Goal: Transaction & Acquisition: Purchase product/service

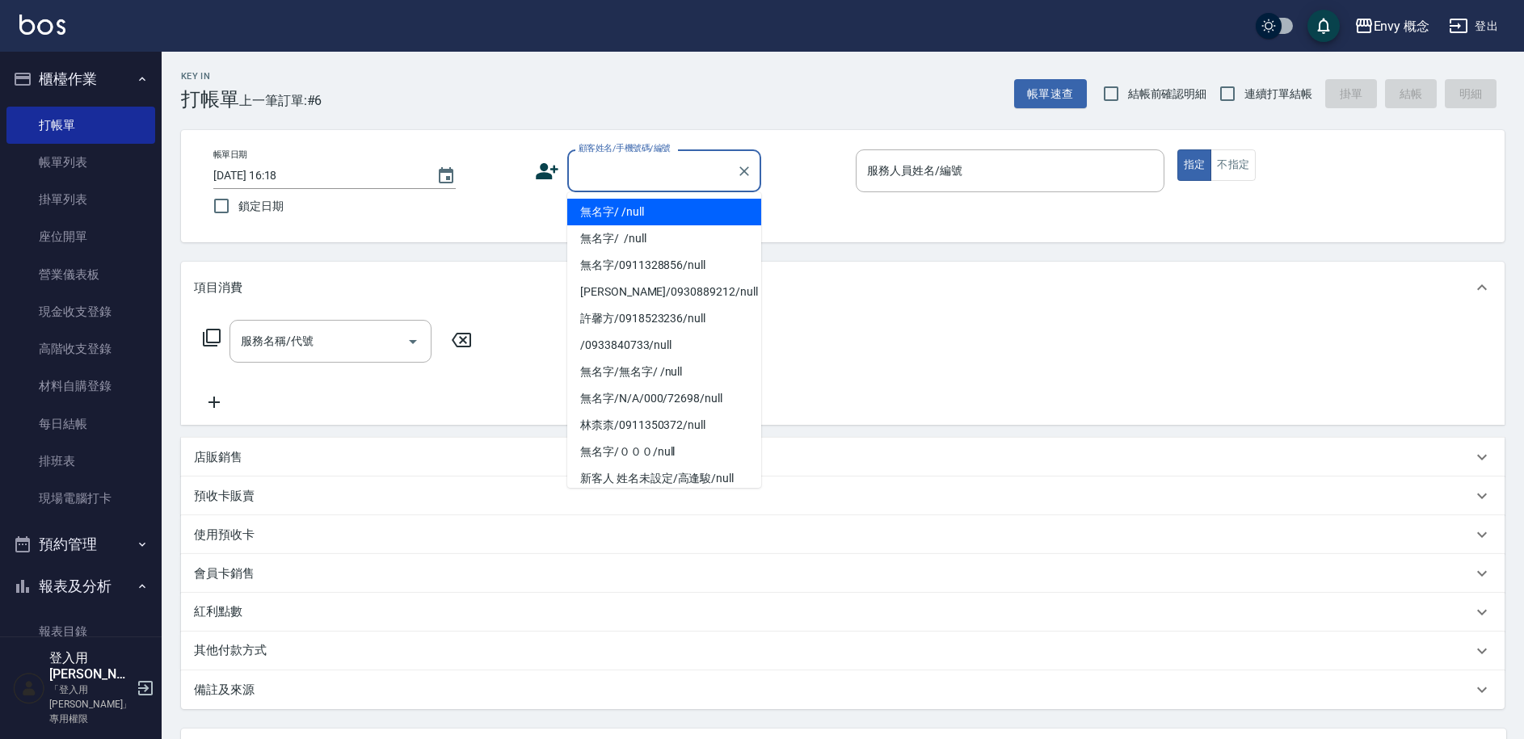
click at [602, 183] on input "顧客姓名/手機號碼/編號" at bounding box center [651, 171] width 155 height 28
click at [610, 210] on li "無名字/ /null" at bounding box center [664, 212] width 194 height 27
type input "無名字/ /null"
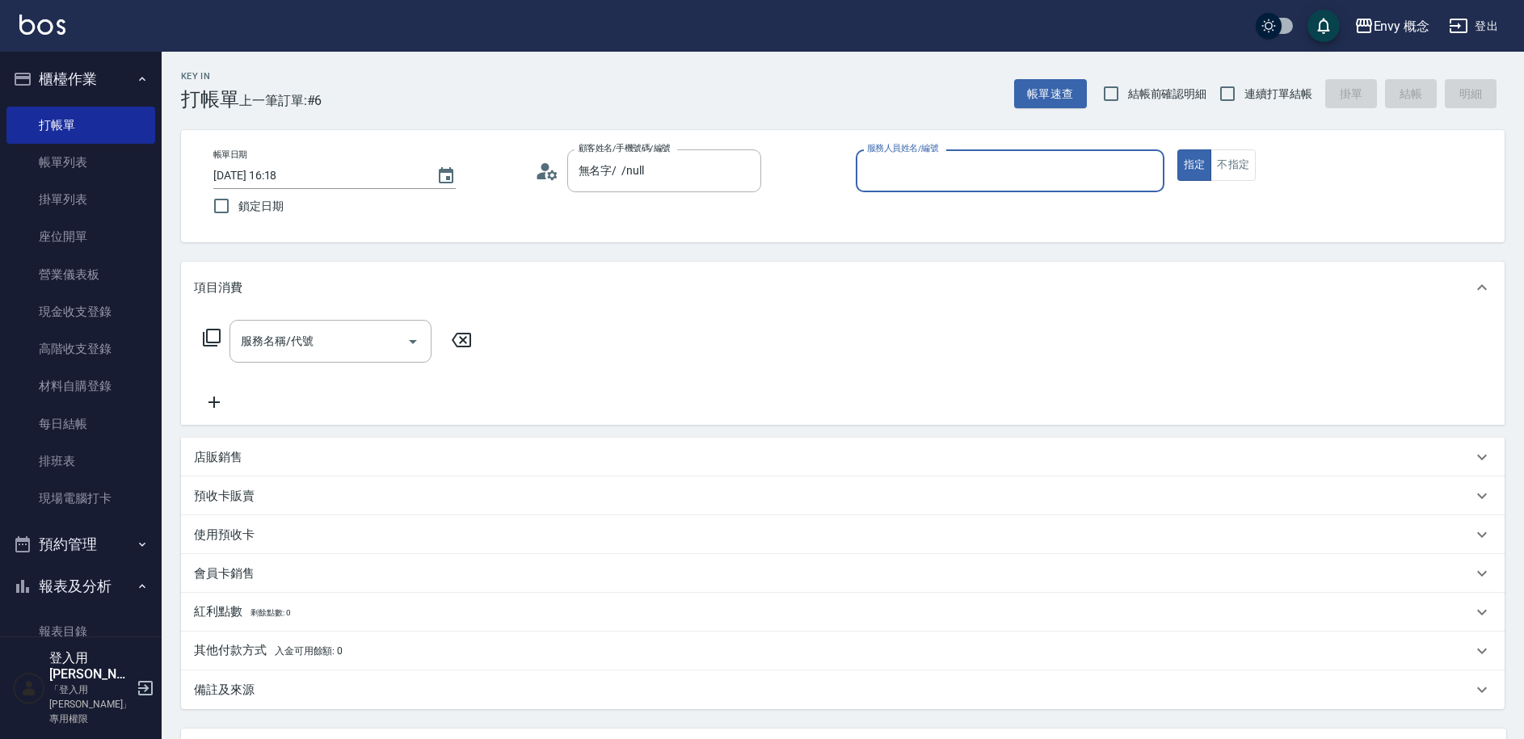
click at [990, 170] on input "服務人員姓名/編號" at bounding box center [1010, 171] width 294 height 28
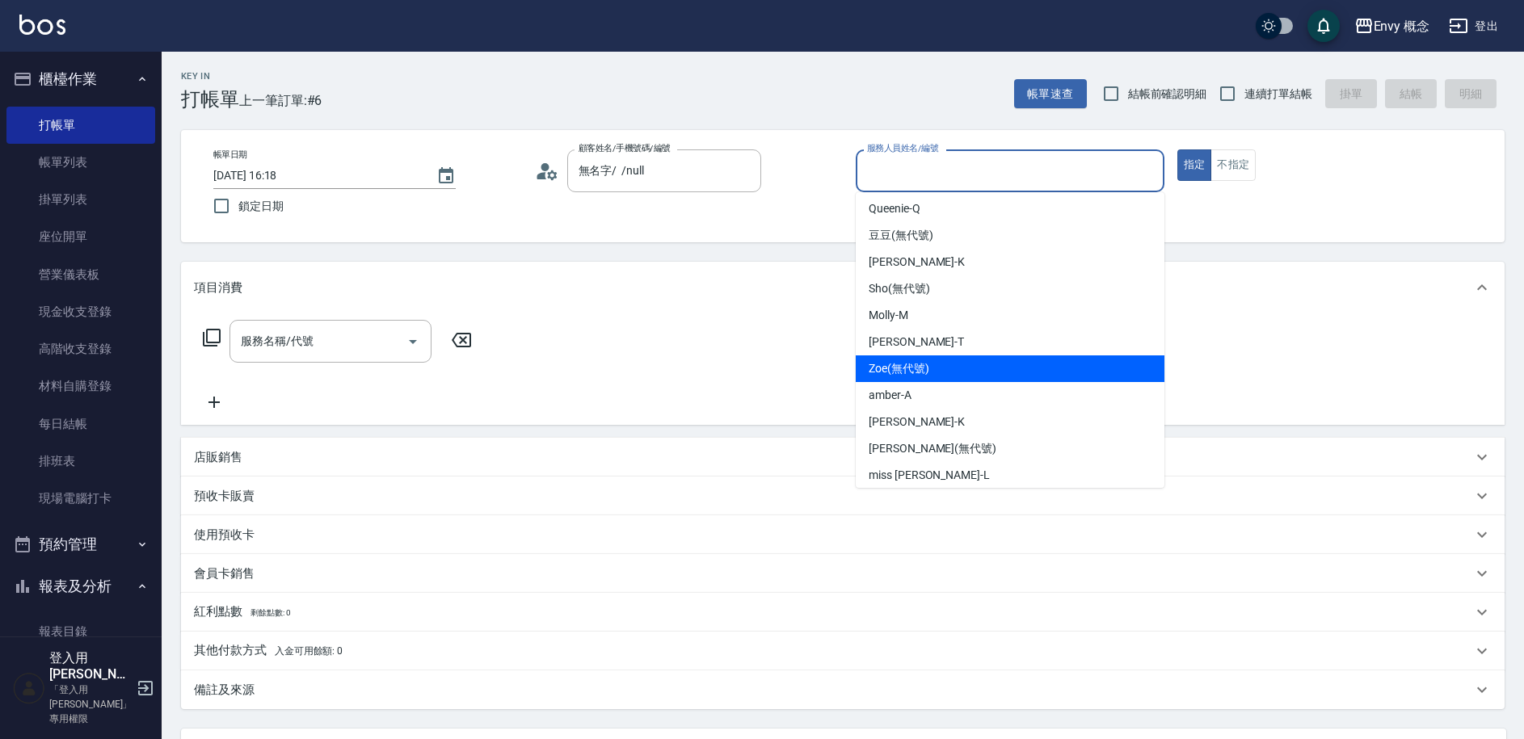
scroll to position [144, 0]
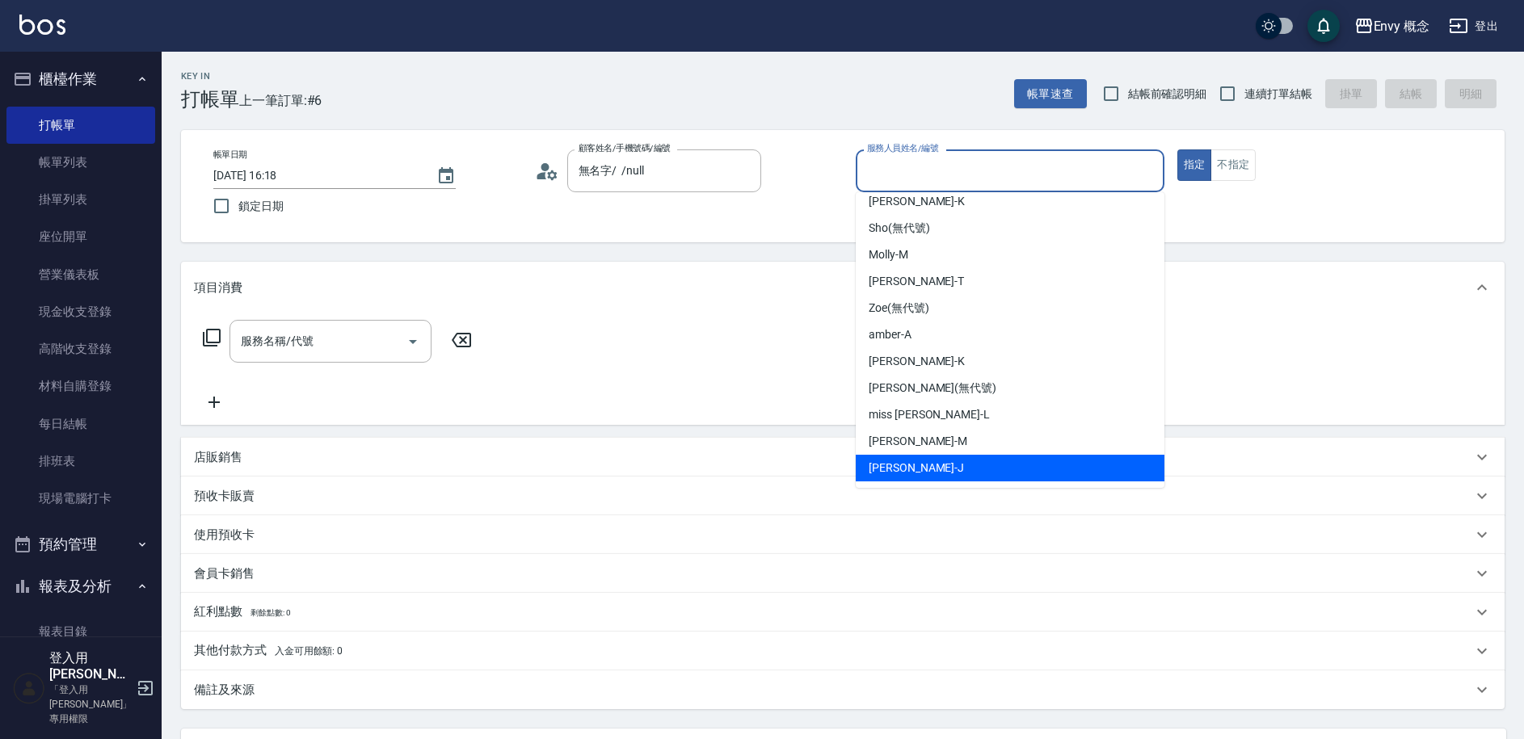
drag, startPoint x: 941, startPoint y: 452, endPoint x: 945, endPoint y: 466, distance: 15.3
click at [945, 466] on ul "[PERSON_NAME] -Y Erica -E Queenie -Q 豆豆 (無代號) [PERSON_NAME] (無代號) [PERSON_NAME]…" at bounding box center [1010, 340] width 309 height 296
click at [945, 466] on div "[PERSON_NAME]" at bounding box center [1010, 468] width 309 height 27
type input "[PERSON_NAME]"
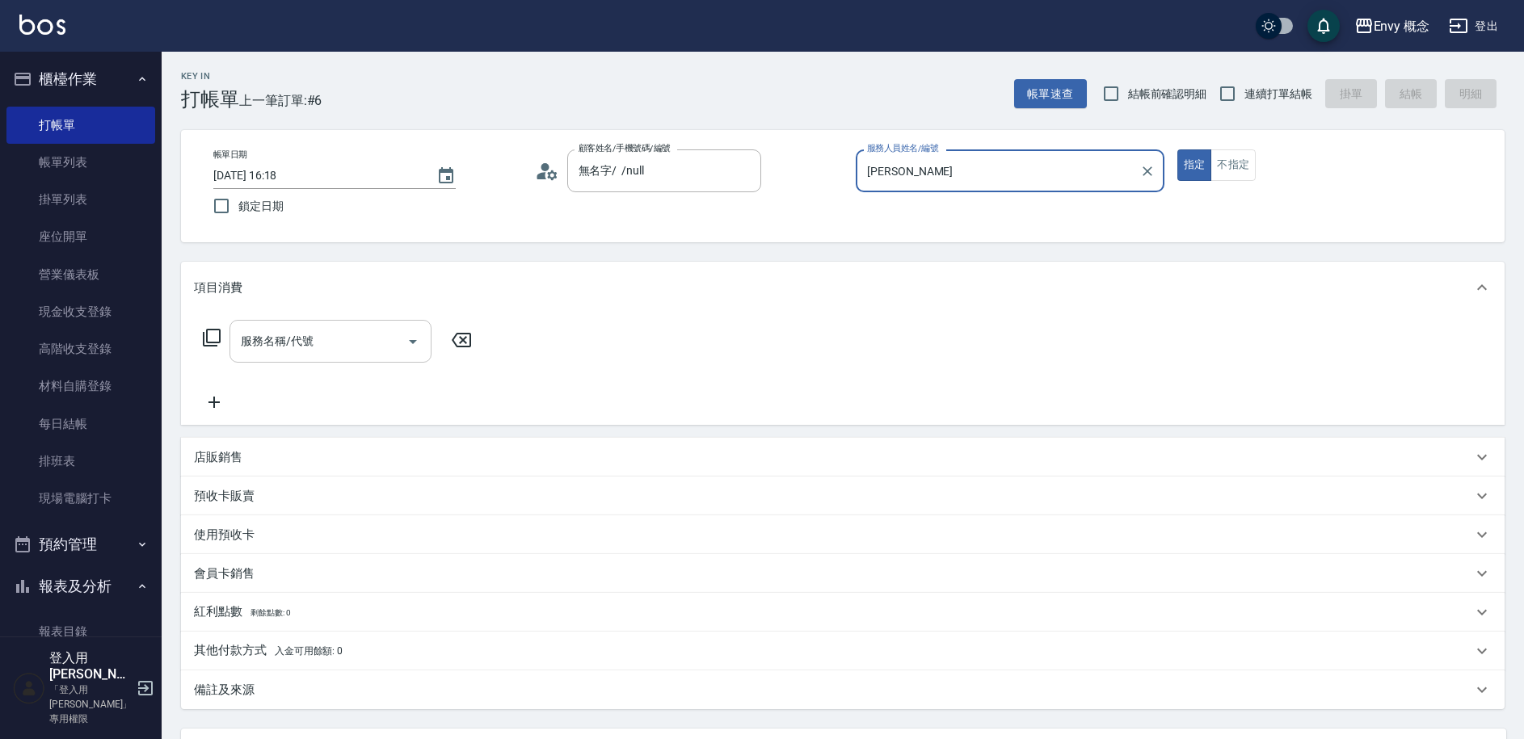
click at [318, 339] on input "服務名稱/代號" at bounding box center [318, 341] width 163 height 28
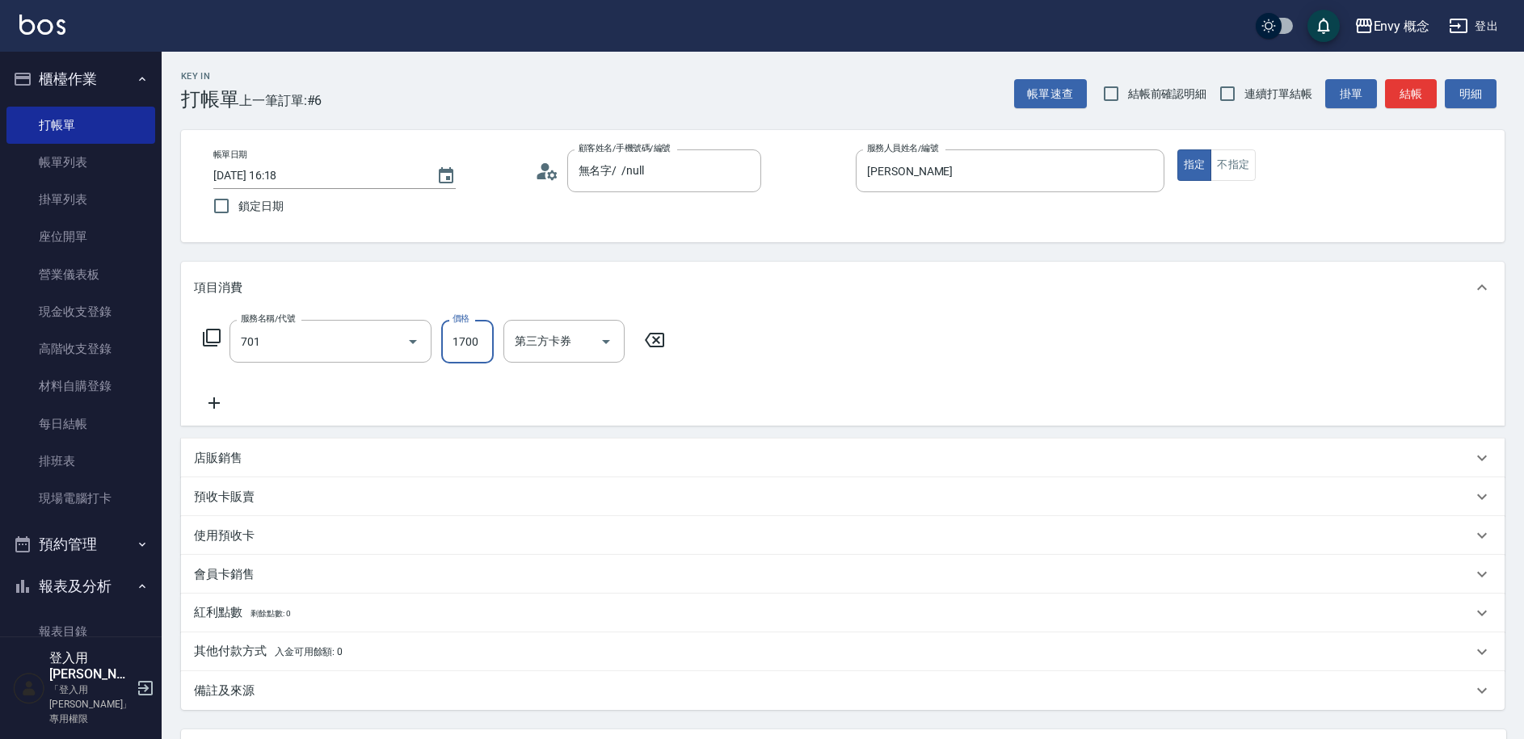
type input "701 染髮(701)"
type input "3500"
click at [263, 650] on p "其他付款方式 入金可用餘額: 0" at bounding box center [268, 652] width 149 height 18
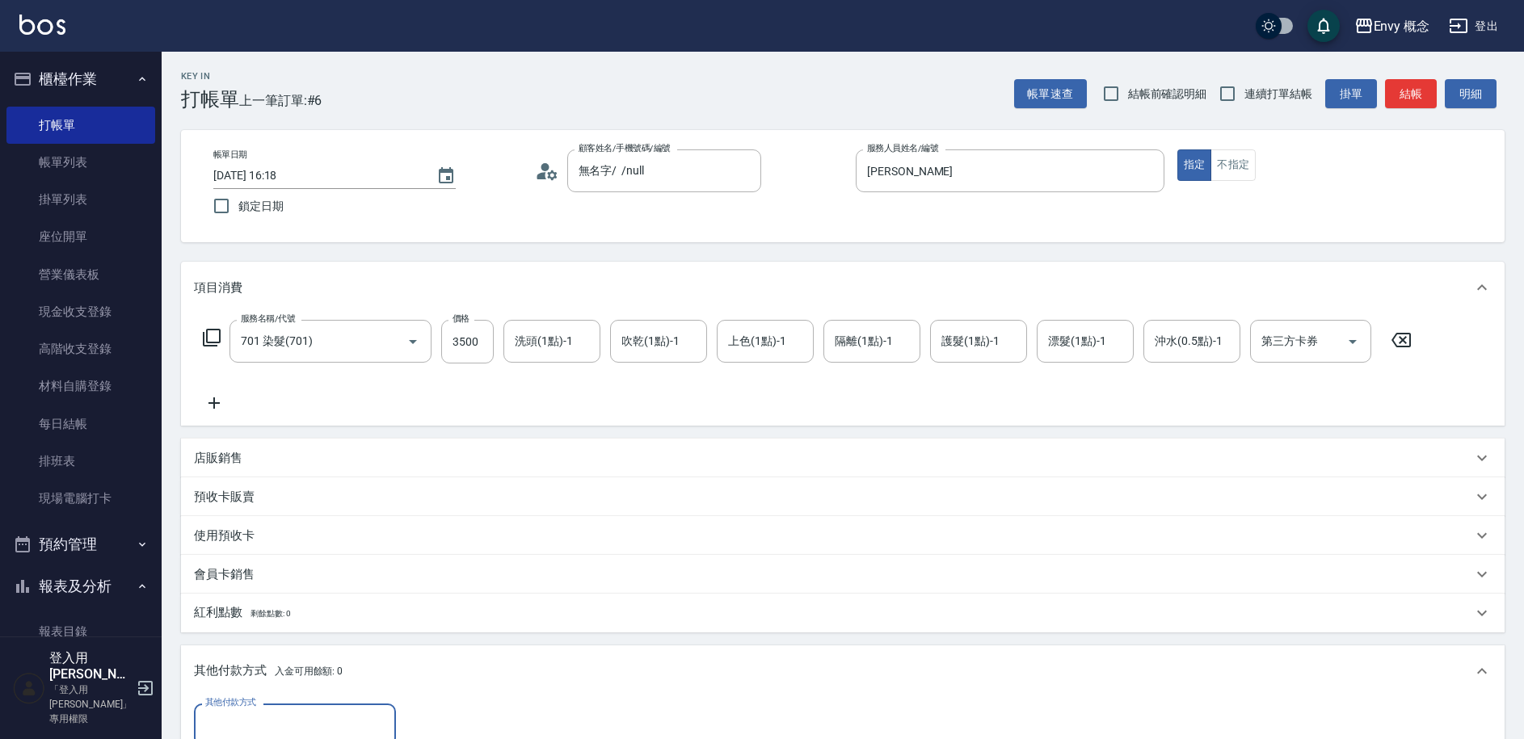
scroll to position [0, 0]
click at [234, 718] on input "其他付款方式" at bounding box center [294, 725] width 187 height 28
click at [237, 659] on span "信用卡" at bounding box center [295, 657] width 202 height 27
type input "信用卡"
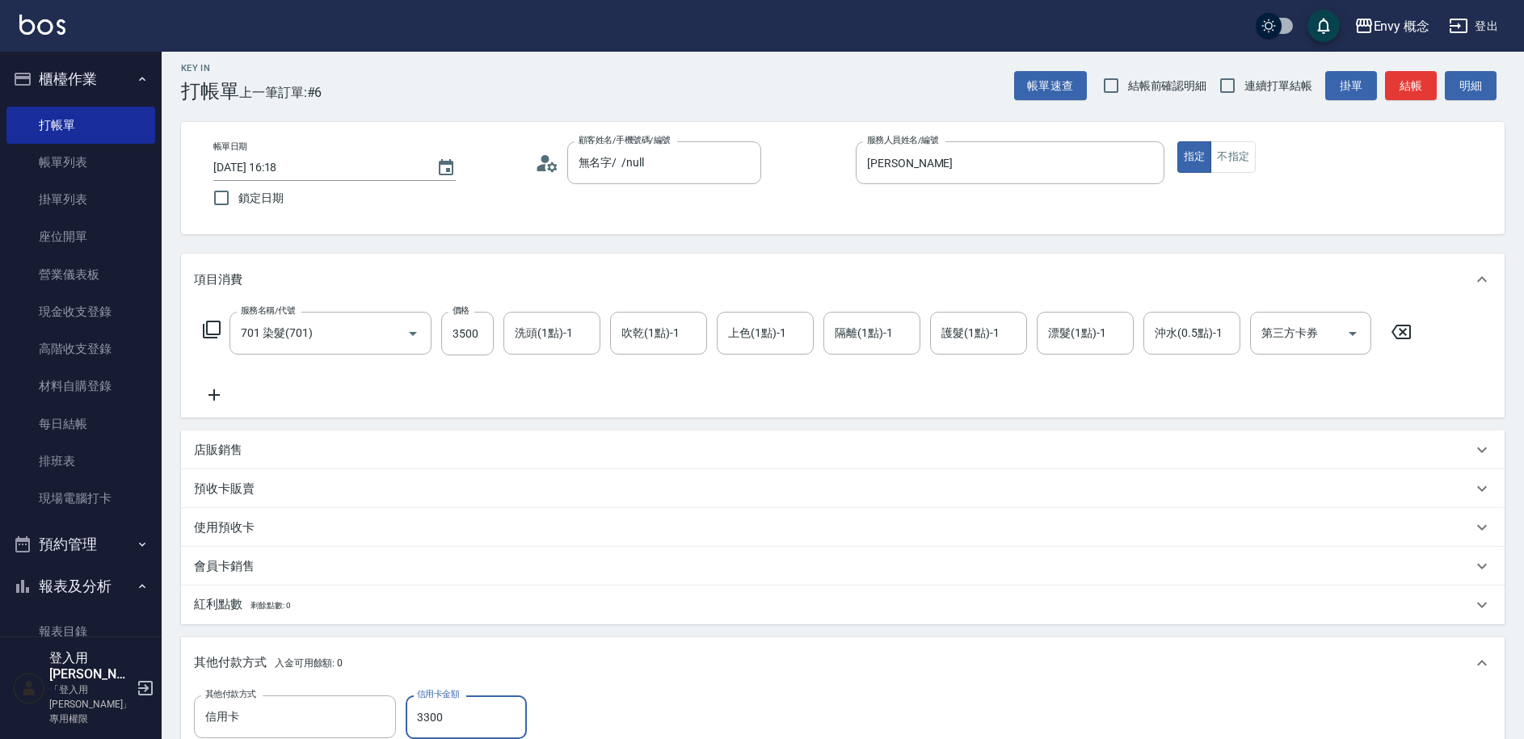
scroll to position [345, 0]
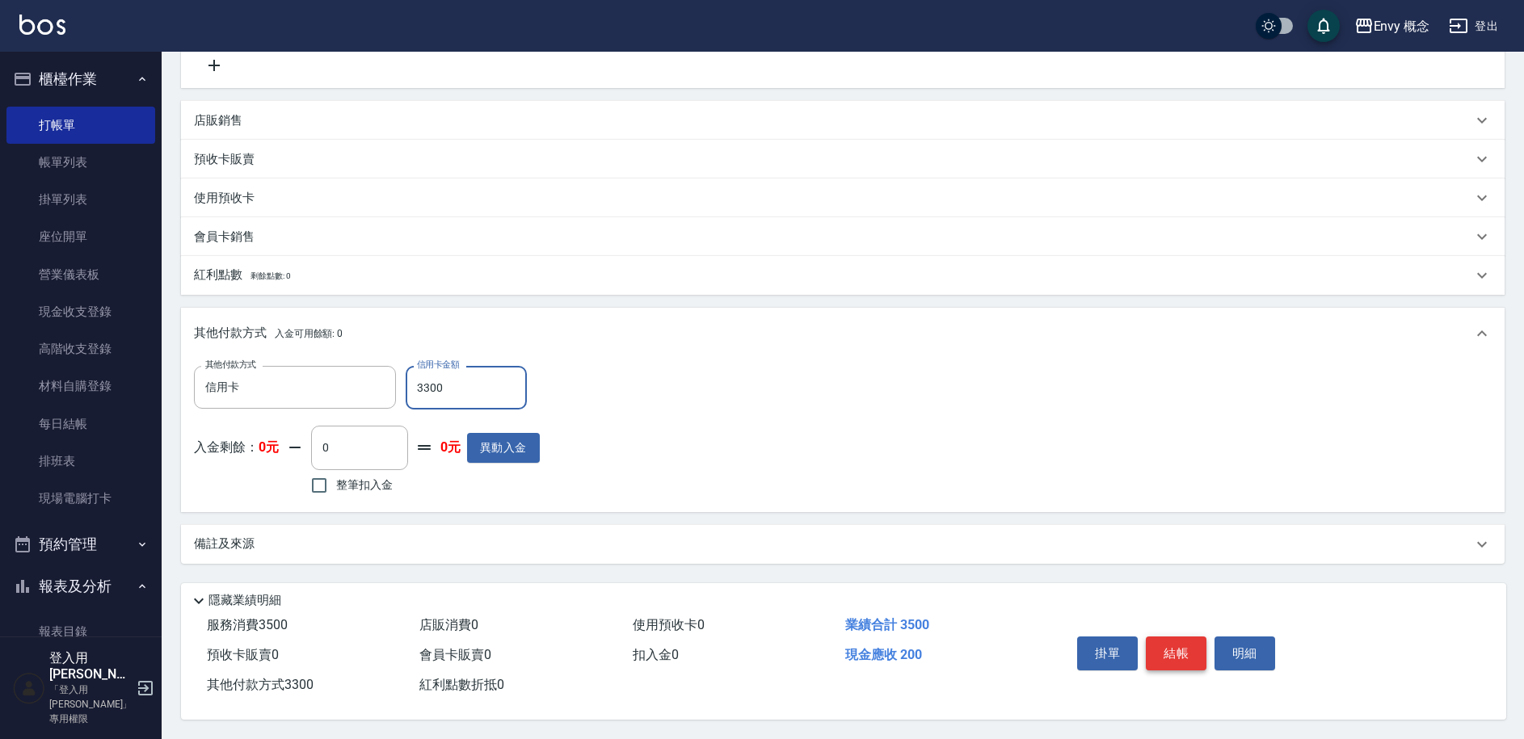
type input "3300"
click at [1155, 646] on button "結帳" at bounding box center [1176, 654] width 61 height 34
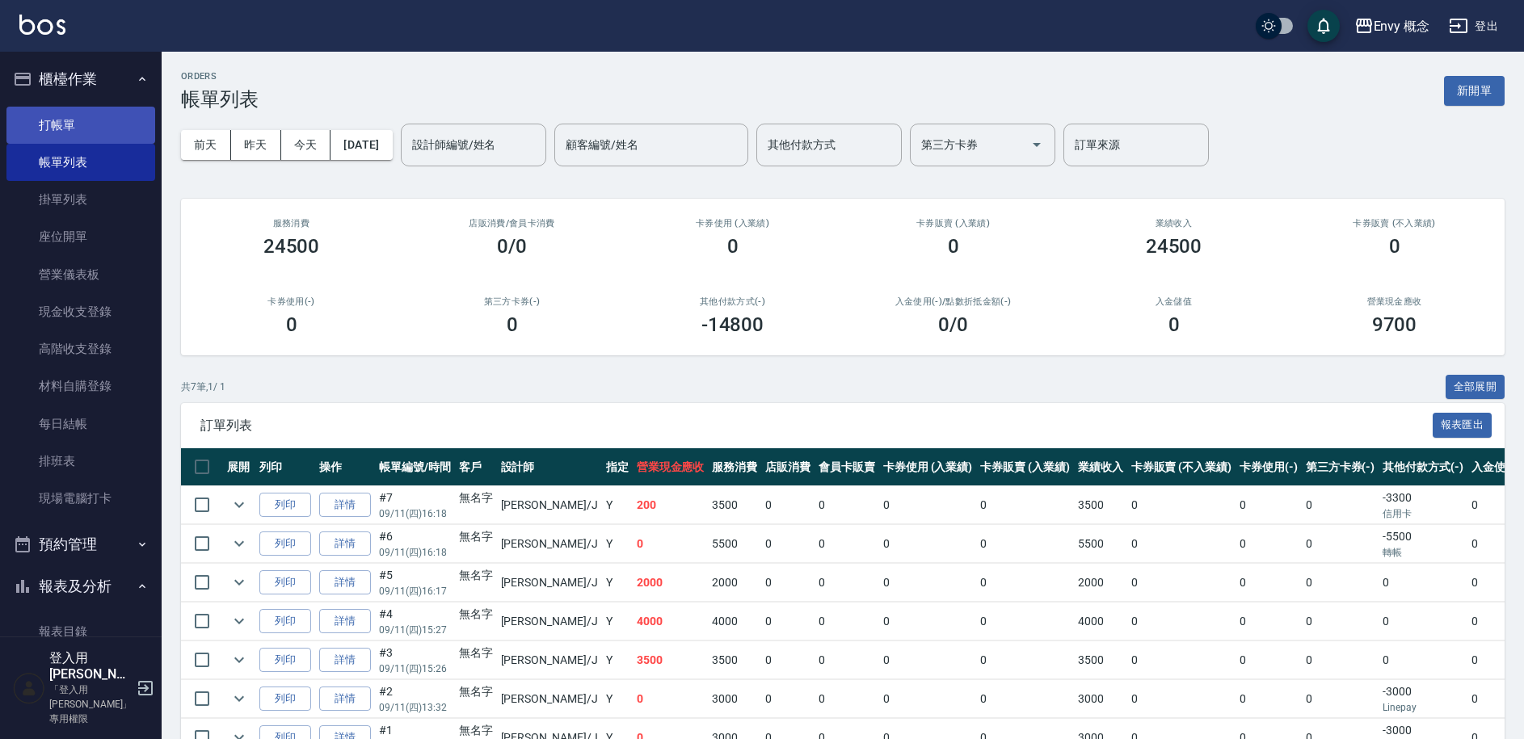
click at [51, 121] on link "打帳單" at bounding box center [80, 125] width 149 height 37
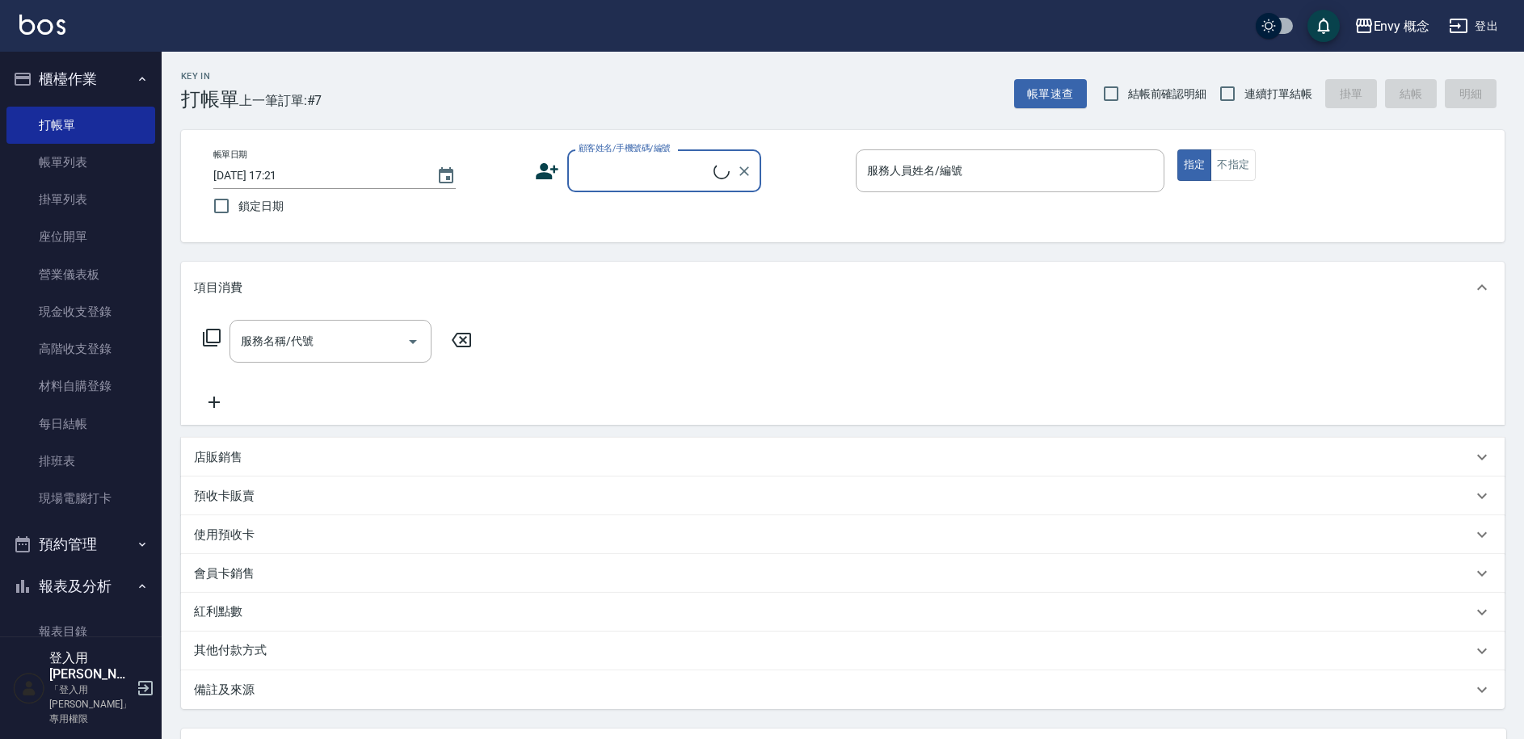
click at [620, 190] on div "顧客姓名/手機號碼/編號" at bounding box center [664, 170] width 194 height 43
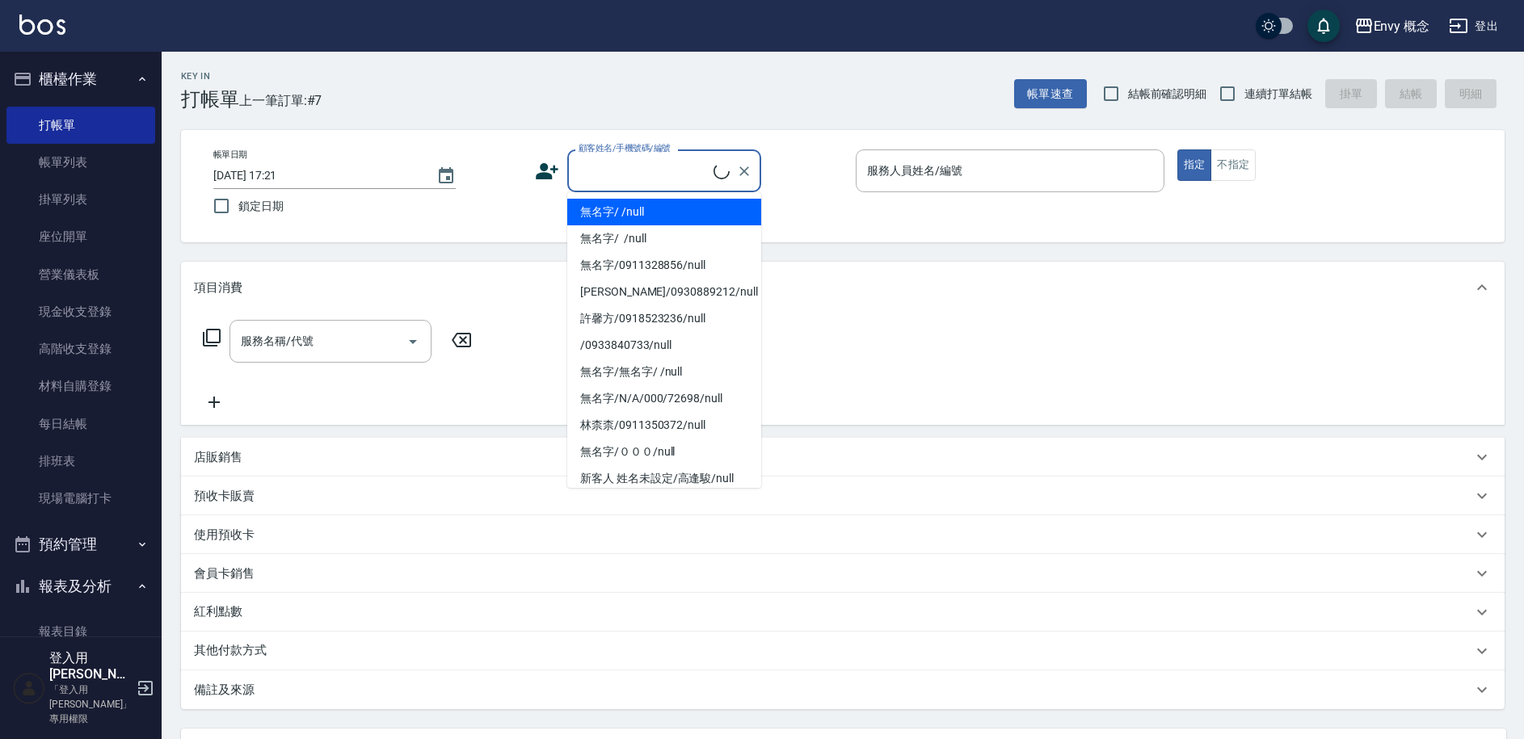
click at [625, 217] on li "無名字/ /null" at bounding box center [664, 212] width 194 height 27
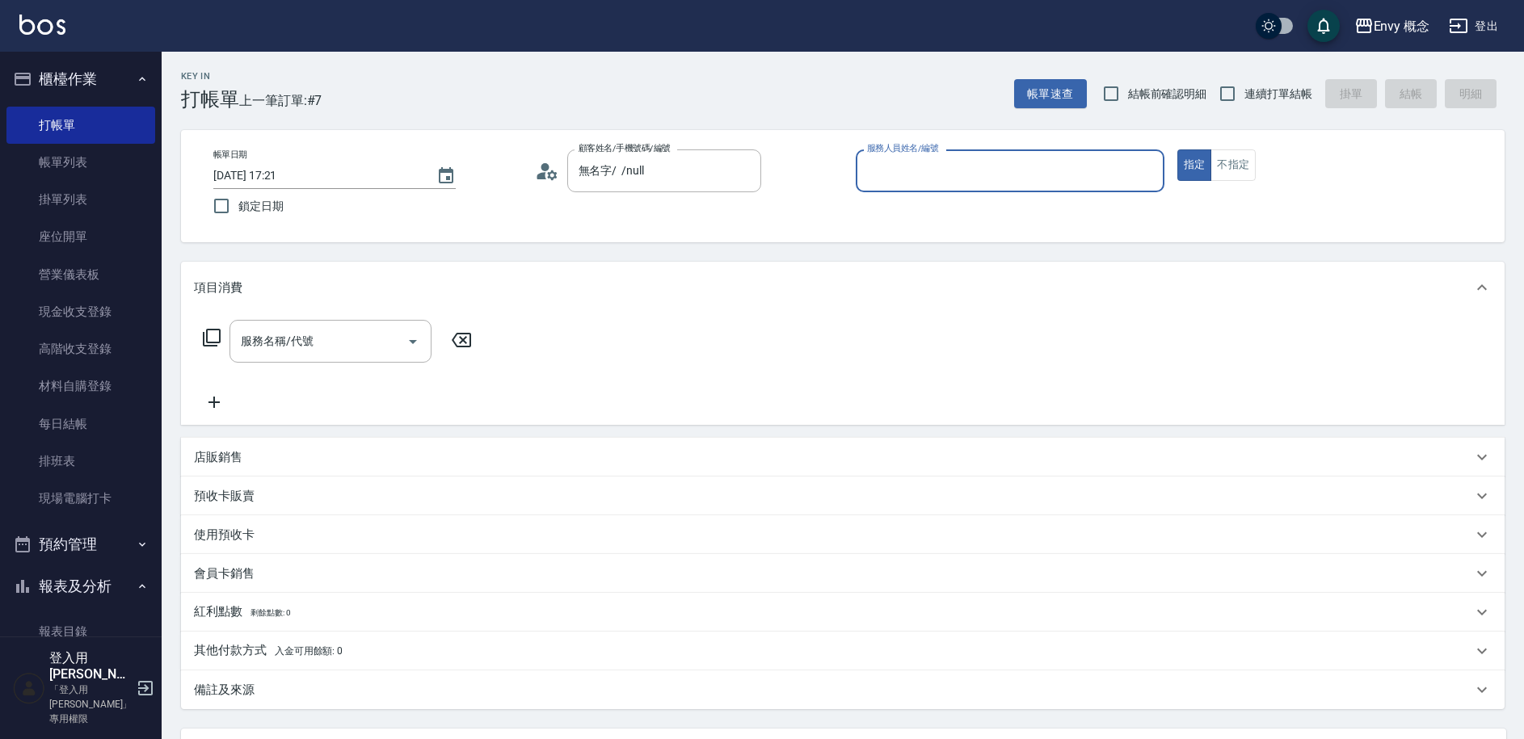
type input "無名字/ /null"
drag, startPoint x: 923, startPoint y: 170, endPoint x: 916, endPoint y: 184, distance: 15.2
click at [922, 171] on div "服務人員姓名/編號 服務人員姓名/編號" at bounding box center [1010, 170] width 309 height 43
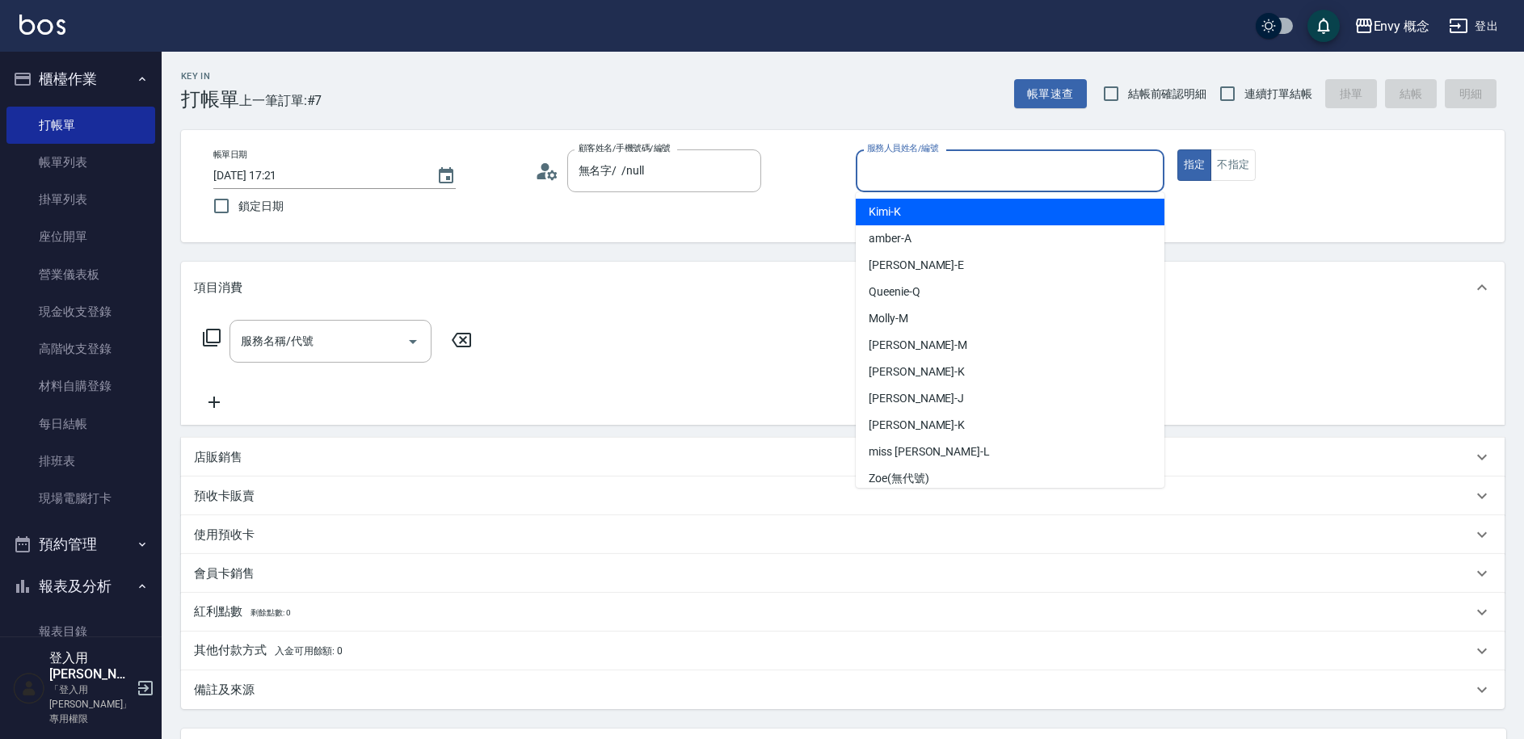
click at [925, 170] on input "服務人員姓名/編號" at bounding box center [1010, 171] width 294 height 28
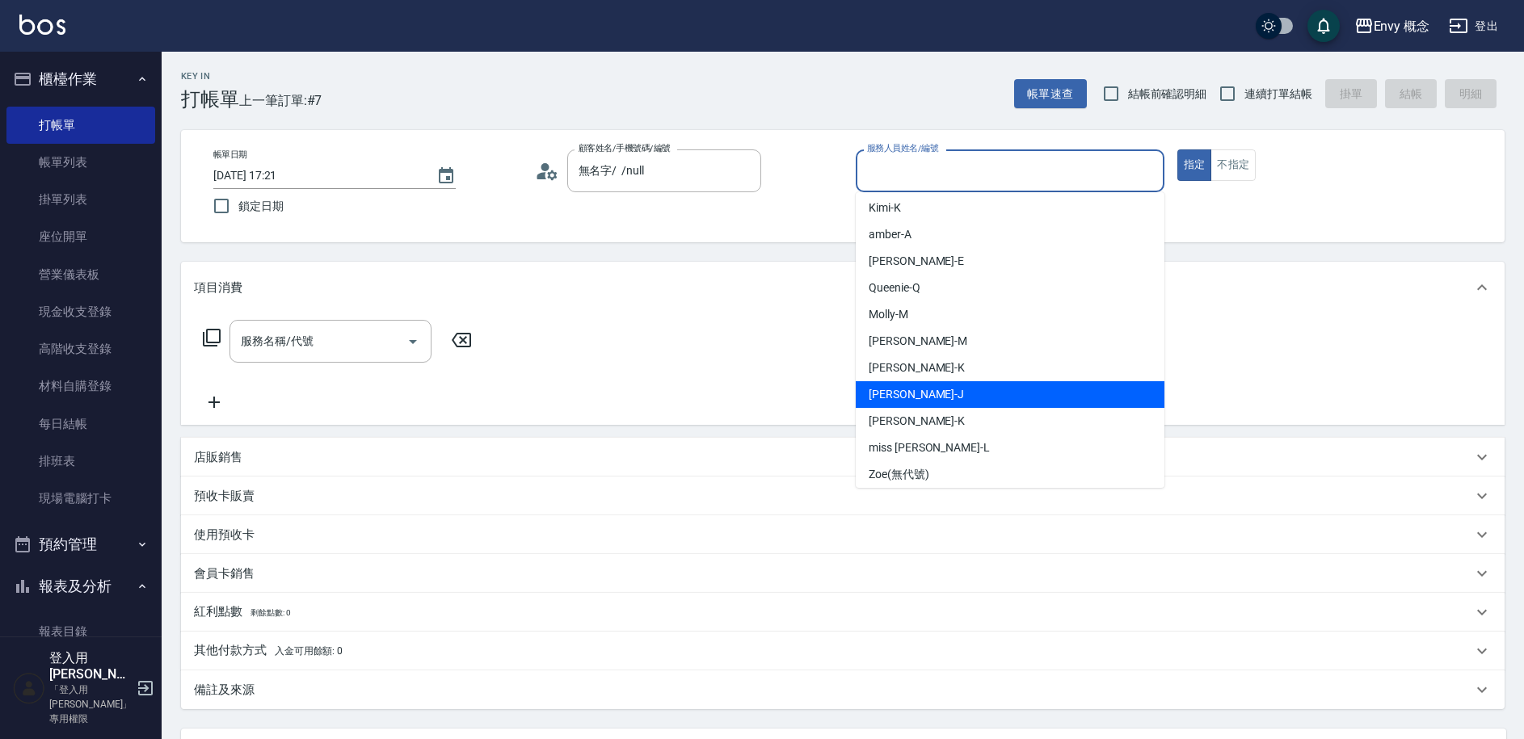
scroll to position [11, 0]
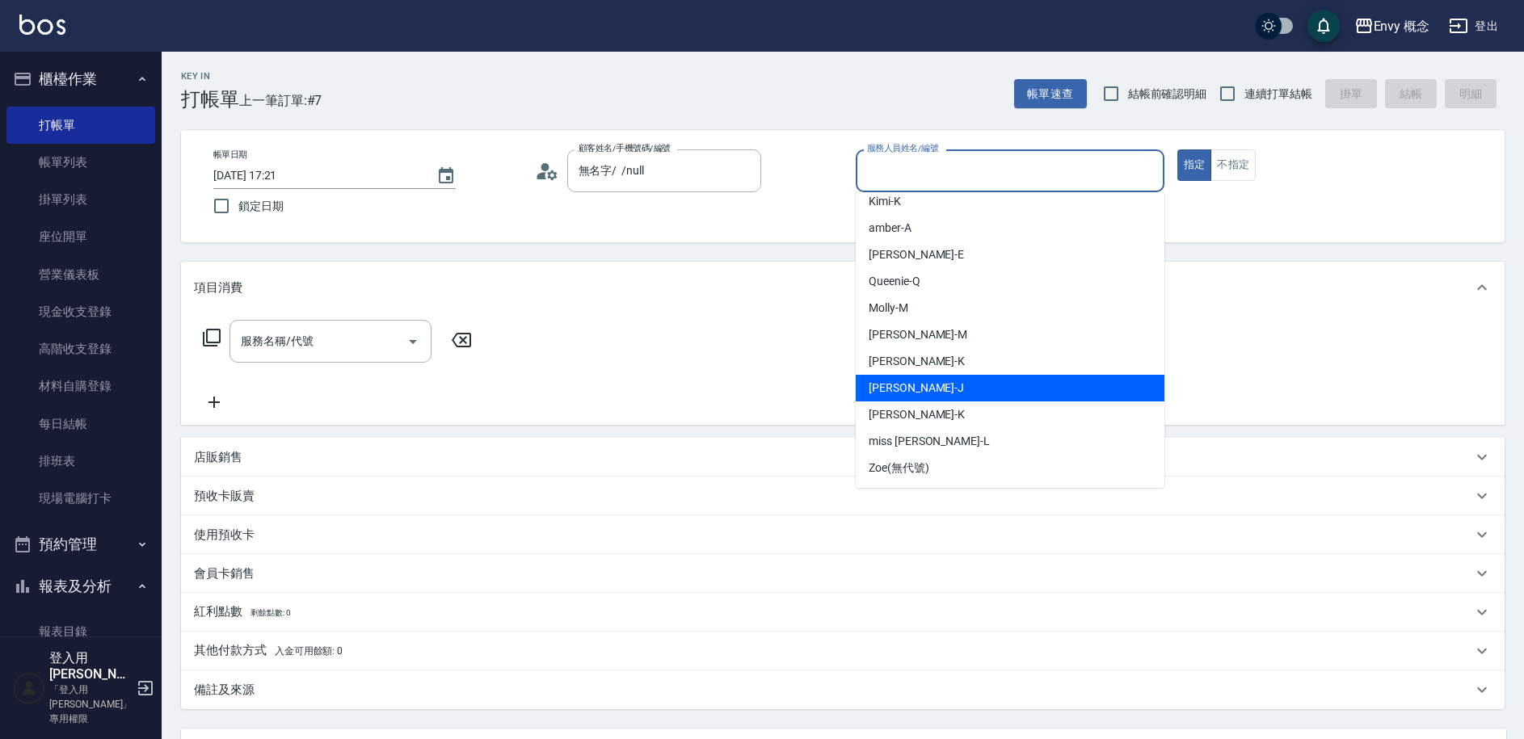
click at [935, 389] on div "[PERSON_NAME]" at bounding box center [1010, 388] width 309 height 27
type input "[PERSON_NAME]"
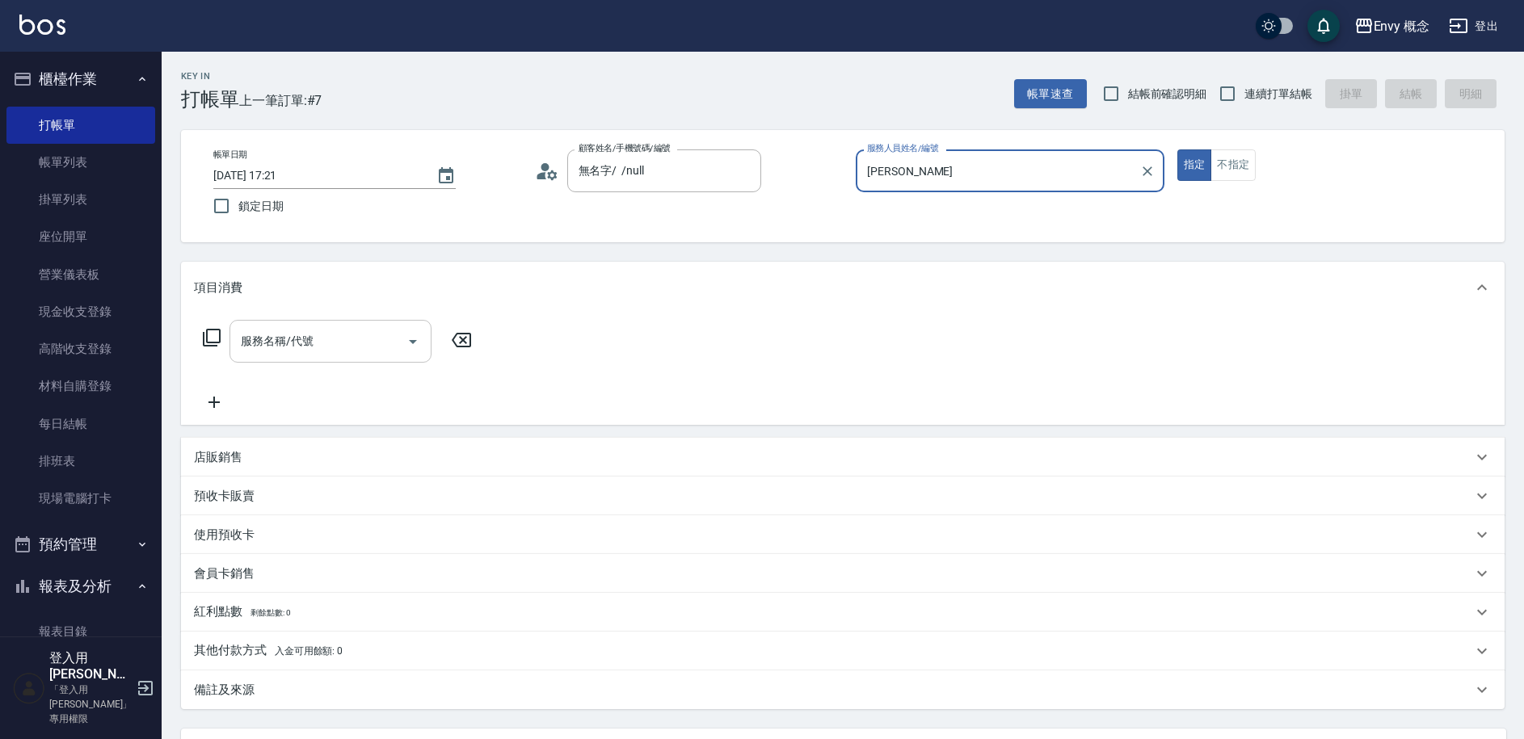
click at [371, 357] on div "服務名稱/代號" at bounding box center [330, 341] width 202 height 43
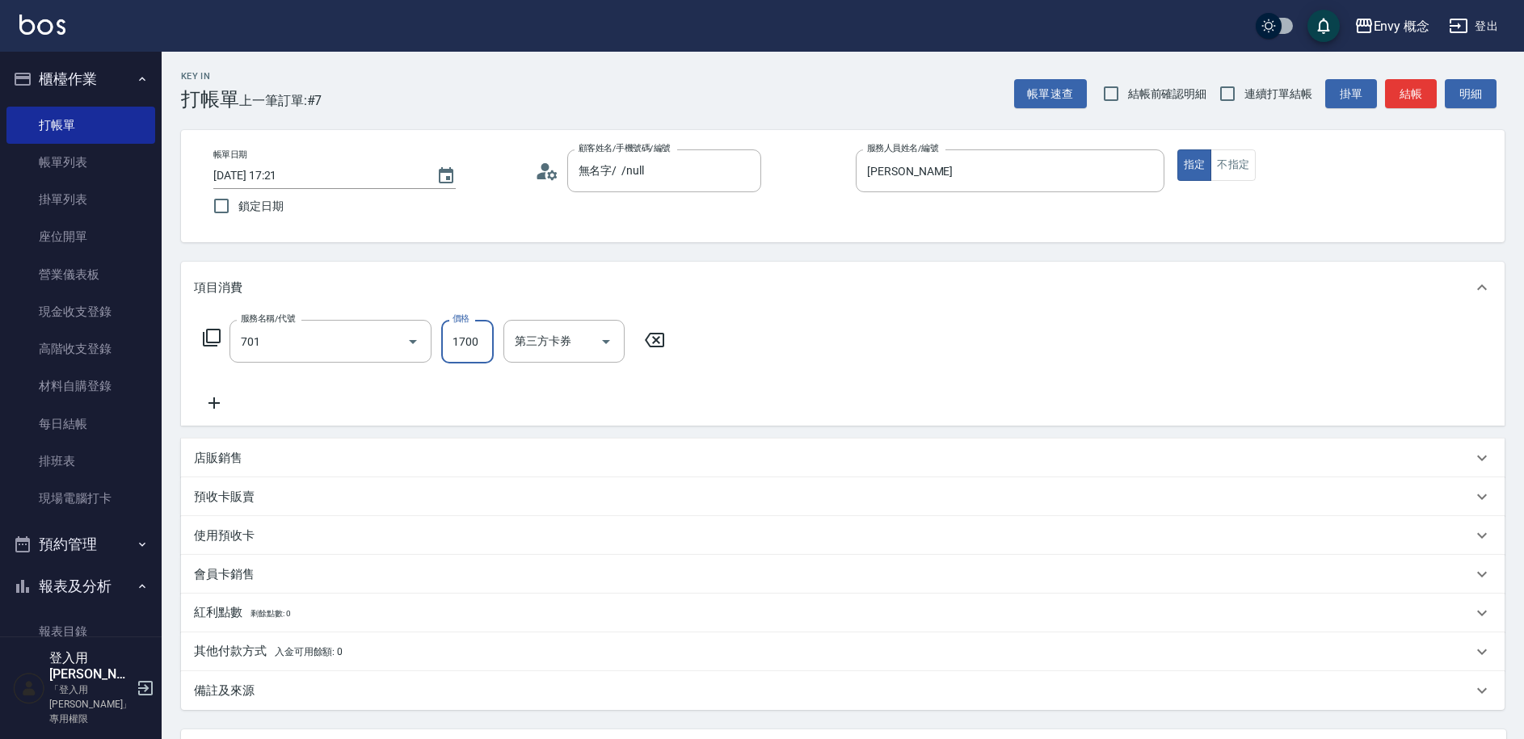
type input "701 染髮(701)"
type input "4999"
click at [334, 651] on span "入金可用餘額: 0" at bounding box center [309, 651] width 69 height 11
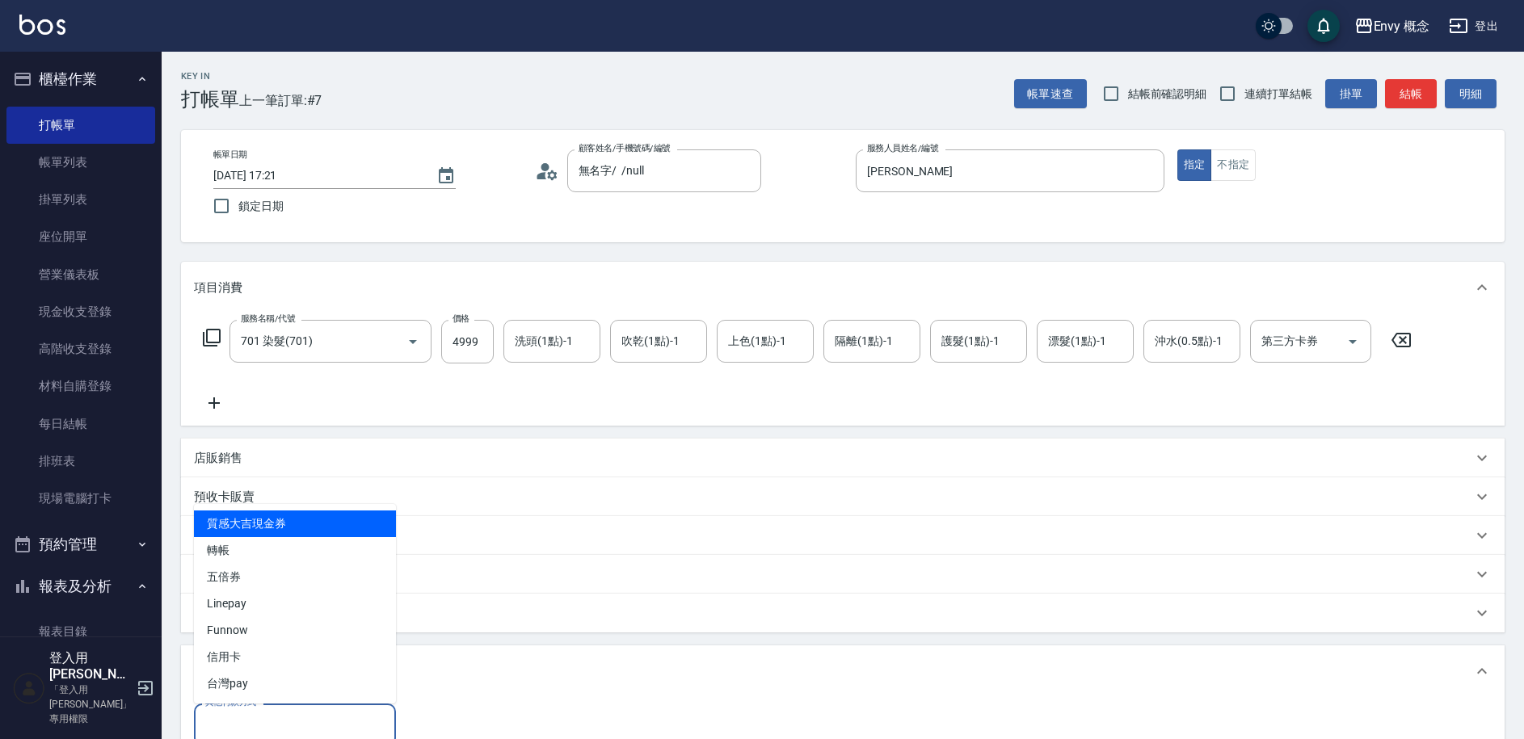
click at [313, 723] on input "其他付款方式" at bounding box center [294, 725] width 187 height 28
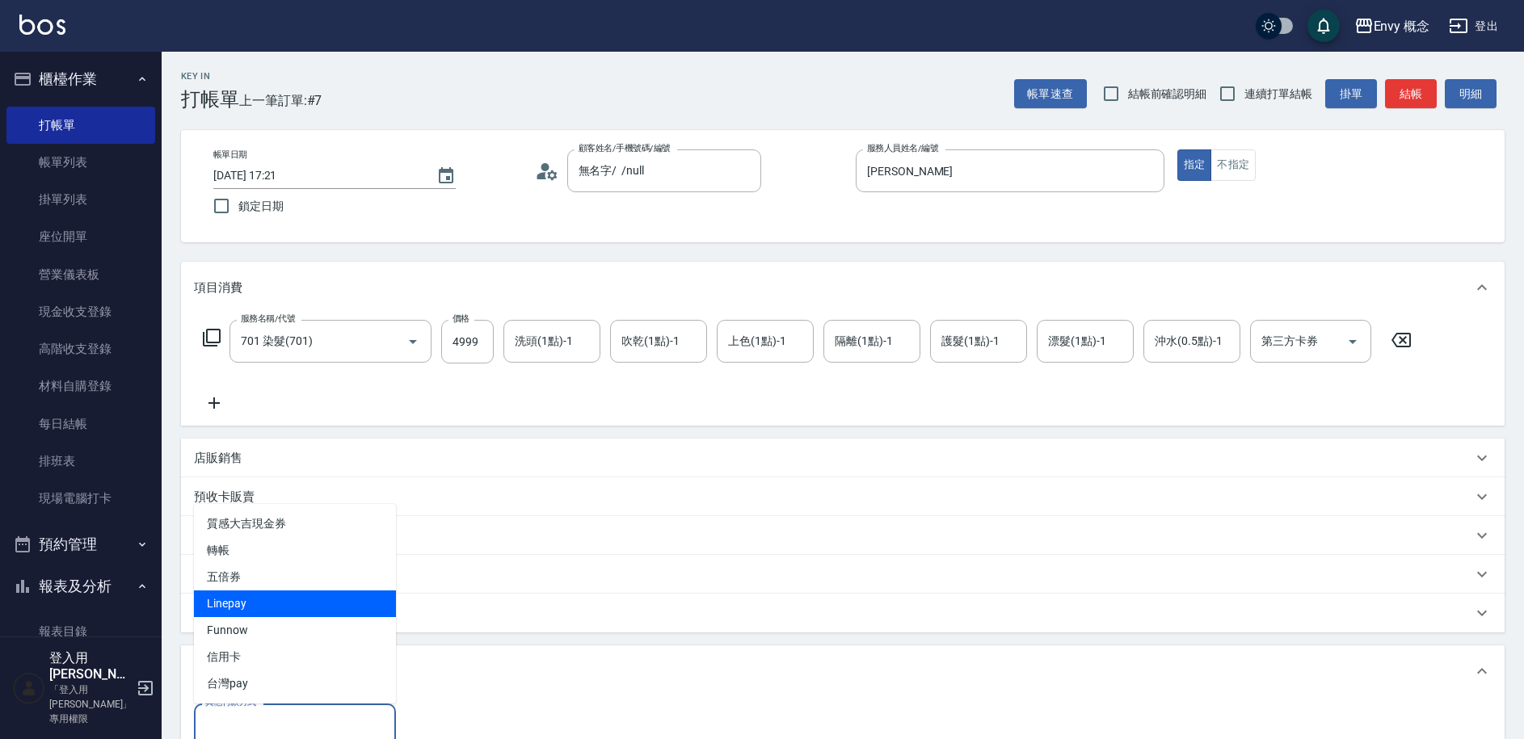
click at [322, 594] on span "Linepay" at bounding box center [295, 604] width 202 height 27
type input "Linepay"
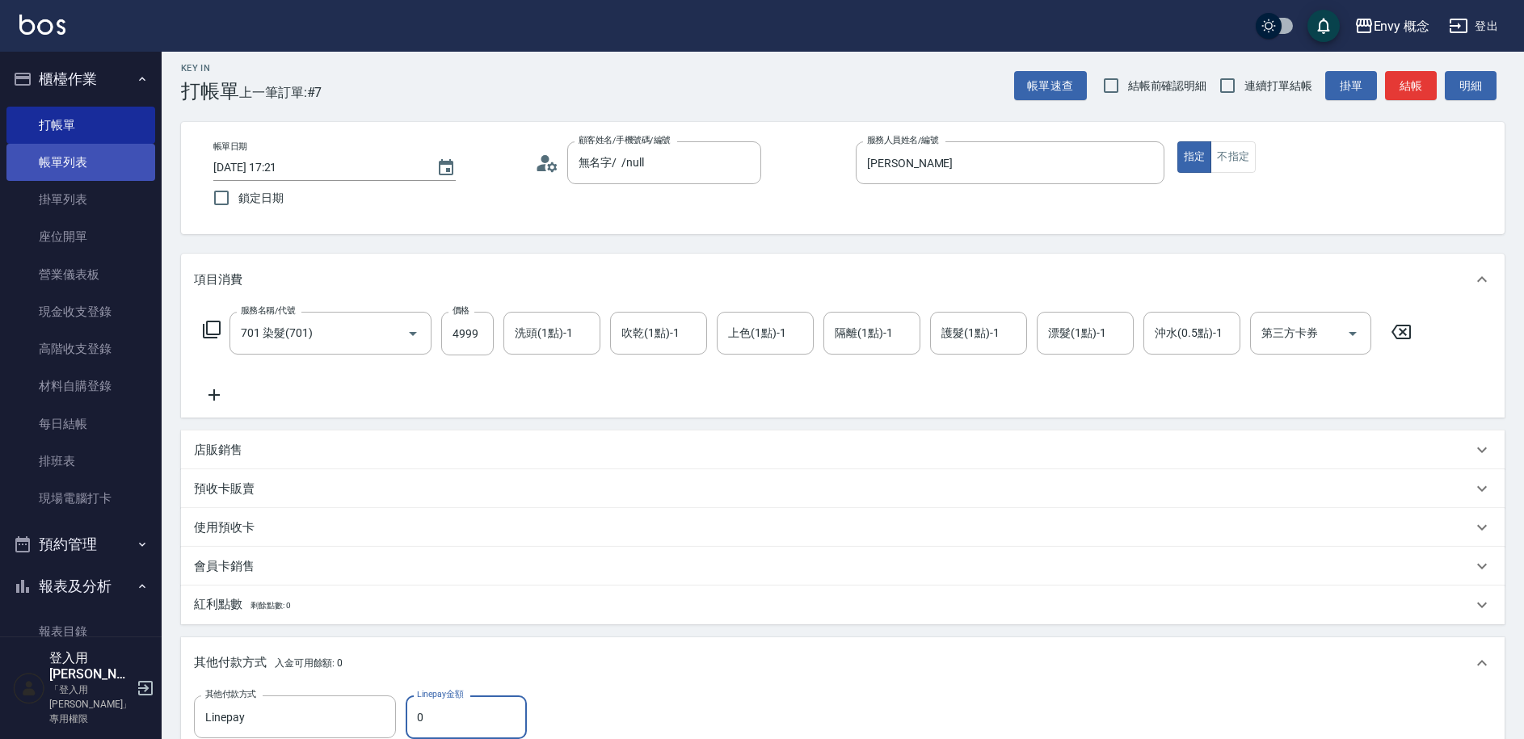
click at [76, 165] on link "帳單列表" at bounding box center [80, 162] width 149 height 37
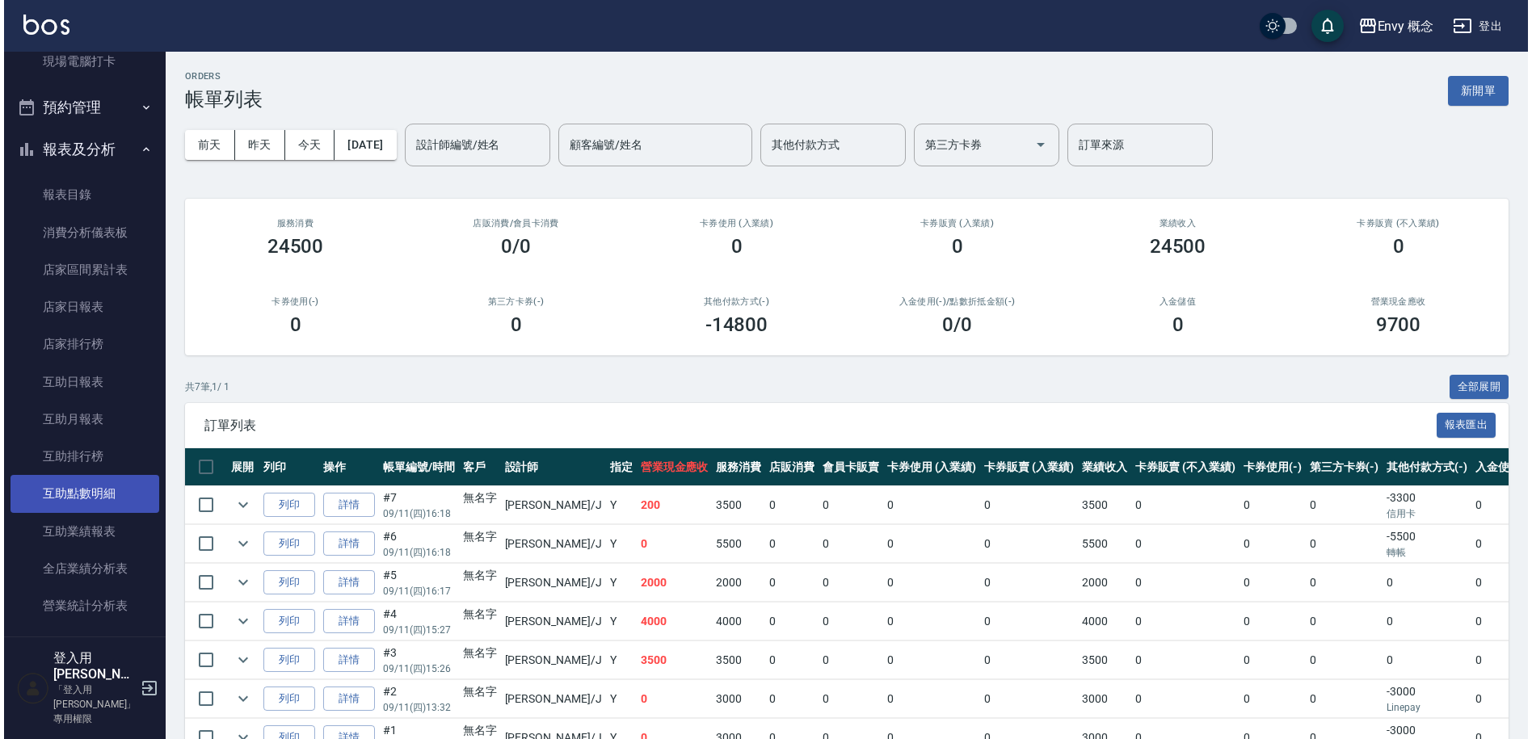
scroll to position [754, 0]
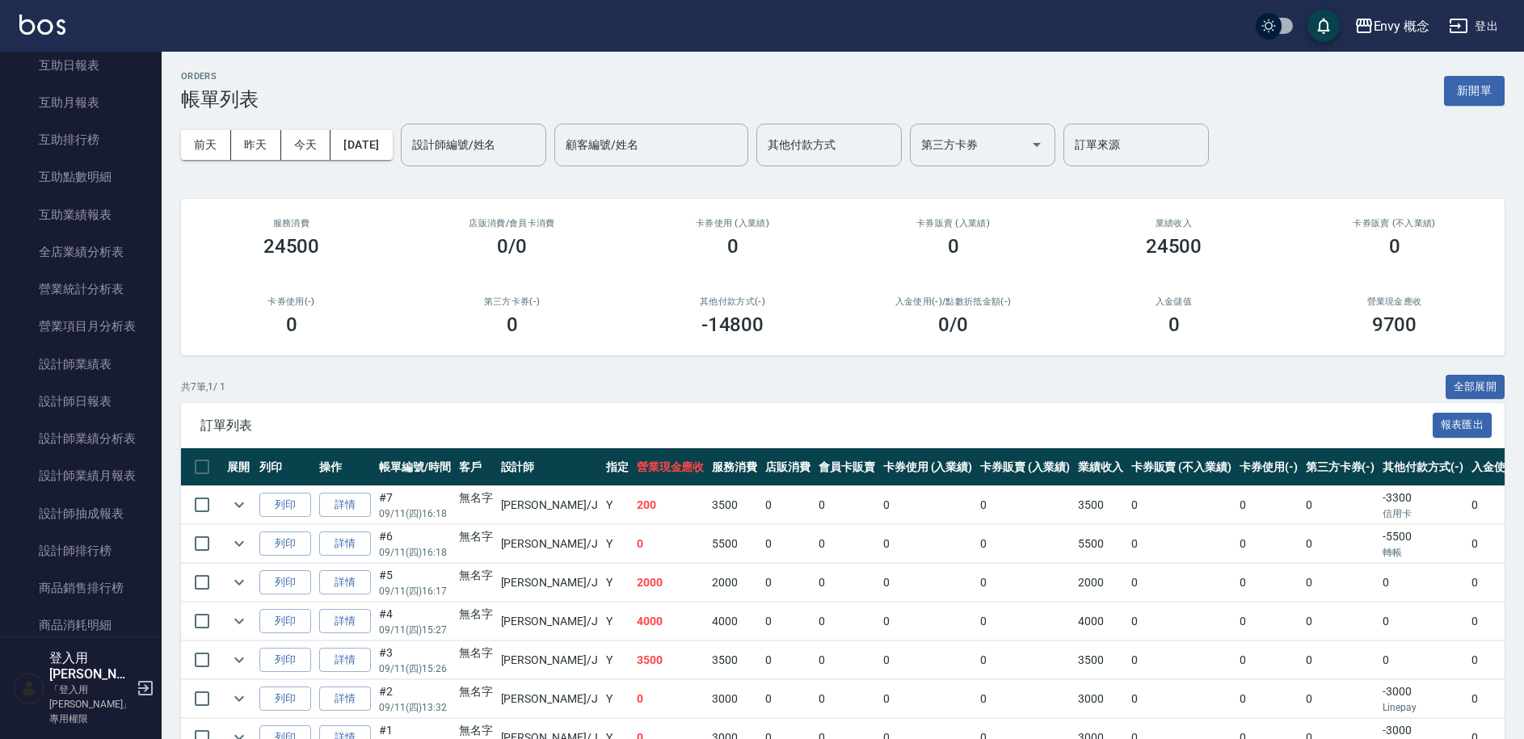
click at [91, 537] on link "設計師排行榜" at bounding box center [80, 550] width 149 height 37
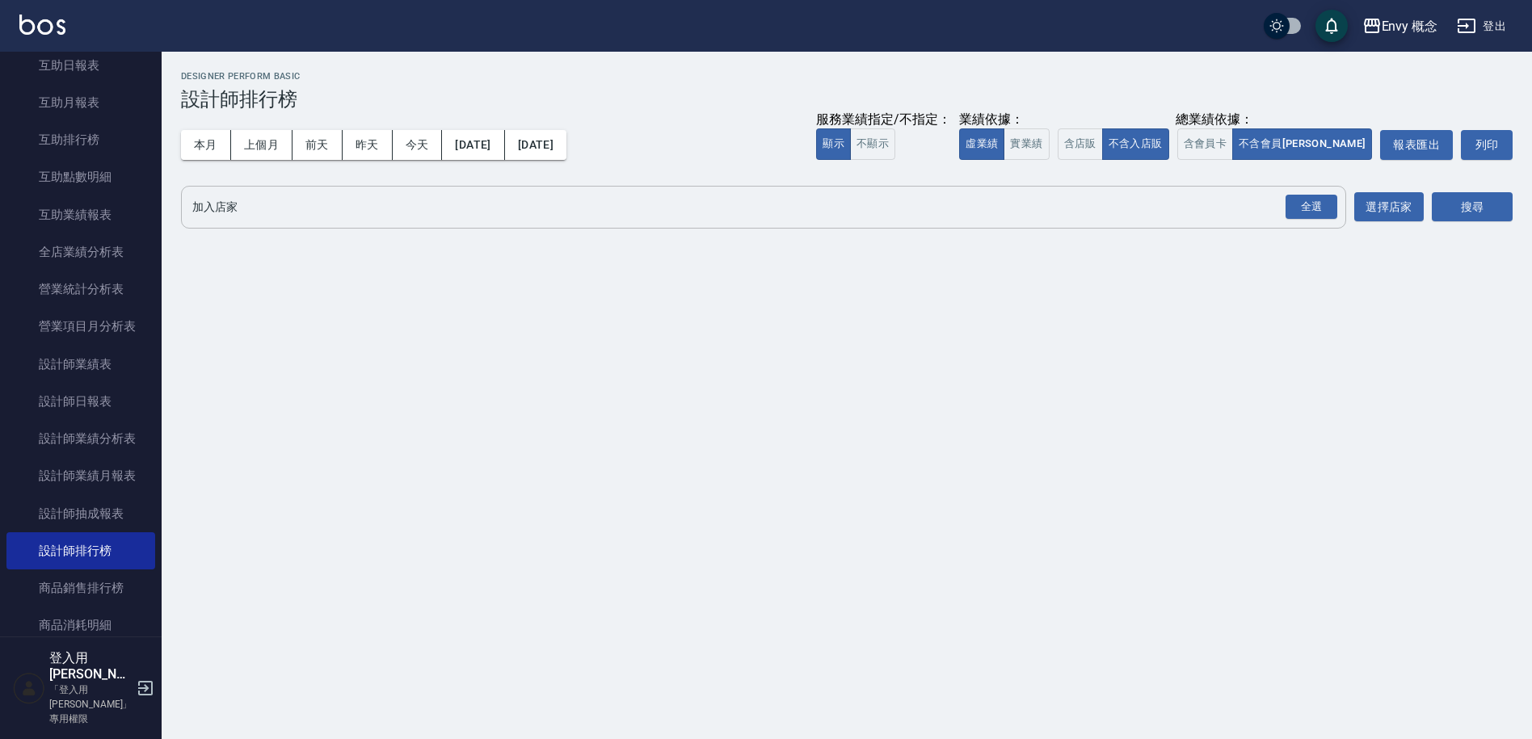
click at [300, 215] on input "加入店家" at bounding box center [751, 207] width 1126 height 28
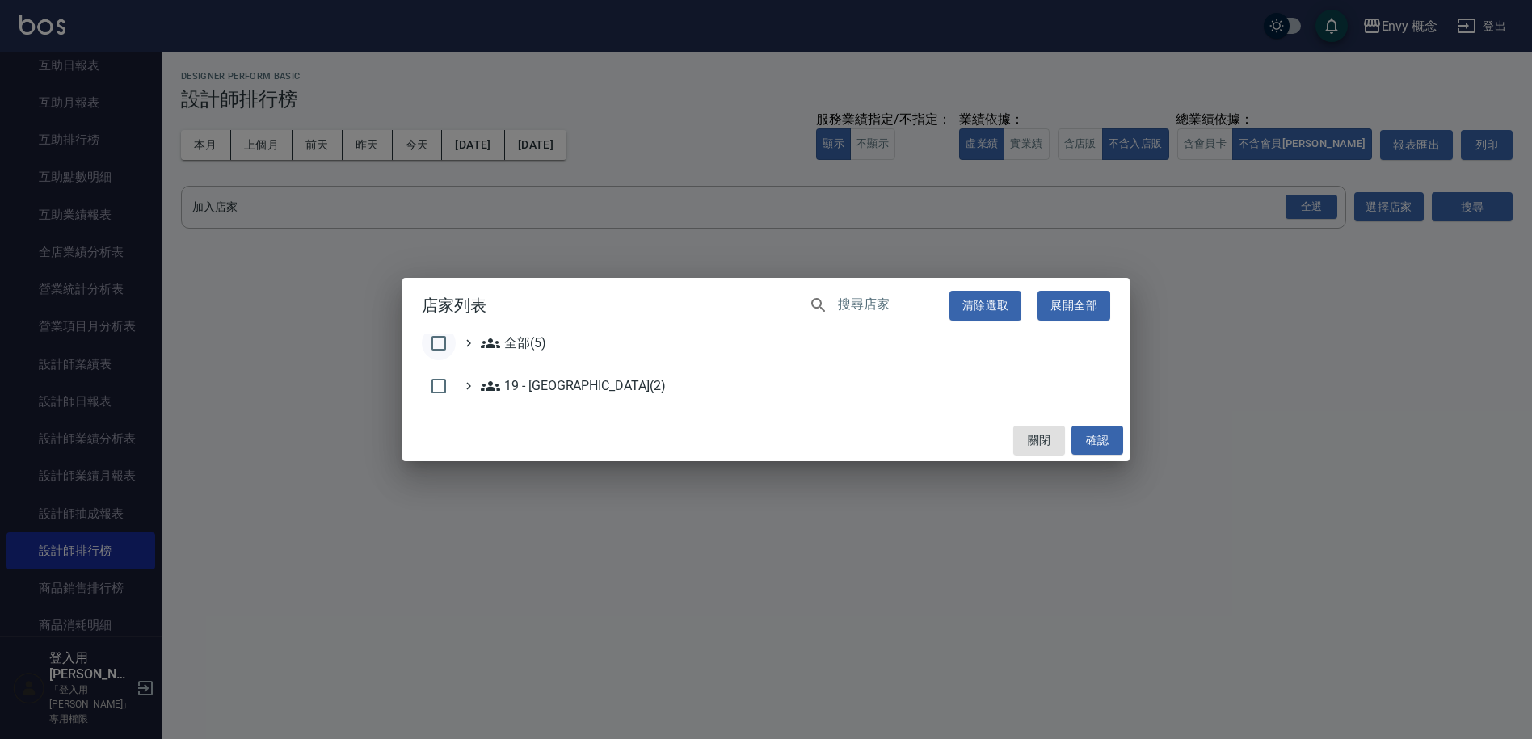
click at [426, 352] on input "checkbox" at bounding box center [439, 343] width 34 height 34
checkbox input "true"
click at [1123, 446] on div "關閉 確認" at bounding box center [765, 440] width 727 height 43
click at [1119, 444] on button "確認" at bounding box center [1097, 441] width 52 height 30
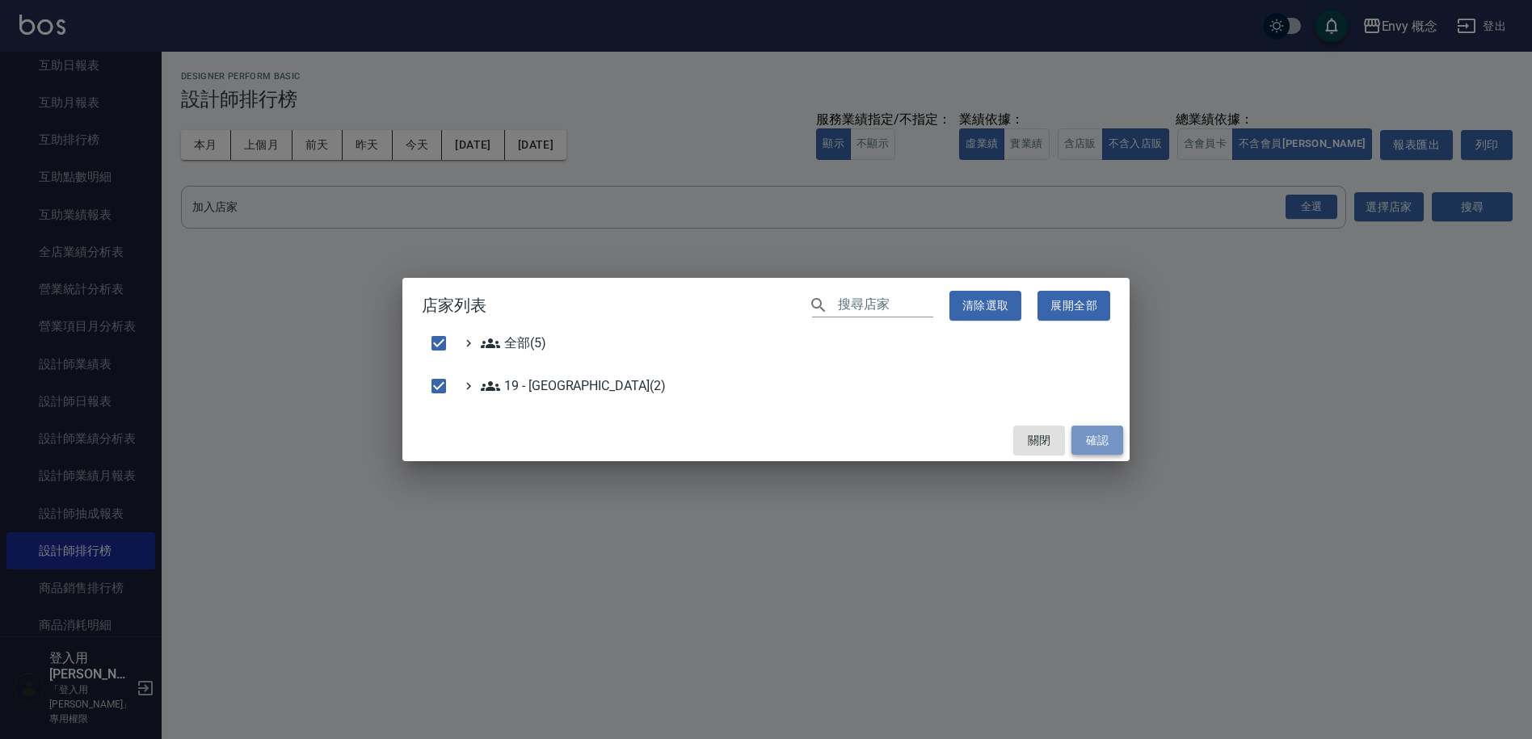
checkbox input "false"
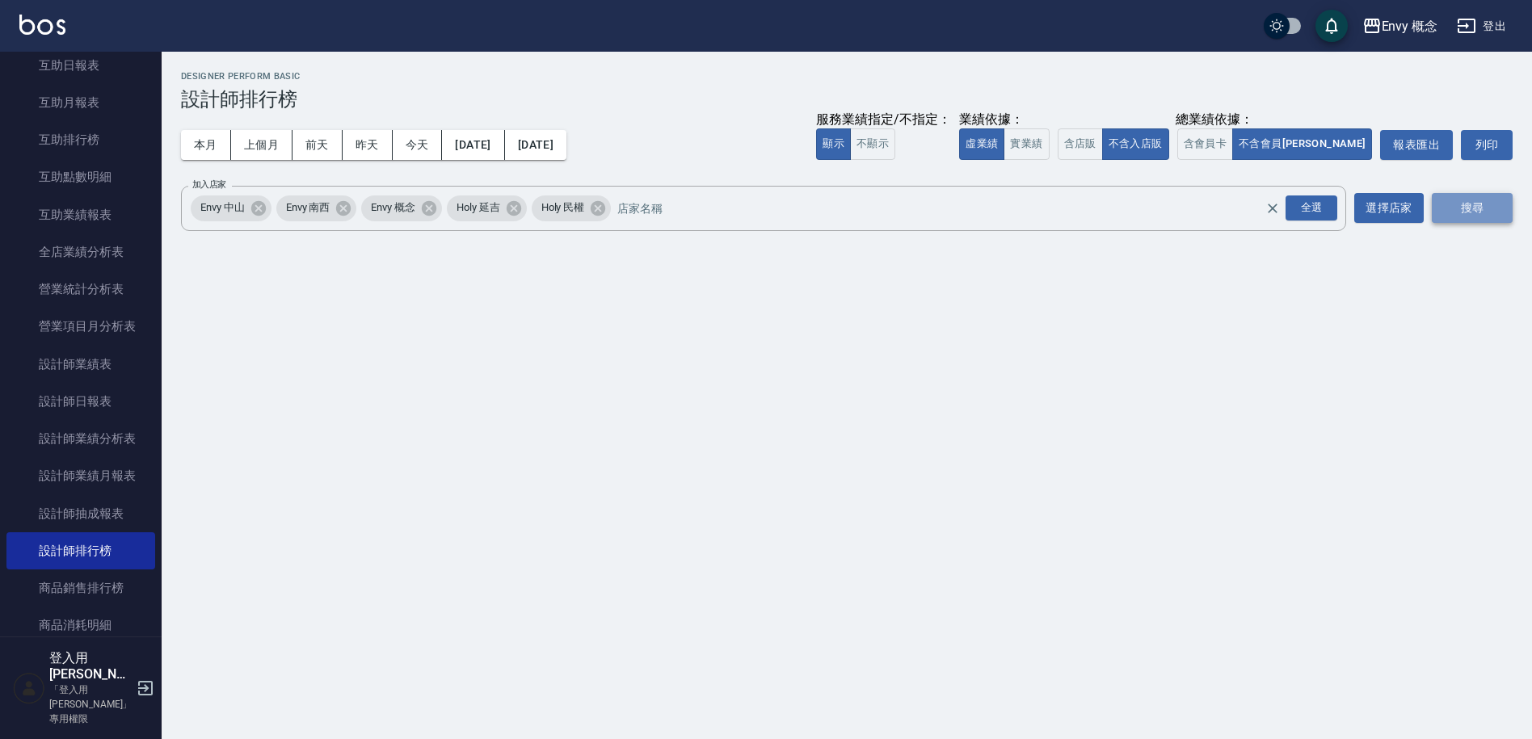
click at [1497, 207] on button "搜尋" at bounding box center [1472, 208] width 81 height 30
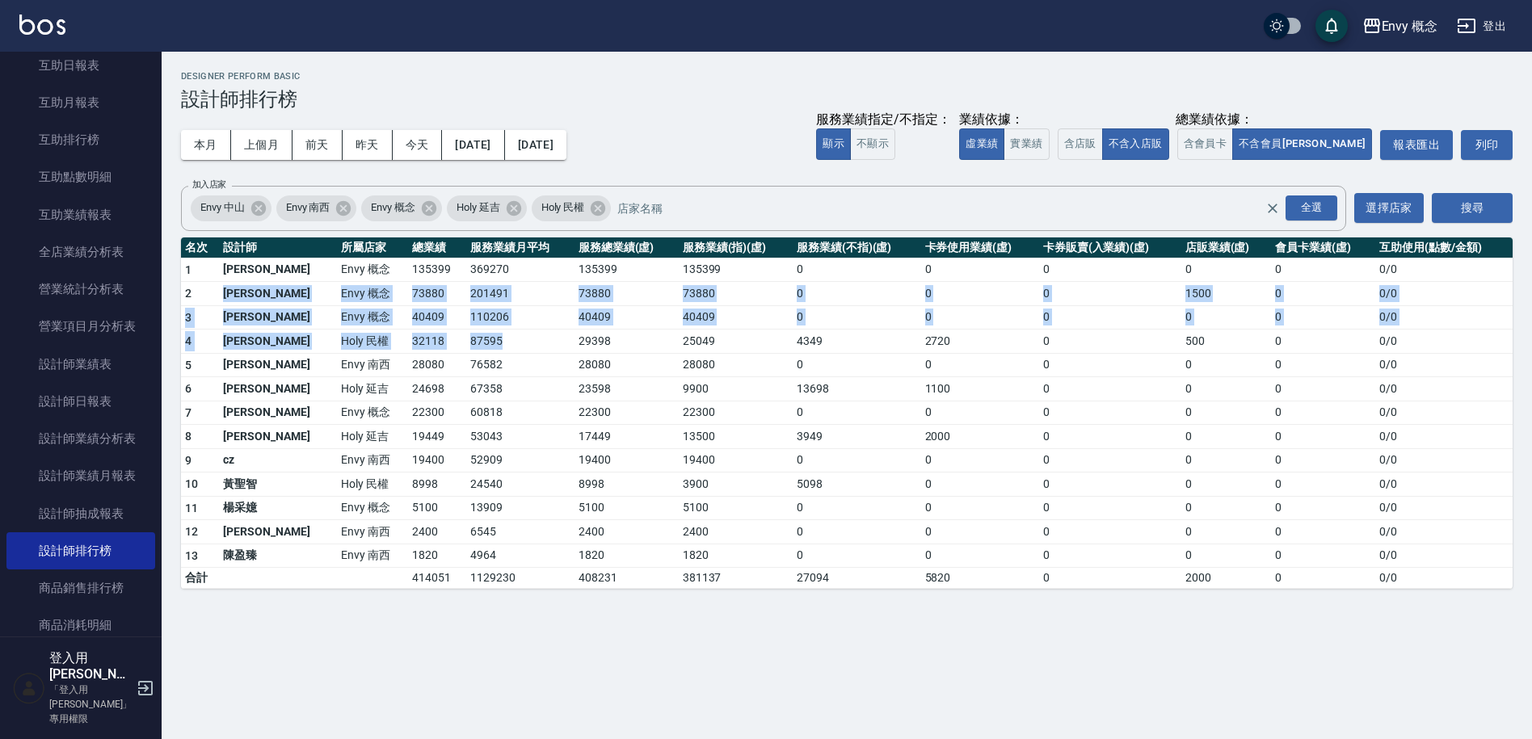
drag, startPoint x: 226, startPoint y: 298, endPoint x: 484, endPoint y: 338, distance: 260.8
click at [484, 338] on tbody "1 王文嘉 Envy 概念 135399 369270 135399 135399 0 0 0 0 0 0 / 0 2 [PERSON_NAME]Envy 概…" at bounding box center [847, 423] width 1332 height 331
drag, startPoint x: 484, startPoint y: 338, endPoint x: 359, endPoint y: 301, distance: 130.4
click at [485, 338] on td "87595" at bounding box center [520, 342] width 108 height 24
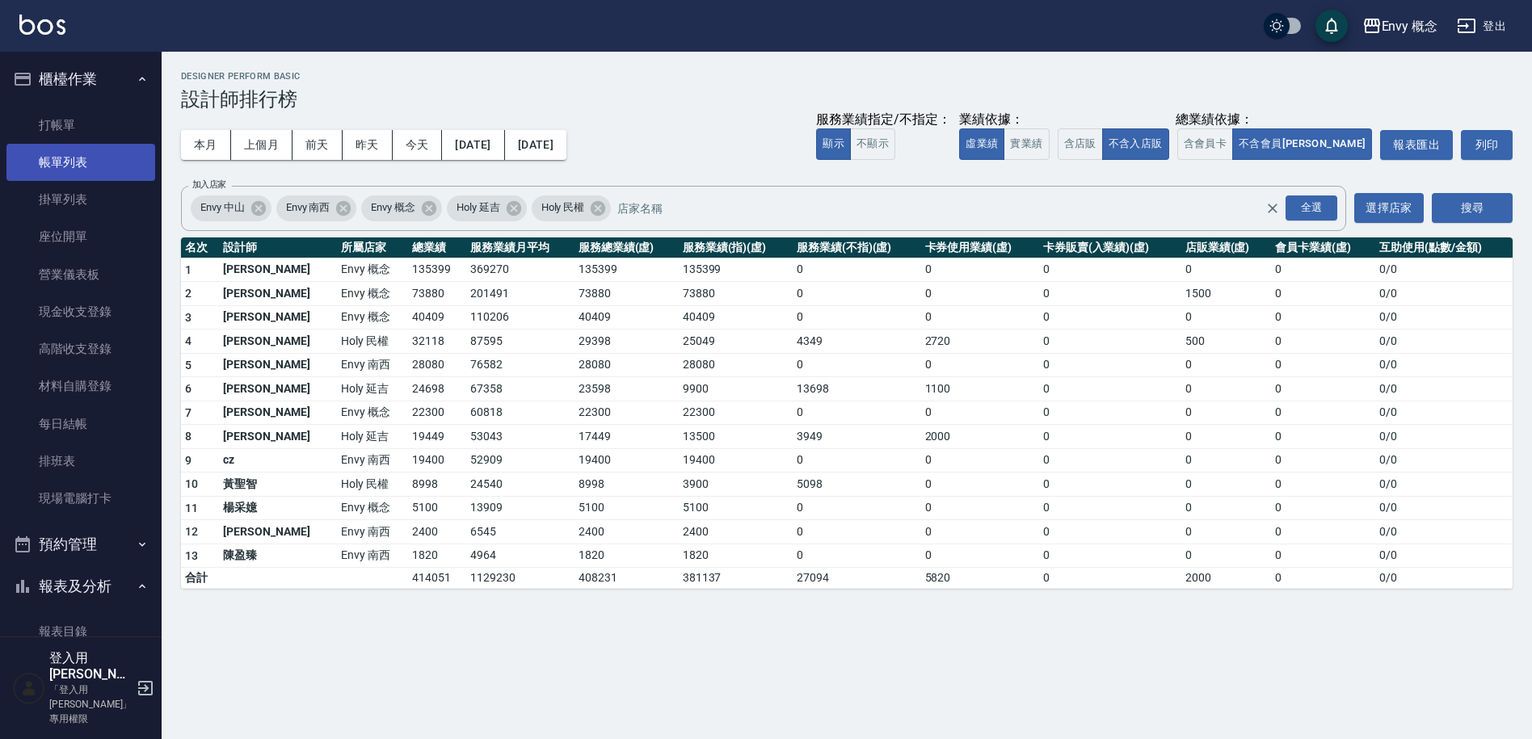
click at [65, 158] on link "帳單列表" at bounding box center [80, 162] width 149 height 37
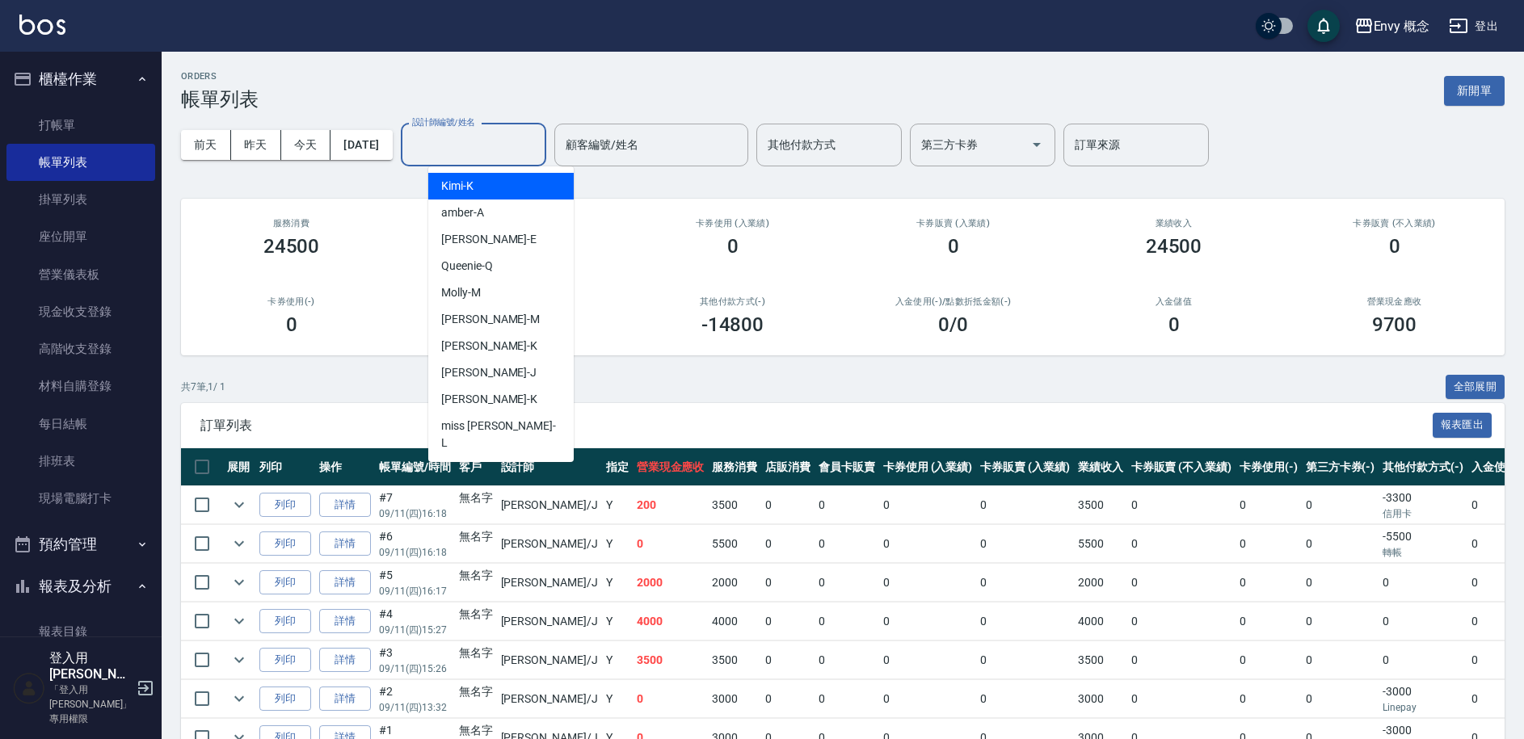
click at [493, 142] on input "設計師編號/姓名" at bounding box center [473, 145] width 131 height 28
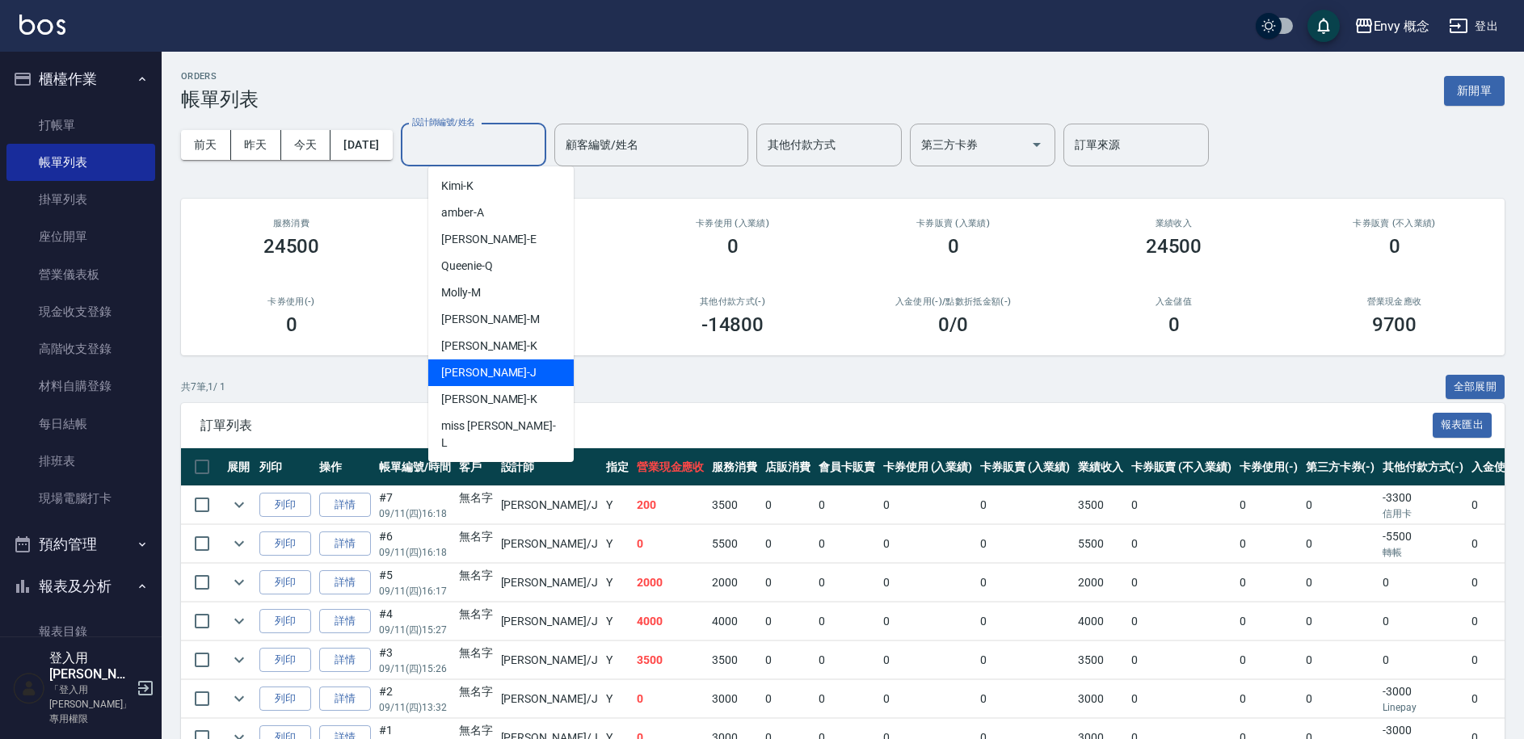
click at [516, 369] on div "[PERSON_NAME]" at bounding box center [500, 373] width 145 height 27
type input "[PERSON_NAME]"
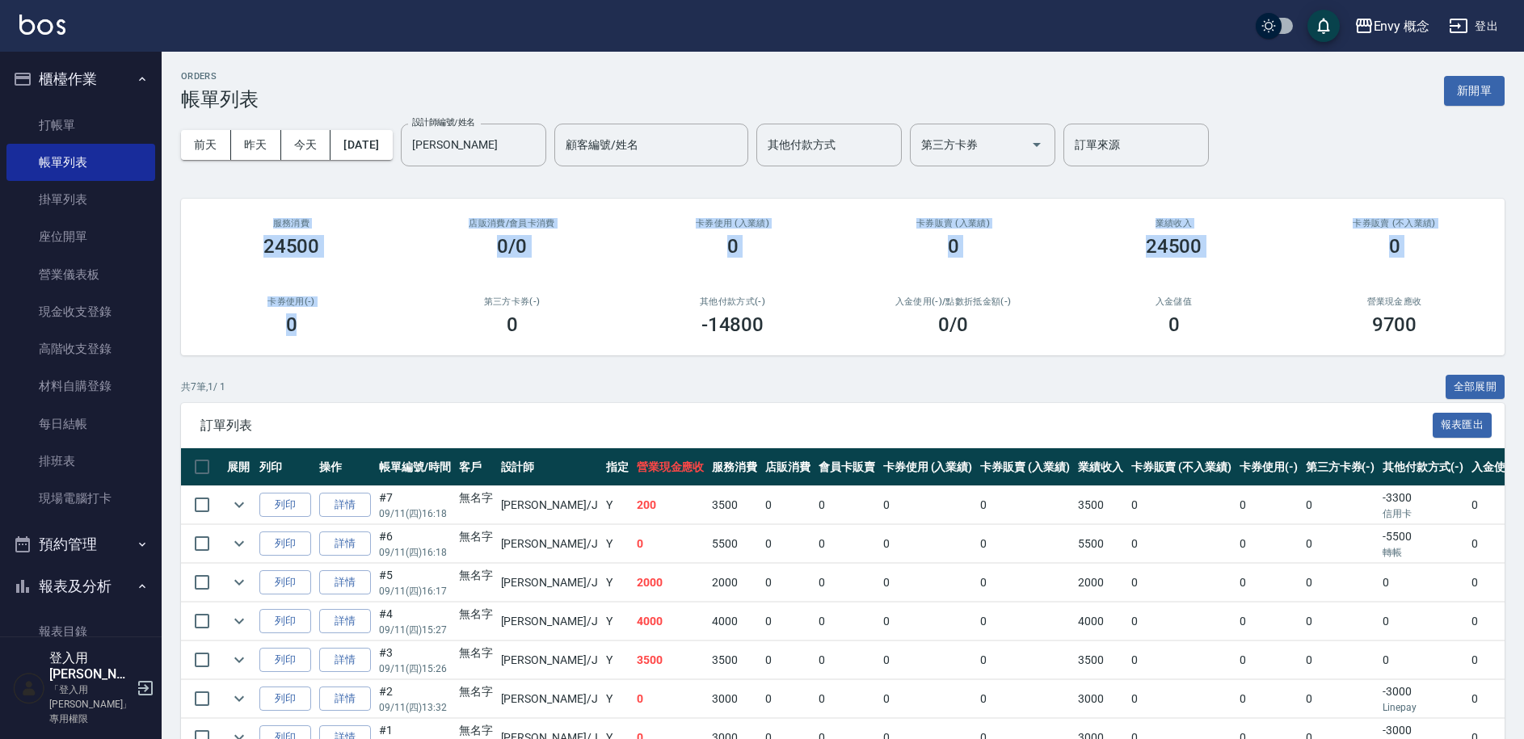
drag, startPoint x: 255, startPoint y: 203, endPoint x: 368, endPoint y: 342, distance: 179.2
click at [365, 338] on div "服務消費 24500 店販消費 /會員卡消費 0/0 卡券使用 (入業績) 0 卡券販賣 (入業績) 0 業績收入 24500 卡券販賣 (不入業績) 0 卡…" at bounding box center [842, 277] width 1323 height 157
click at [369, 345] on div "卡券使用(-) 0" at bounding box center [291, 316] width 221 height 78
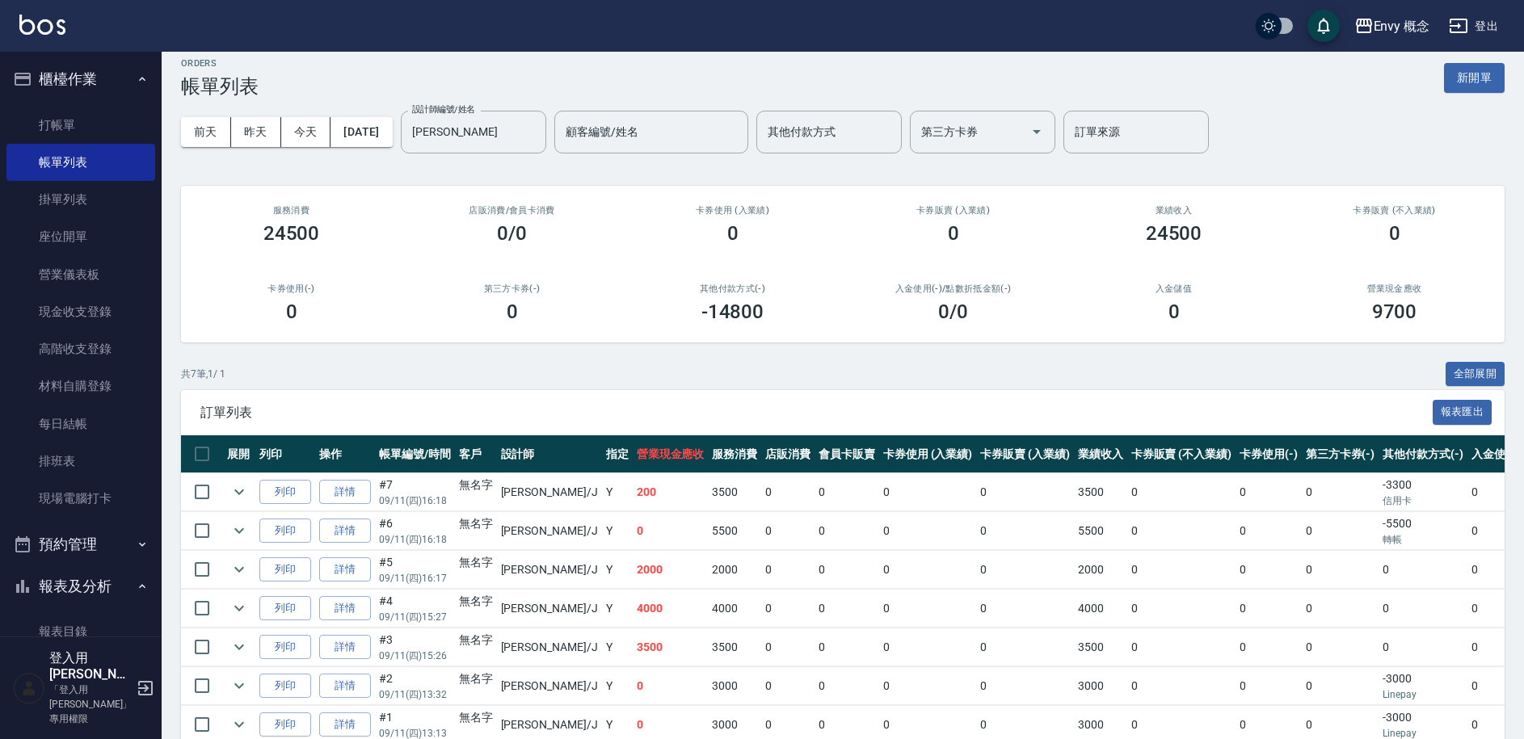
scroll to position [94, 0]
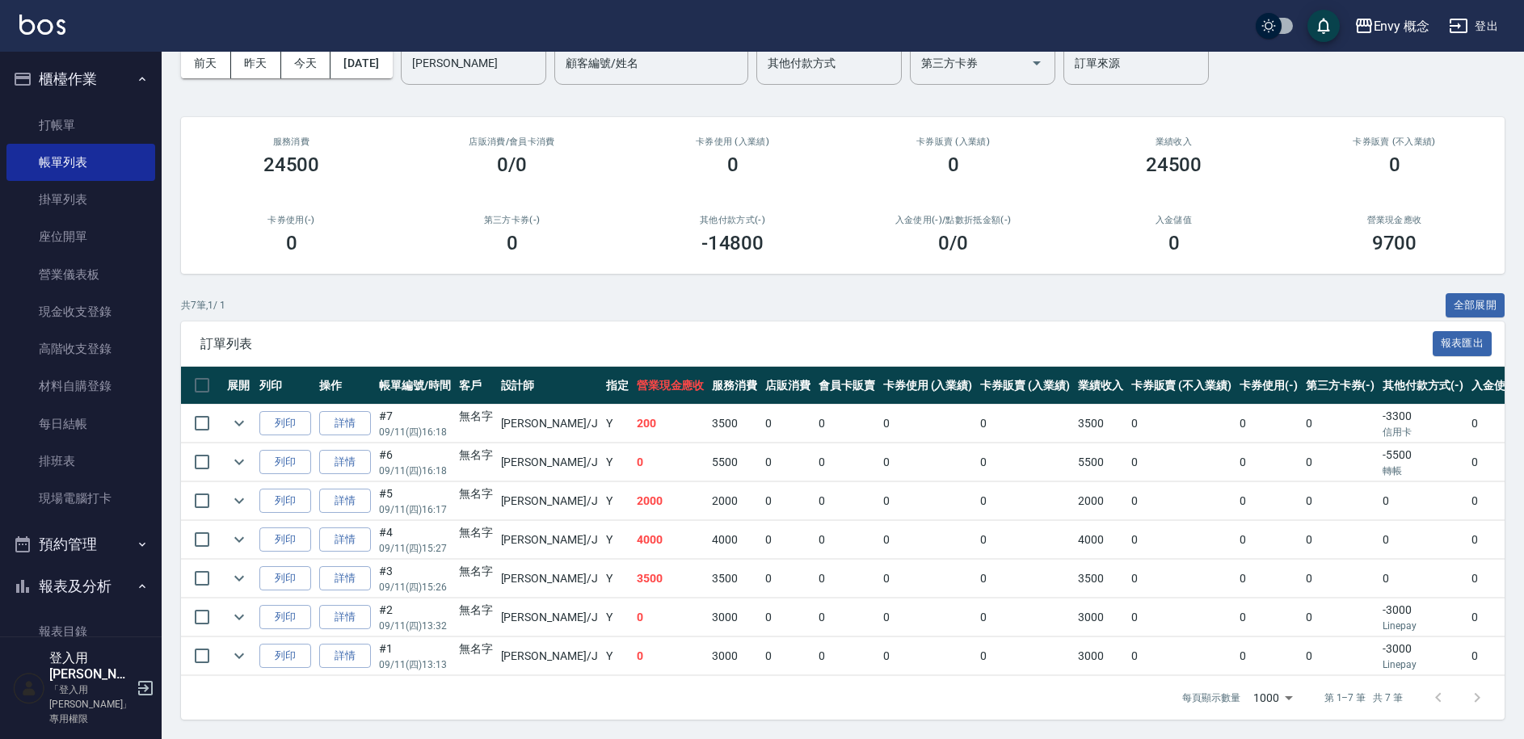
drag, startPoint x: 535, startPoint y: 482, endPoint x: 553, endPoint y: 541, distance: 61.6
click at [553, 541] on tbody "列印 詳情 #7 09/11 (四) 16:18 無名字 [PERSON_NAME] /J Y 200 3500 0 0 0 0 3500 0 0 0 -33…" at bounding box center [943, 540] width 1525 height 271
click at [602, 539] on td "Y" at bounding box center [617, 540] width 31 height 38
drag, startPoint x: 503, startPoint y: 469, endPoint x: 495, endPoint y: 444, distance: 25.6
click at [496, 446] on tbody "列印 詳情 #7 09/11 (四) 16:18 無名字 [PERSON_NAME] /J Y 200 3500 0 0 0 0 3500 0 0 0 -33…" at bounding box center [943, 540] width 1525 height 271
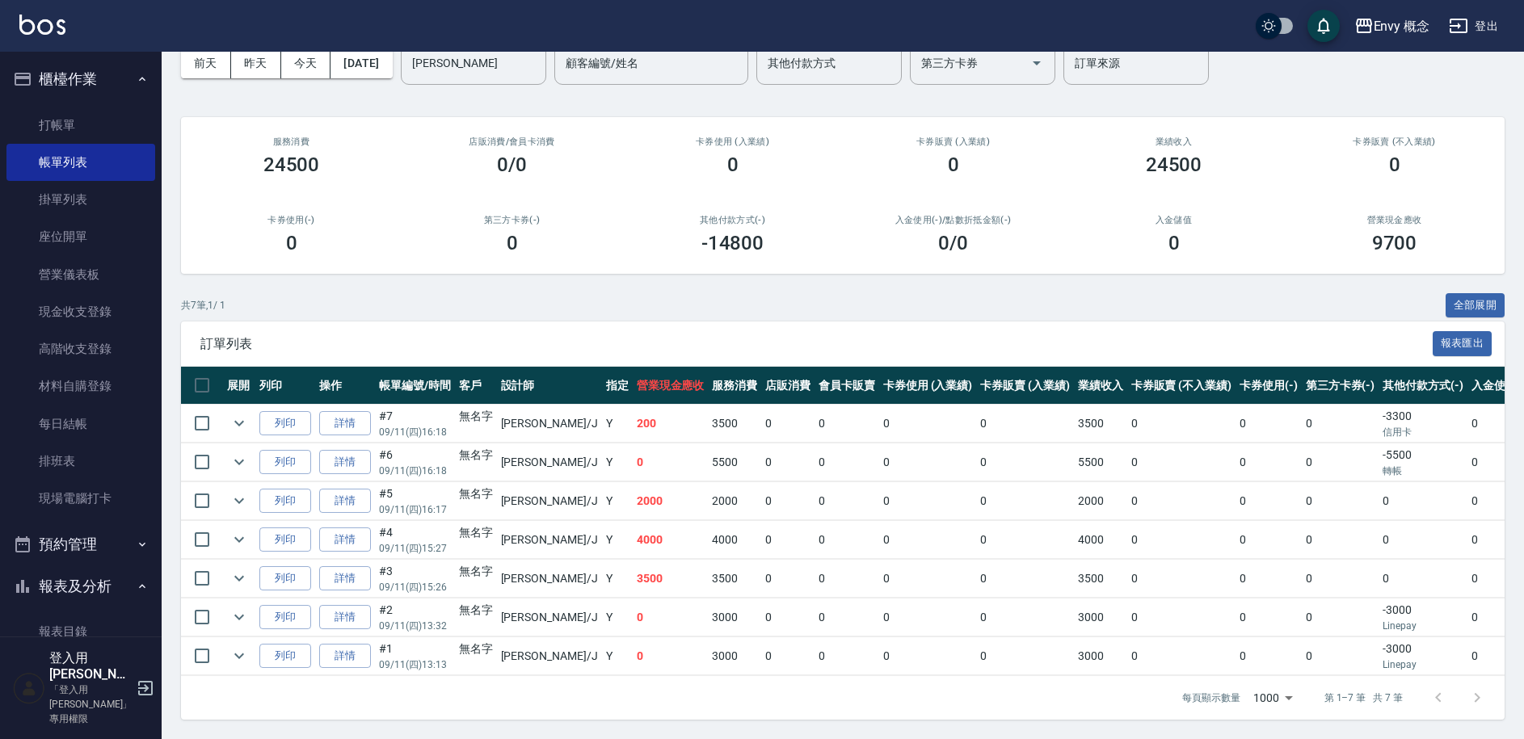
click at [494, 444] on td "無名字" at bounding box center [476, 463] width 42 height 38
drag, startPoint x: 494, startPoint y: 437, endPoint x: 544, endPoint y: 446, distance: 50.9
click at [524, 444] on tr "列印 詳情 #6 09/11 (四) 16:18 無名字 [PERSON_NAME] /J Y 0 5500 0 0 0 0 5500 0 0 0 -5500…" at bounding box center [943, 463] width 1525 height 38
click at [544, 446] on td "[PERSON_NAME] /J" at bounding box center [549, 463] width 105 height 38
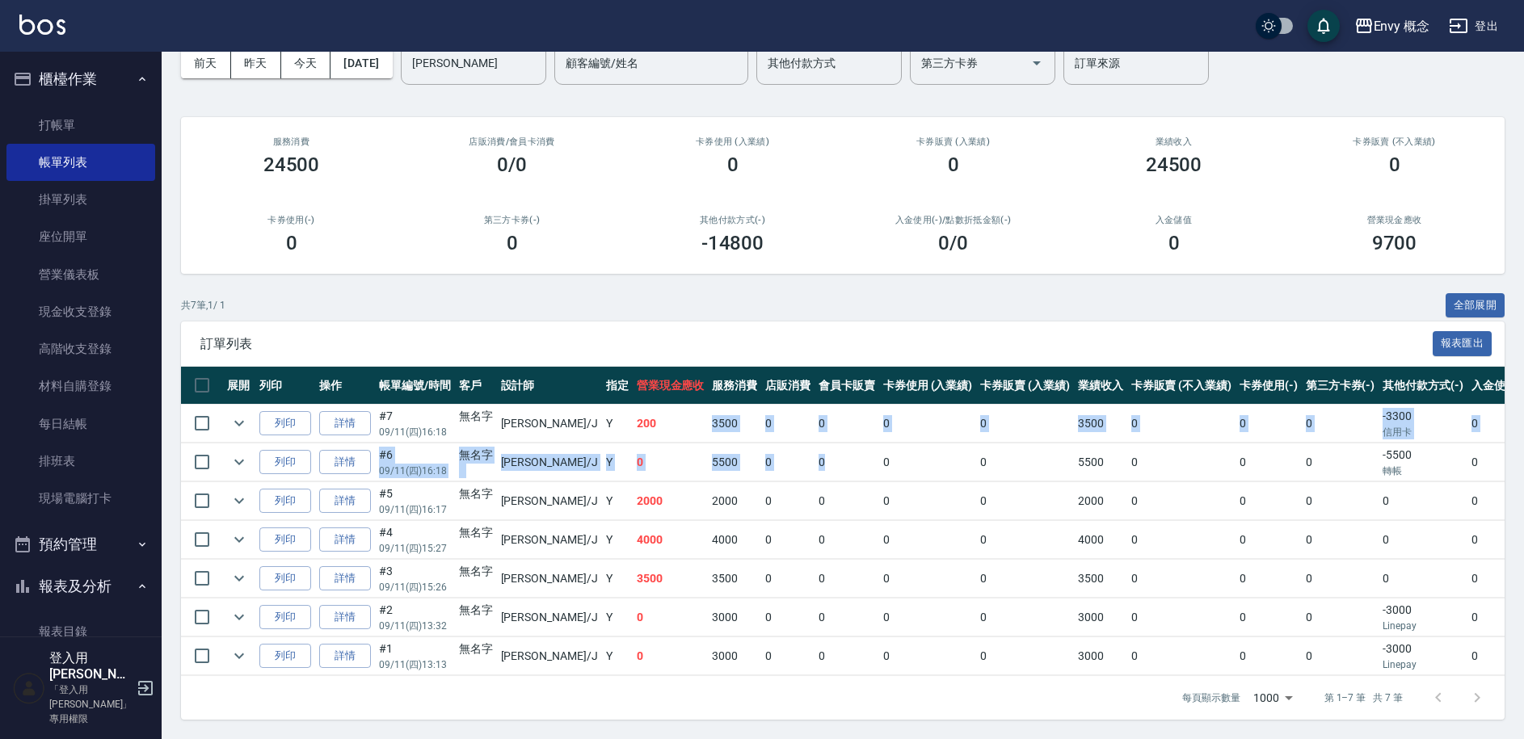
drag, startPoint x: 627, startPoint y: 414, endPoint x: 813, endPoint y: 449, distance: 189.2
click at [795, 449] on tbody "列印 詳情 #7 09/11 (四) 16:18 無名字 [PERSON_NAME] /J Y 200 3500 0 0 0 0 3500 0 0 0 -33…" at bounding box center [943, 540] width 1525 height 271
click at [814, 449] on td "0" at bounding box center [846, 463] width 65 height 38
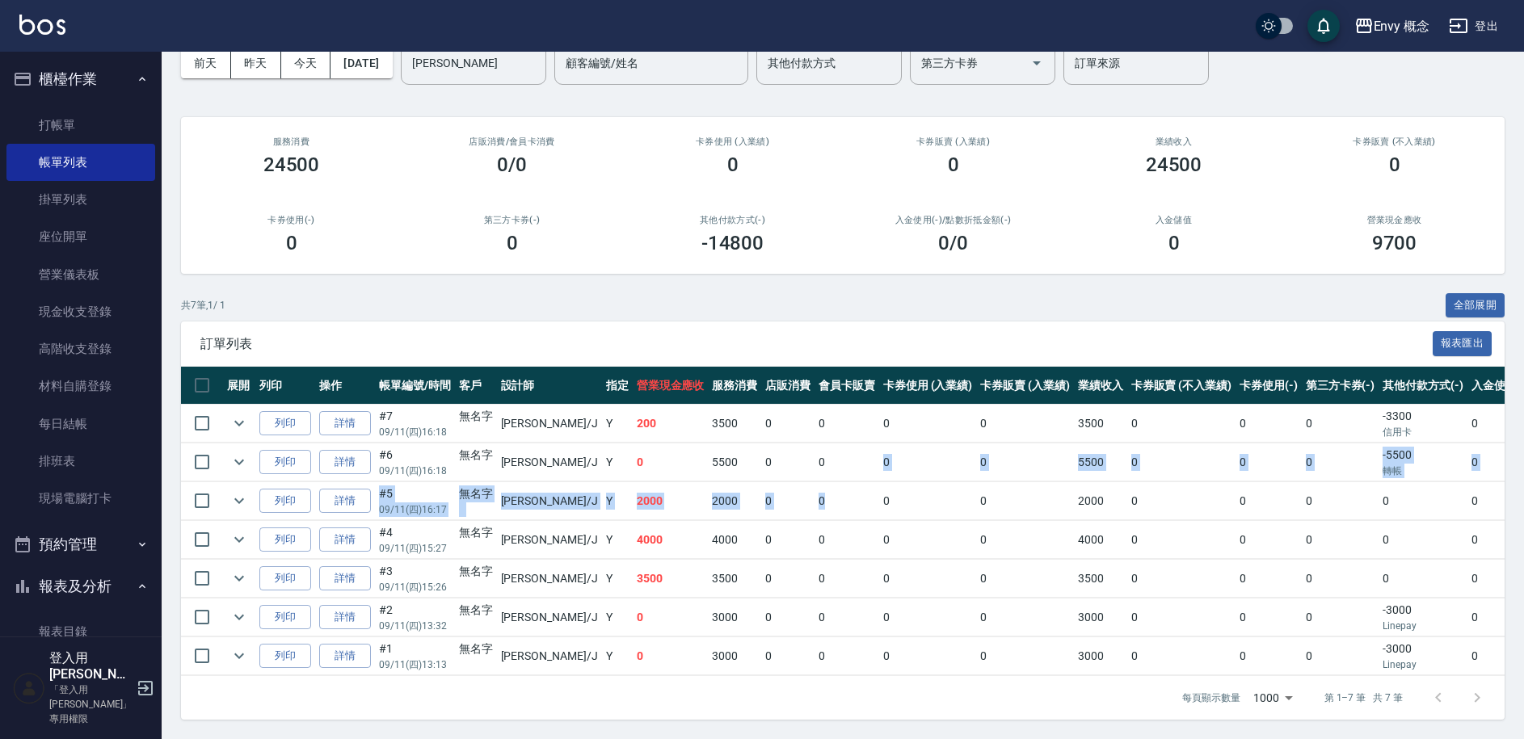
drag, startPoint x: 814, startPoint y: 449, endPoint x: 824, endPoint y: 482, distance: 33.7
click at [824, 482] on tbody "列印 詳情 #7 09/11 (四) 16:18 無名字 [PERSON_NAME] /J Y 200 3500 0 0 0 0 3500 0 0 0 -33…" at bounding box center [943, 540] width 1525 height 271
click at [879, 482] on td "0" at bounding box center [928, 501] width 98 height 38
click at [814, 521] on td "0" at bounding box center [846, 540] width 65 height 38
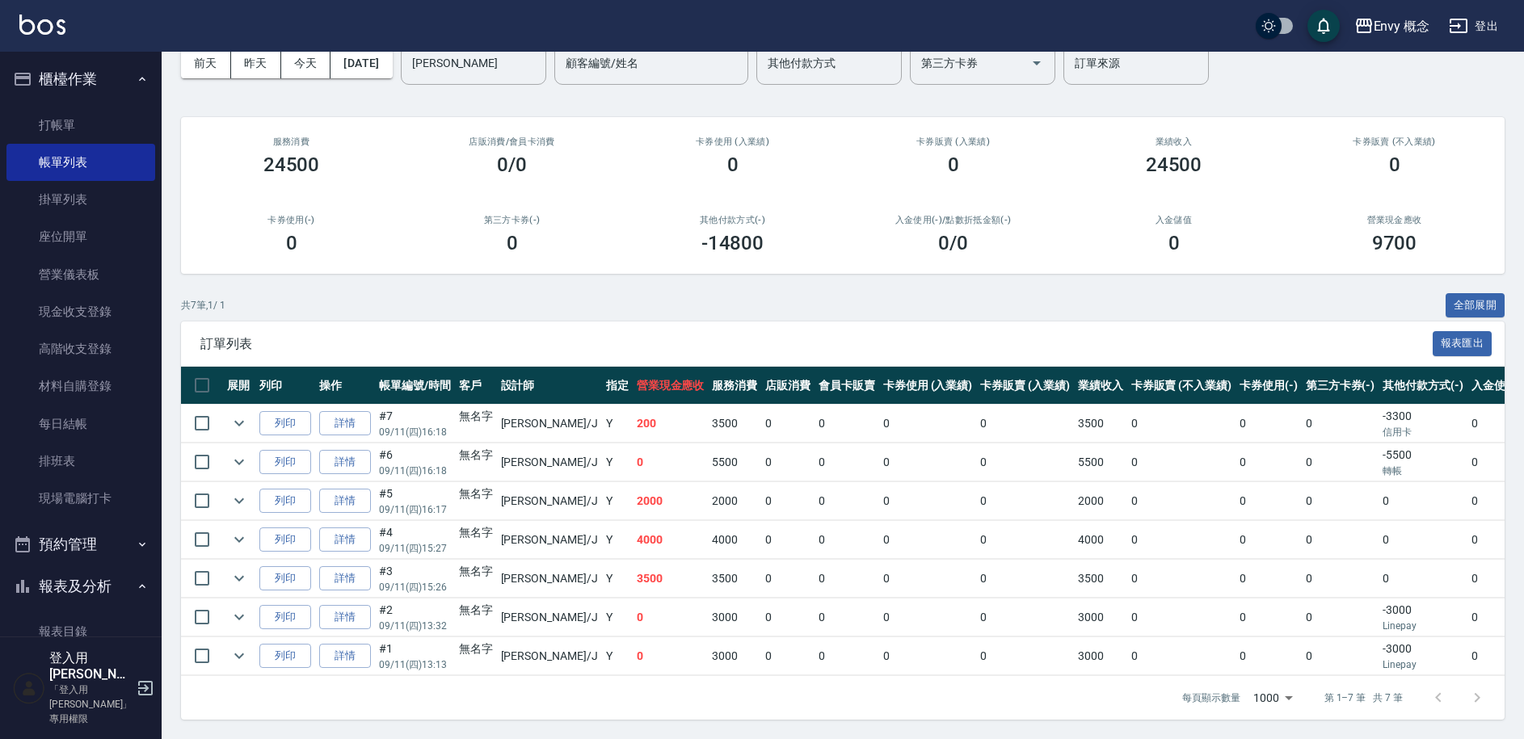
drag, startPoint x: 777, startPoint y: 520, endPoint x: 769, endPoint y: 524, distance: 8.7
click at [814, 524] on td "0" at bounding box center [846, 540] width 65 height 38
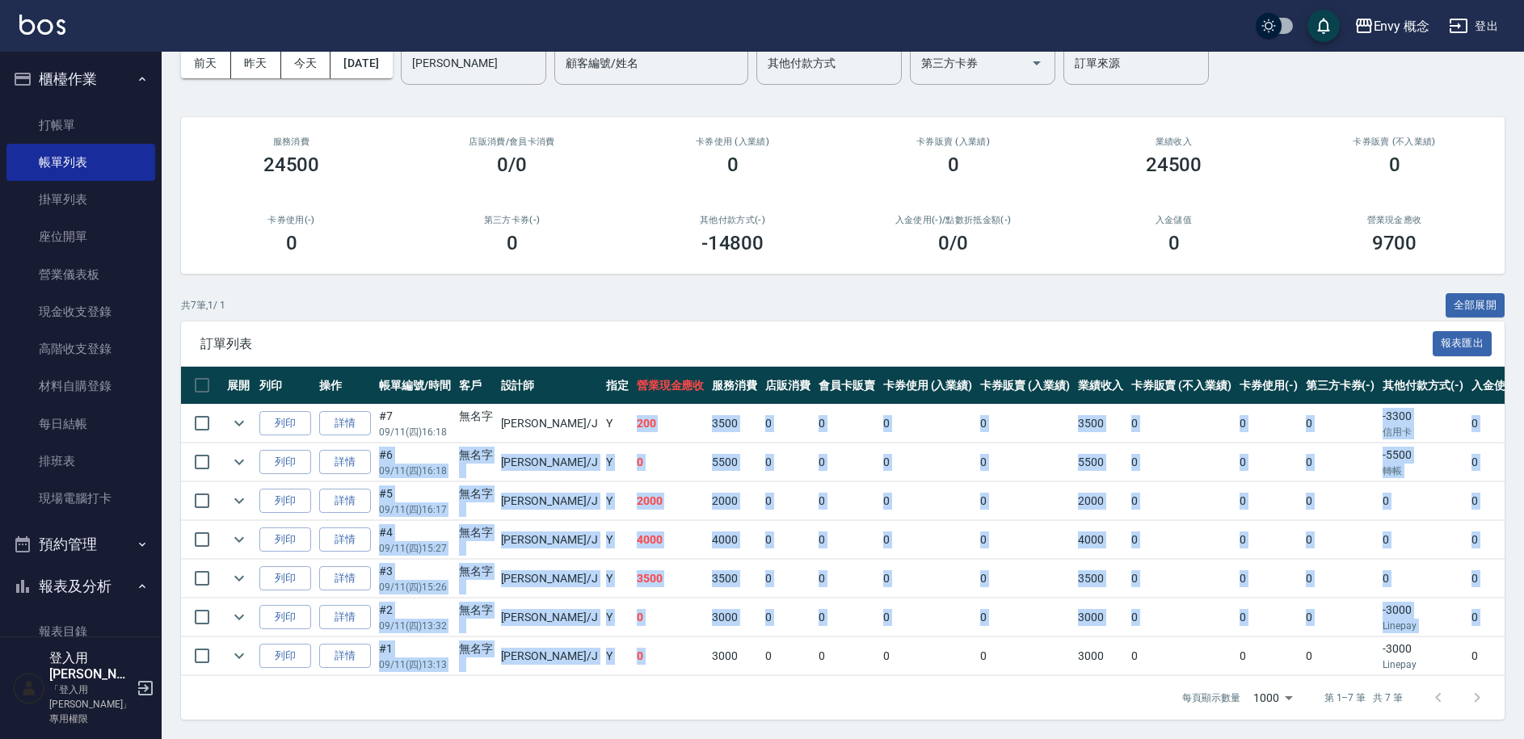
drag, startPoint x: 635, startPoint y: 436, endPoint x: 659, endPoint y: 638, distance: 203.4
click at [659, 638] on tbody "列印 詳情 #7 09/11 (四) 16:18 無名字 [PERSON_NAME] /J Y 200 3500 0 0 0 0 3500 0 0 0 -33…" at bounding box center [943, 540] width 1525 height 271
click at [530, 482] on td "[PERSON_NAME] /J" at bounding box center [549, 501] width 105 height 38
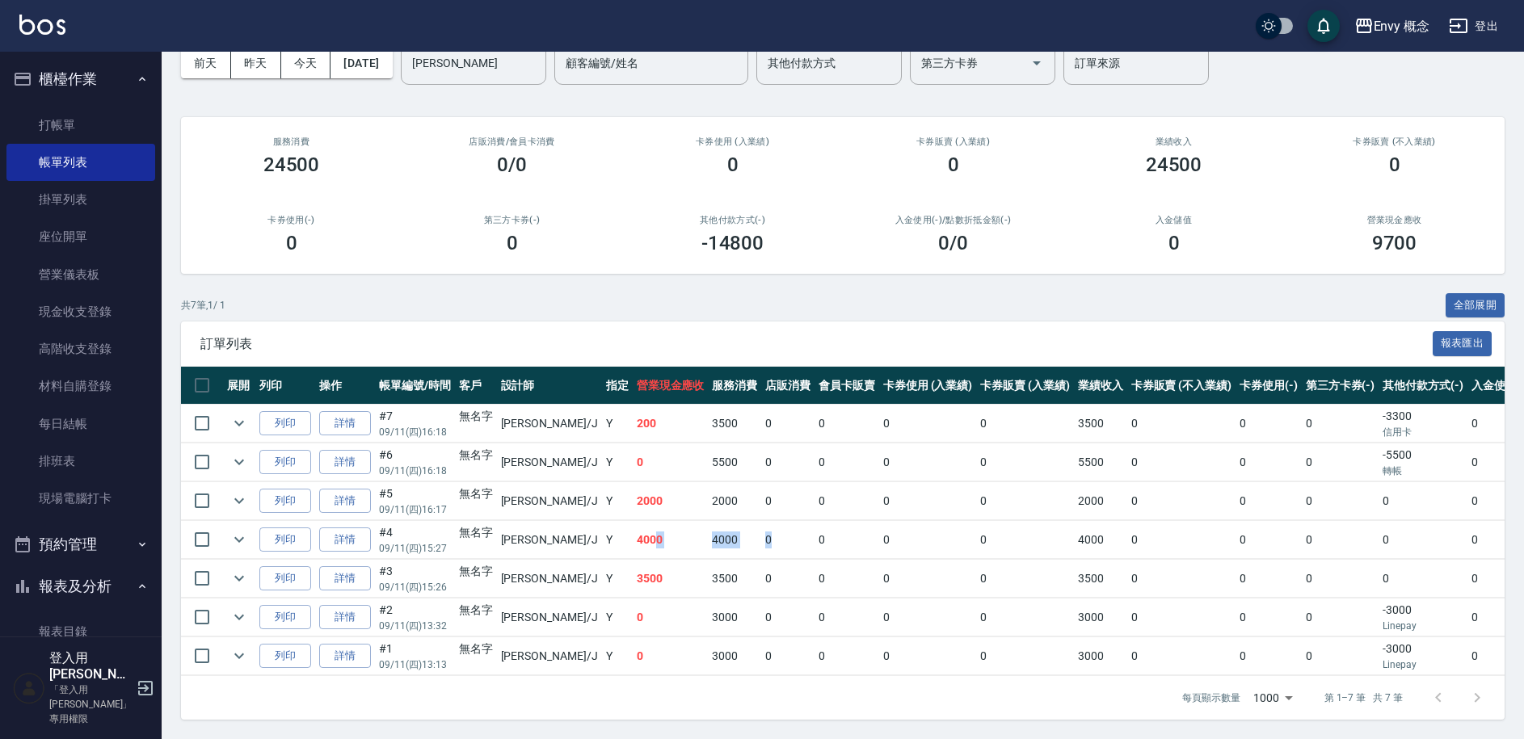
drag, startPoint x: 600, startPoint y: 529, endPoint x: 741, endPoint y: 532, distance: 141.4
click at [741, 532] on tr "列印 詳情 #4 09/11 (四) 15:27 無名字 [PERSON_NAME] /J Y 4000 4000 0 0 0 0 4000 0 0 0 0 …" at bounding box center [943, 540] width 1525 height 38
click at [633, 465] on td "0" at bounding box center [671, 463] width 76 height 38
click at [71, 126] on link "打帳單" at bounding box center [80, 125] width 149 height 37
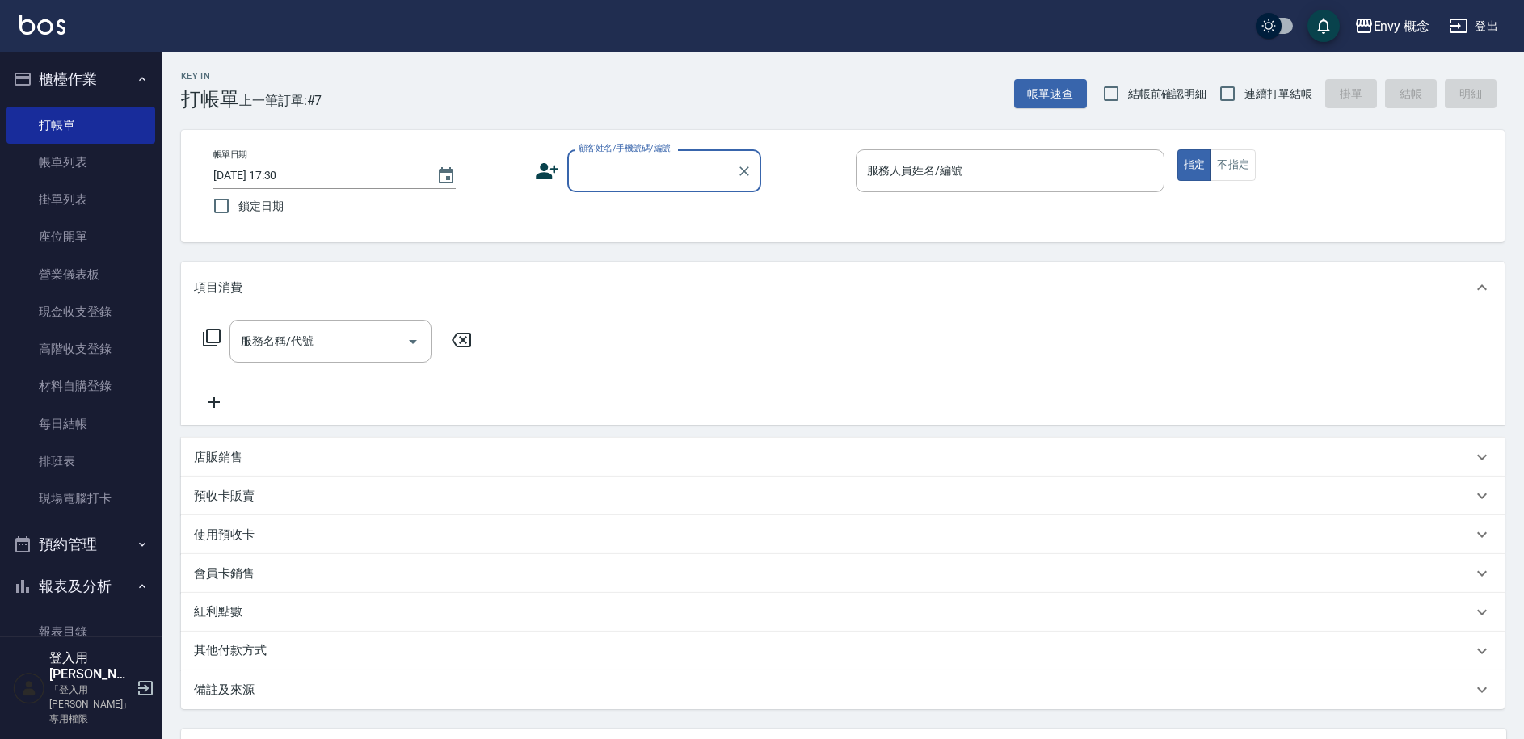
click at [651, 155] on div "顧客姓名/手機號碼/編號" at bounding box center [664, 170] width 194 height 43
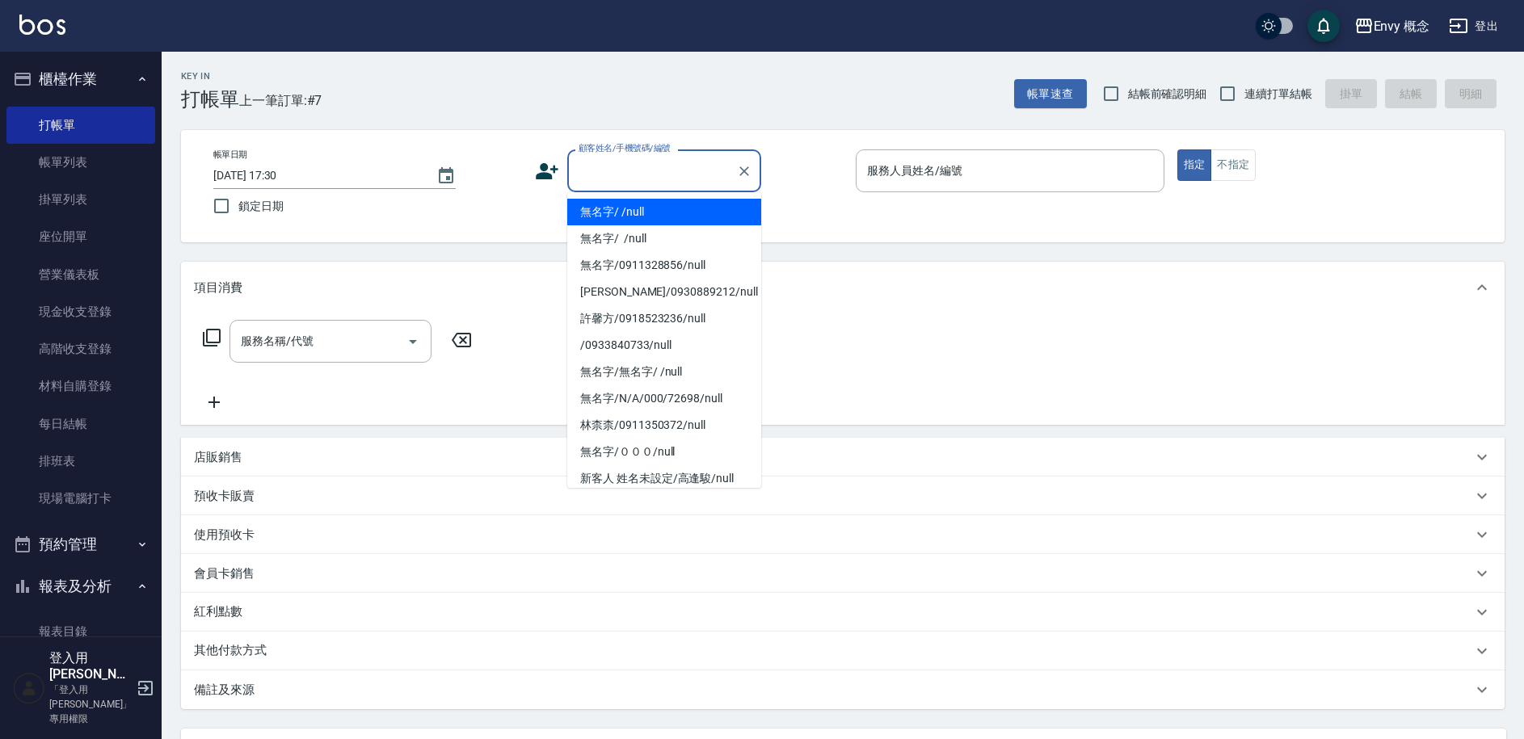
click at [654, 200] on li "無名字/ /null" at bounding box center [664, 212] width 194 height 27
type input "無名字/ /null"
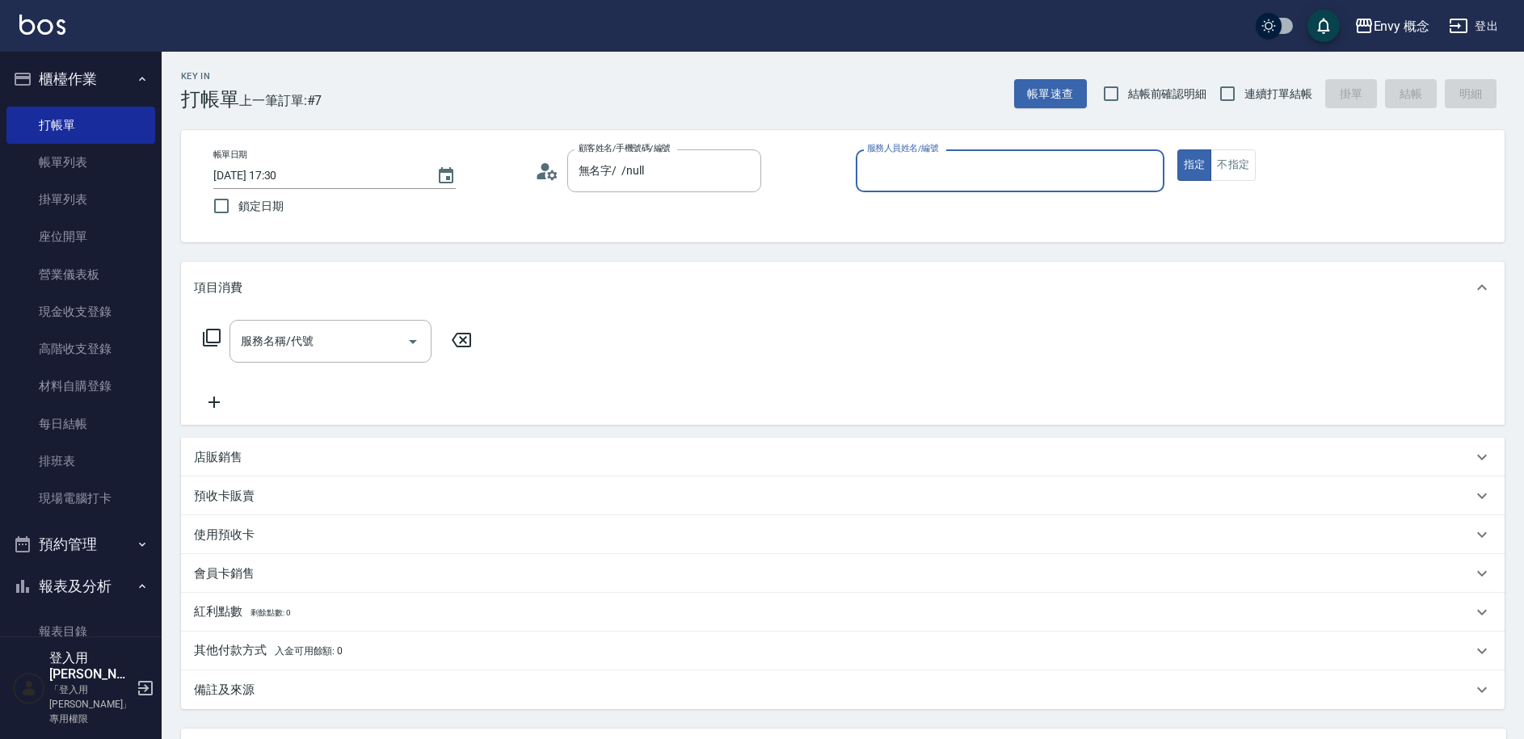
click at [933, 179] on input "服務人員姓名/編號" at bounding box center [1010, 171] width 294 height 28
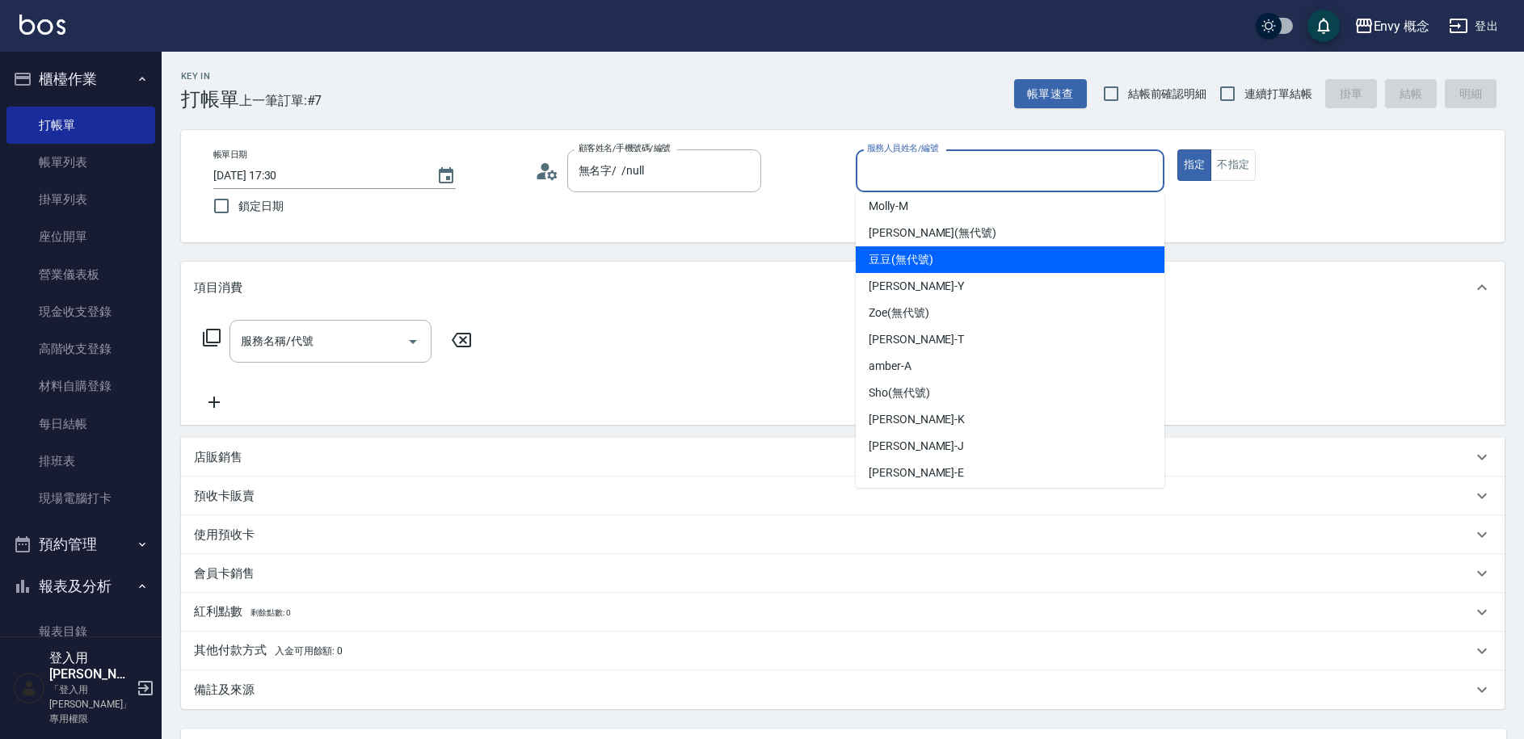
scroll to position [144, 0]
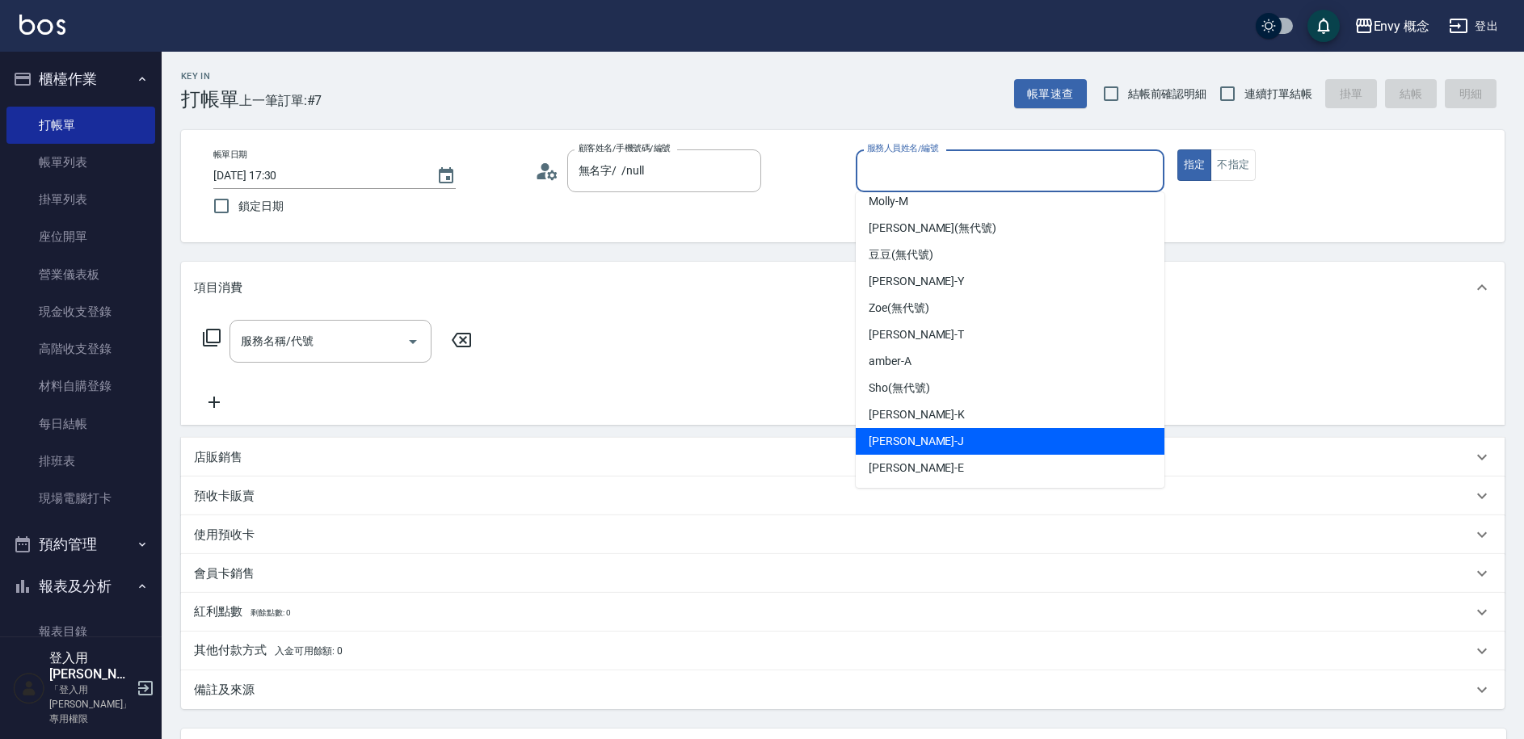
click at [910, 437] on span "[PERSON_NAME]" at bounding box center [916, 441] width 95 height 17
type input "[PERSON_NAME]"
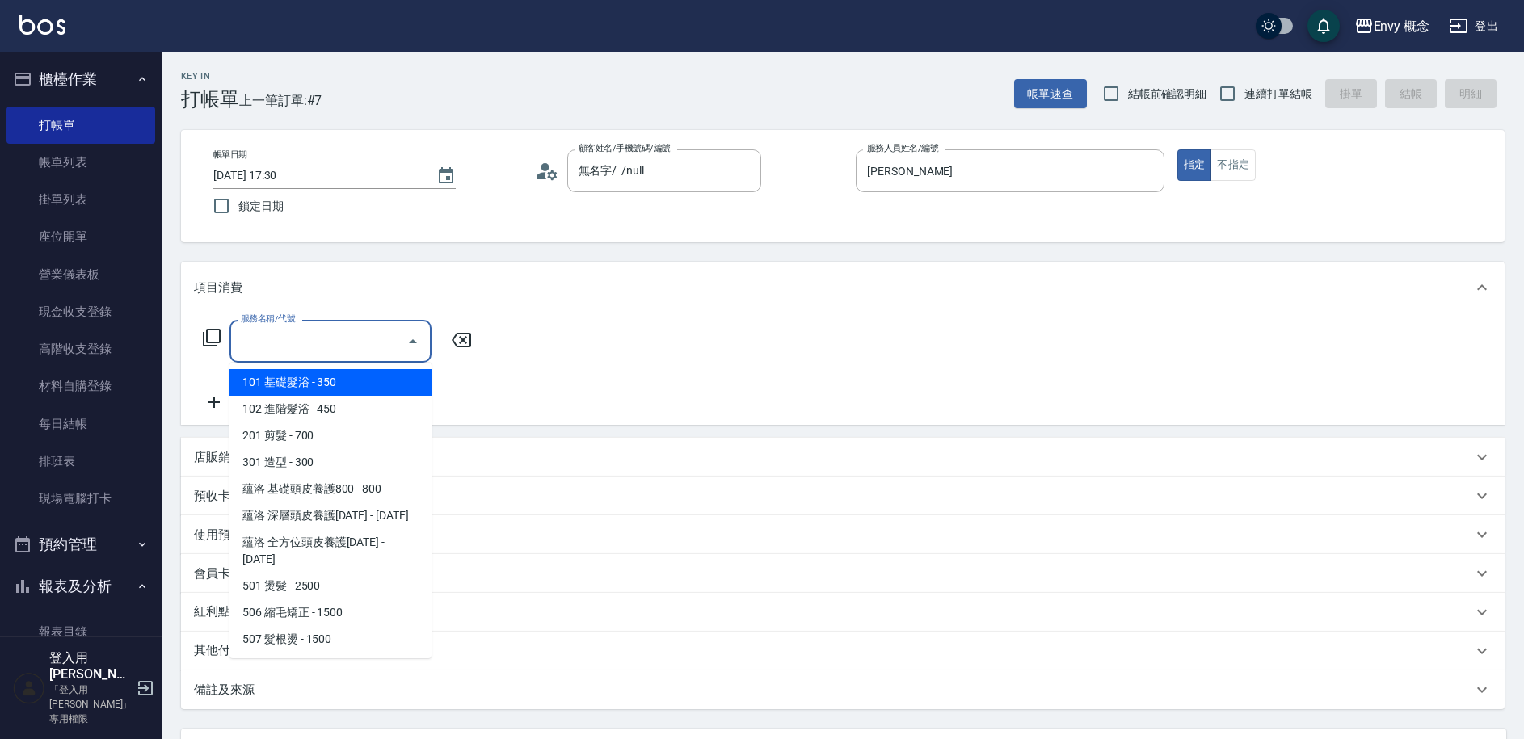
click at [359, 354] on input "服務名稱/代號" at bounding box center [318, 341] width 163 height 28
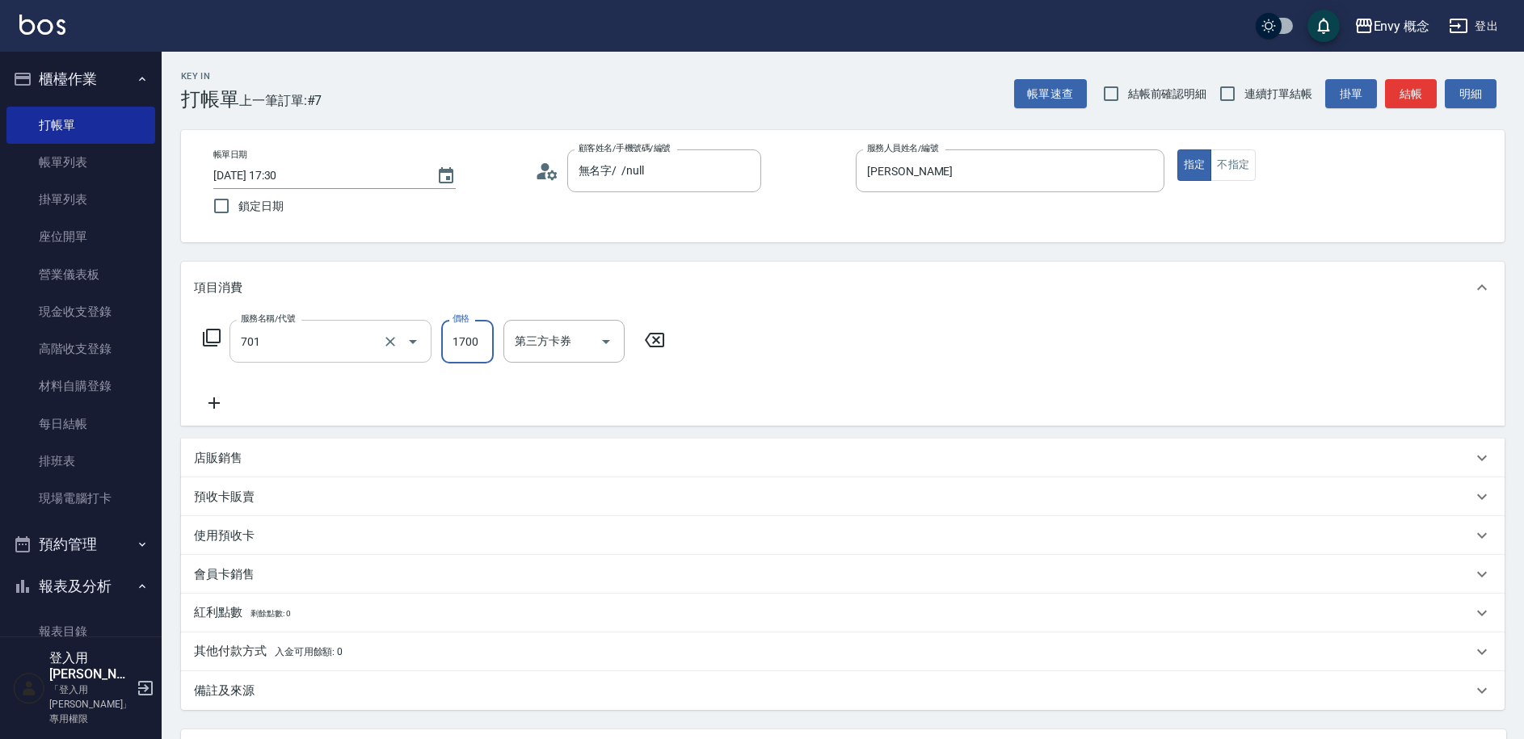
type input "701 染髮(701)"
type input "4999"
click at [306, 647] on span "入金可用餘額: 0" at bounding box center [309, 651] width 69 height 11
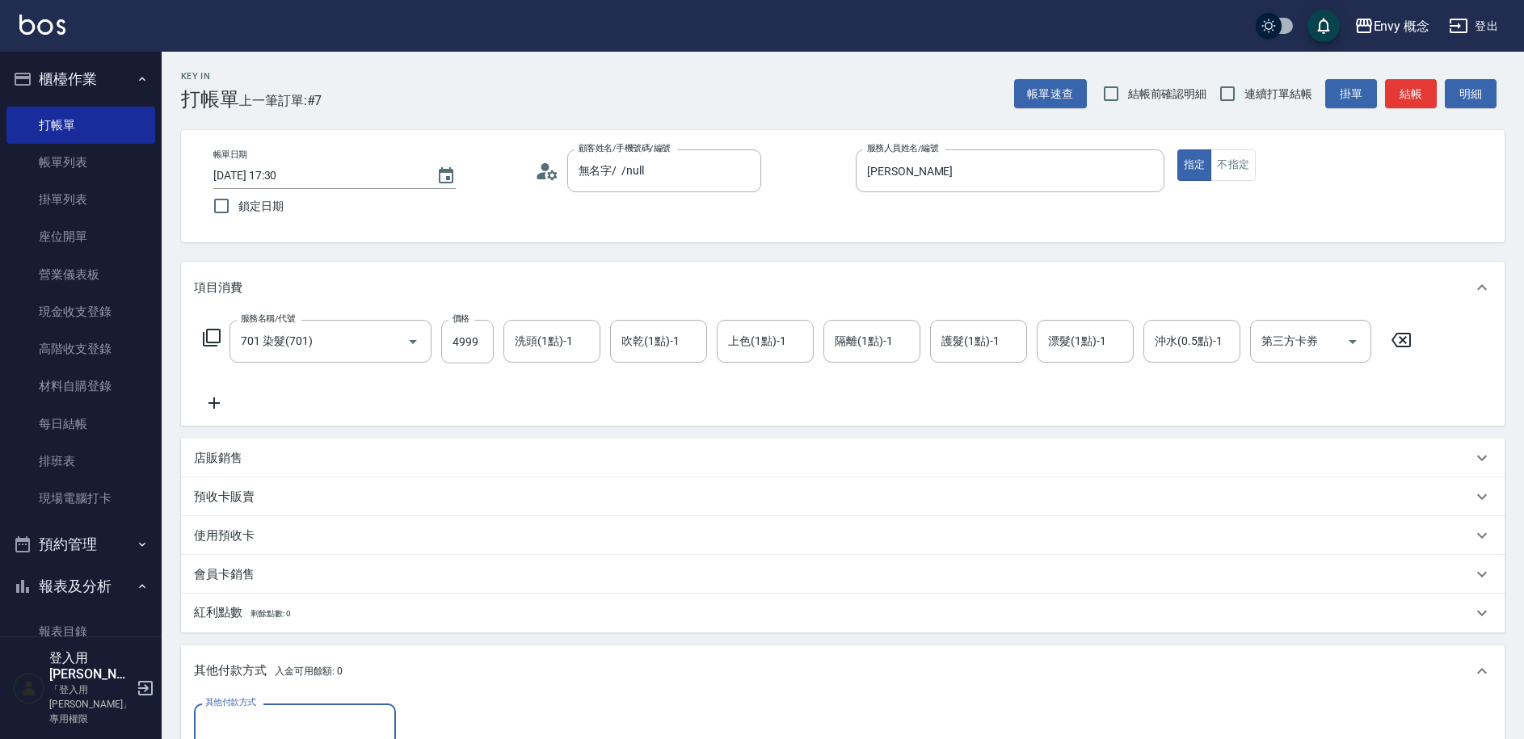
scroll to position [0, 0]
click at [241, 713] on input "其他付款方式" at bounding box center [294, 725] width 187 height 28
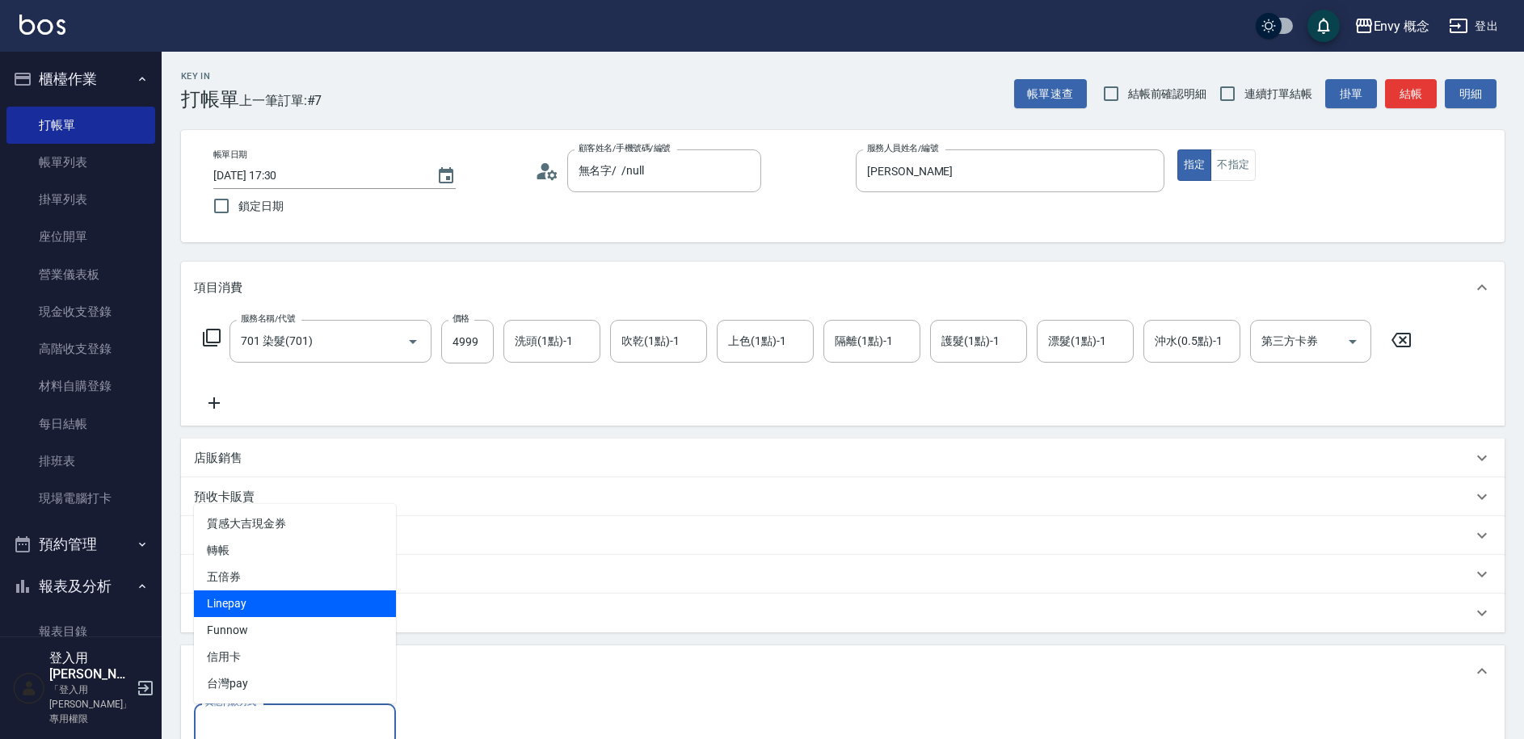
click at [238, 608] on span "Linepay" at bounding box center [295, 604] width 202 height 27
type input "Linepay"
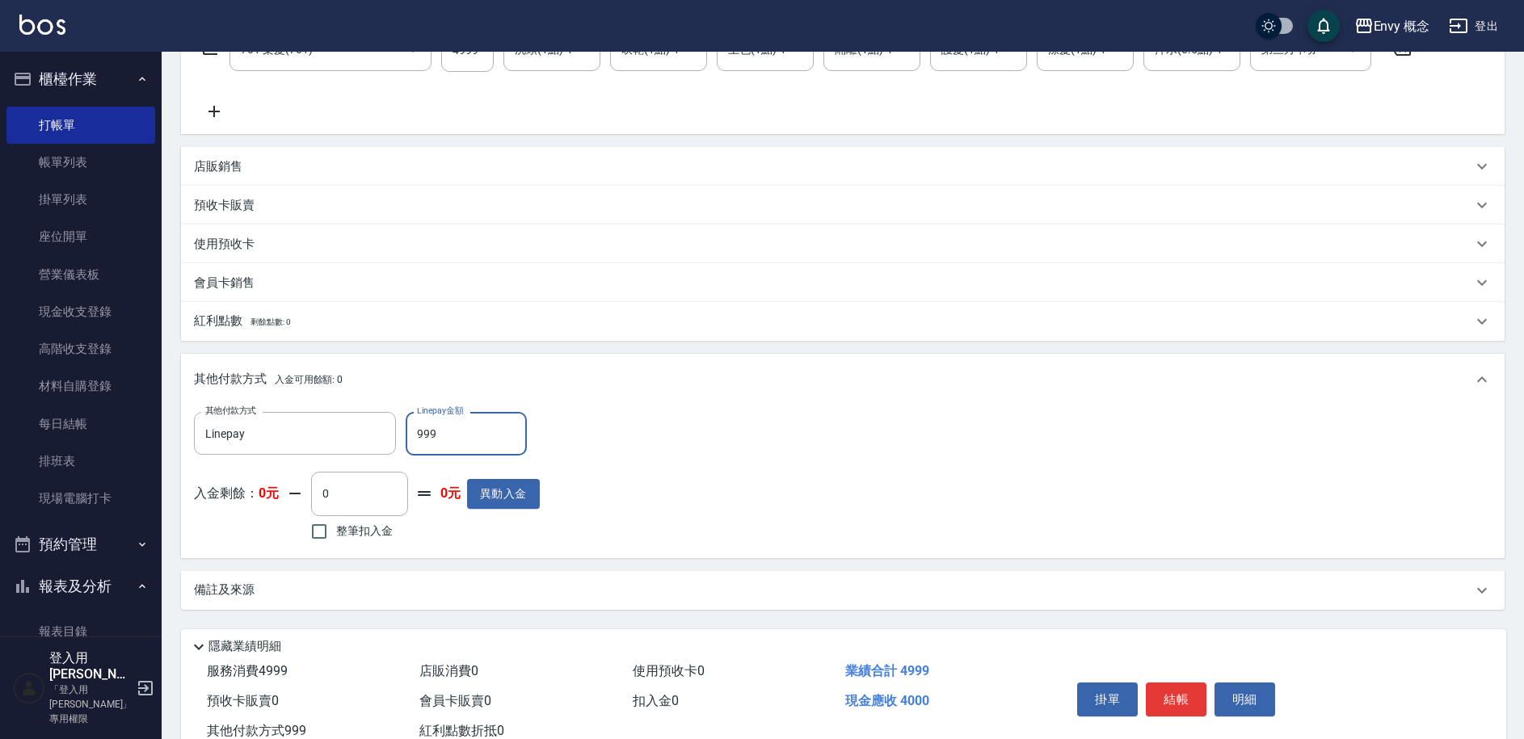
scroll to position [345, 0]
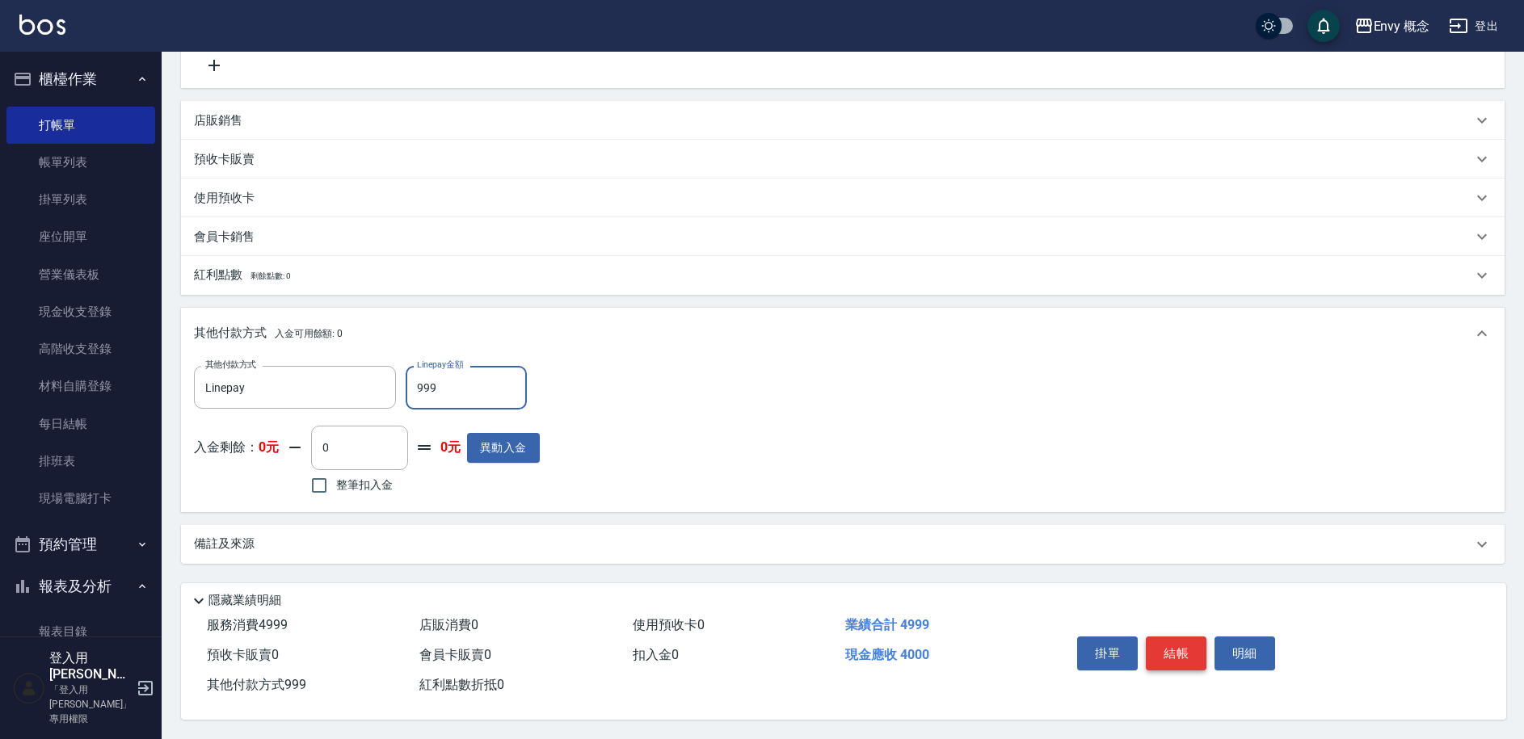
type input "999"
click at [1172, 642] on button "結帳" at bounding box center [1176, 654] width 61 height 34
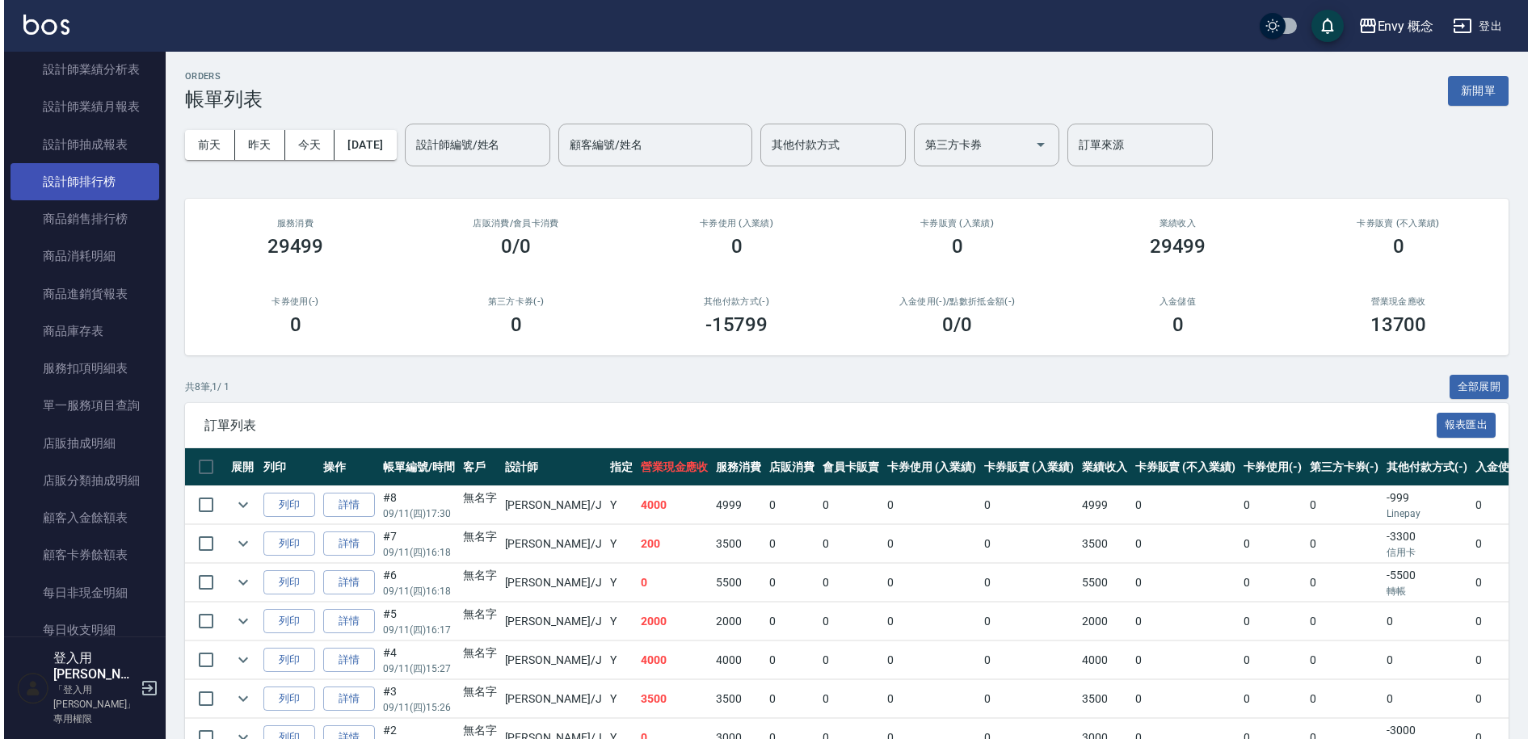
scroll to position [831, 0]
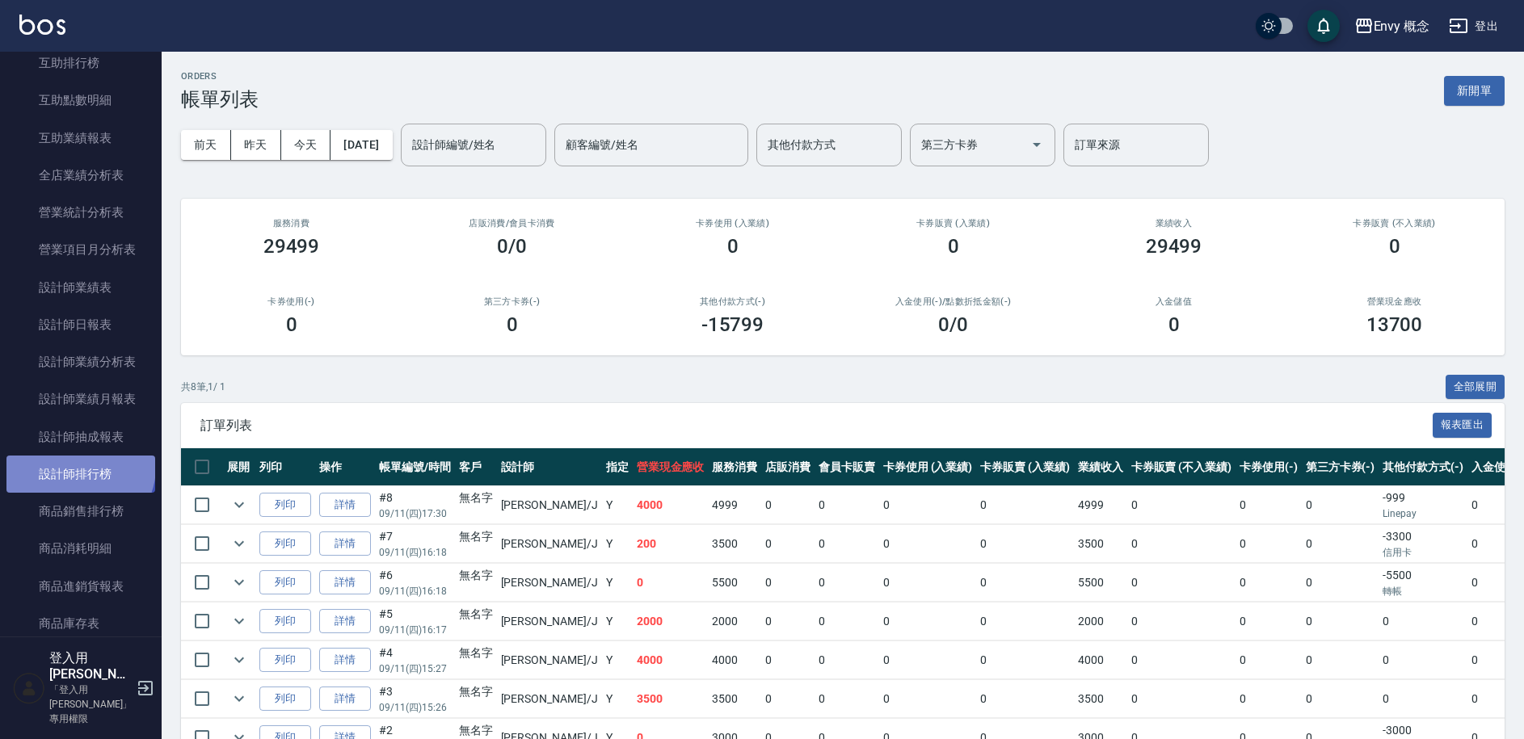
click at [78, 467] on link "設計師排行榜" at bounding box center [80, 474] width 149 height 37
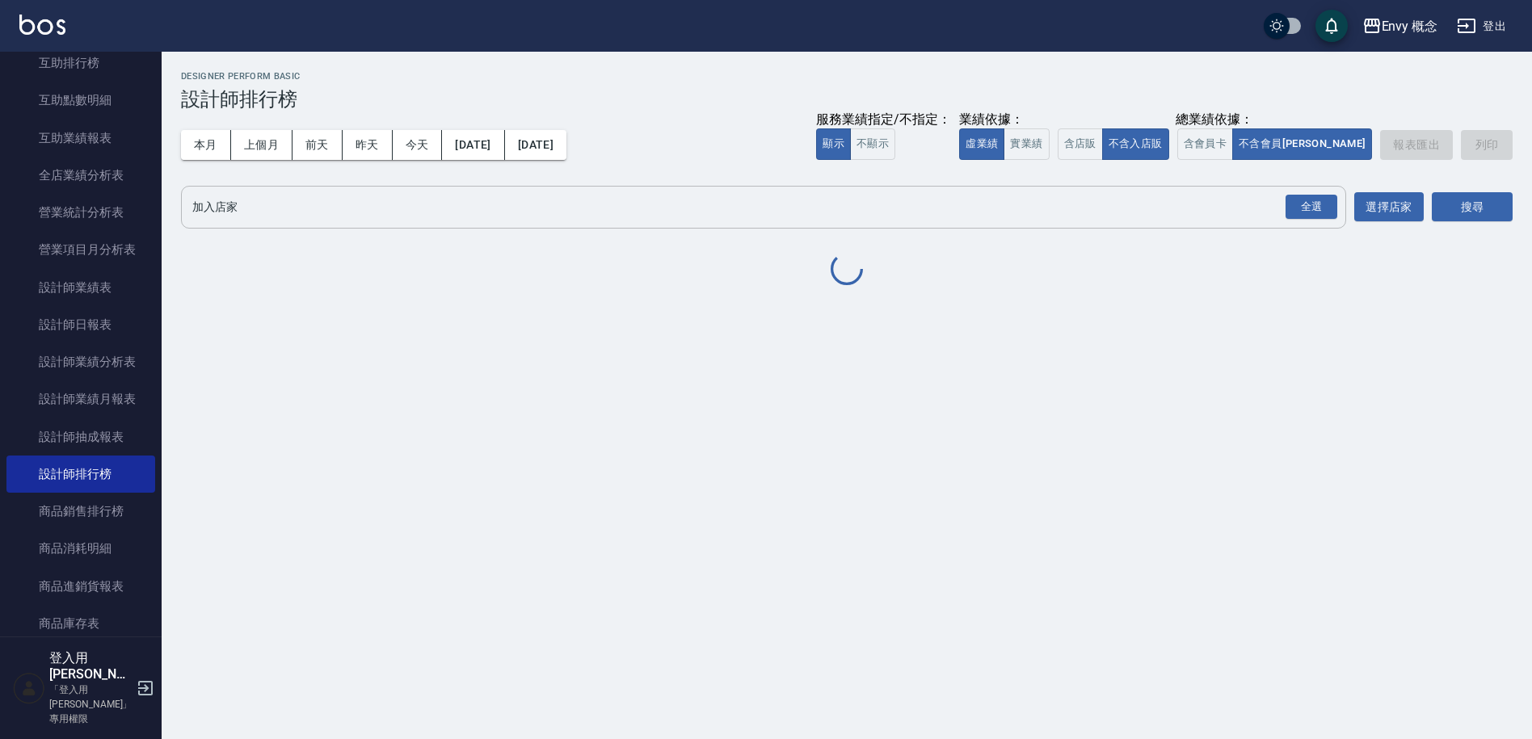
click at [379, 212] on input "加入店家" at bounding box center [751, 207] width 1126 height 28
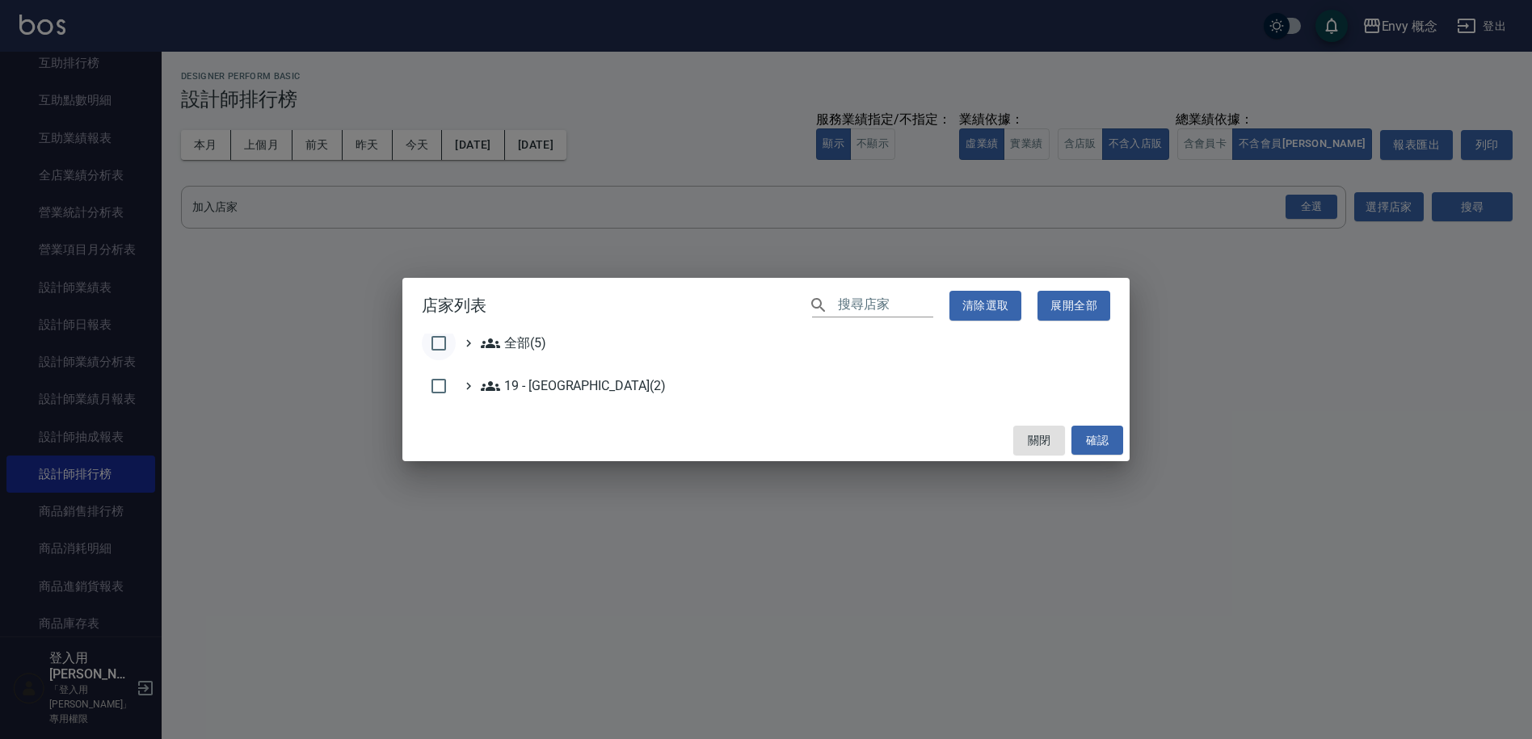
click at [432, 339] on input "checkbox" at bounding box center [439, 343] width 34 height 34
checkbox input "true"
click at [1088, 439] on button "確認" at bounding box center [1097, 441] width 52 height 30
checkbox input "false"
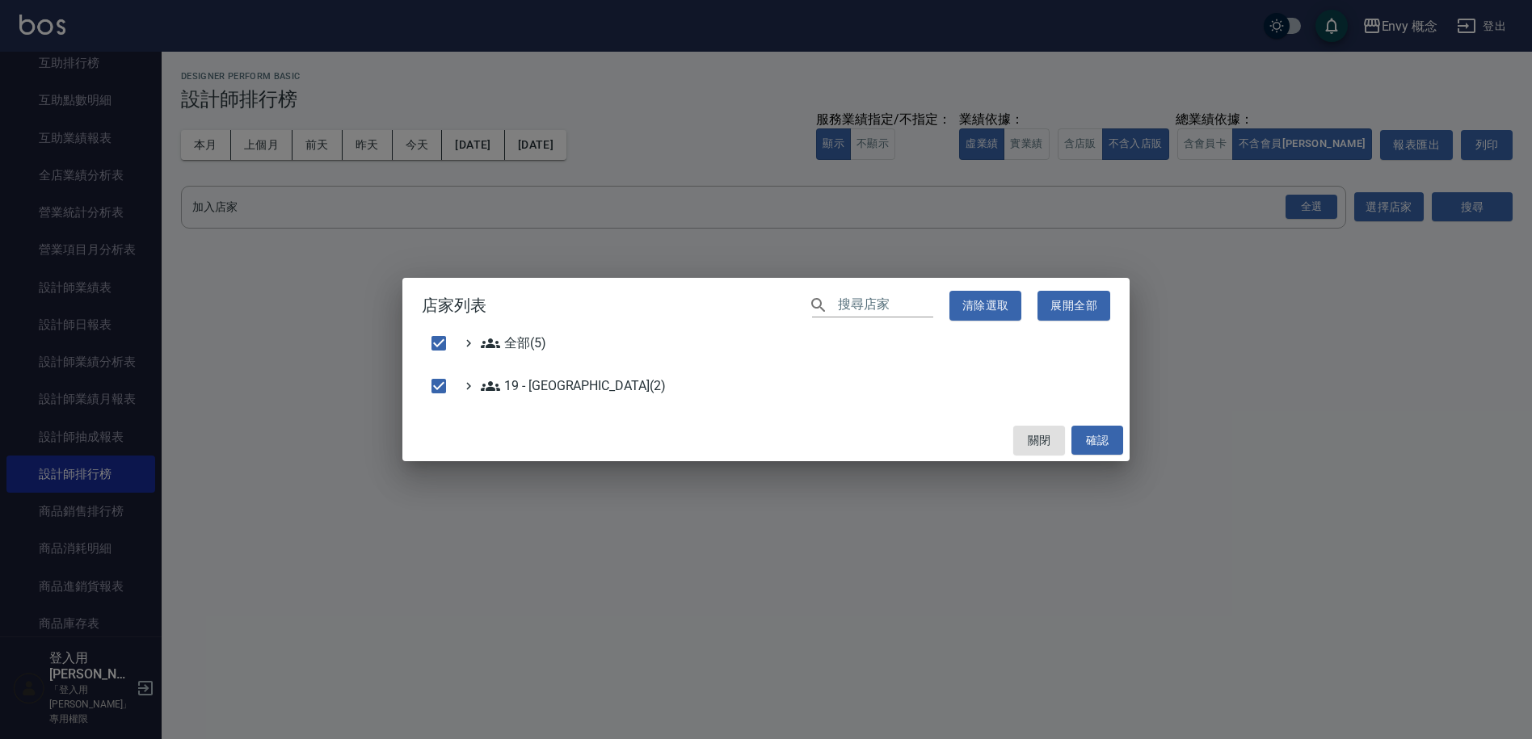
checkbox input "false"
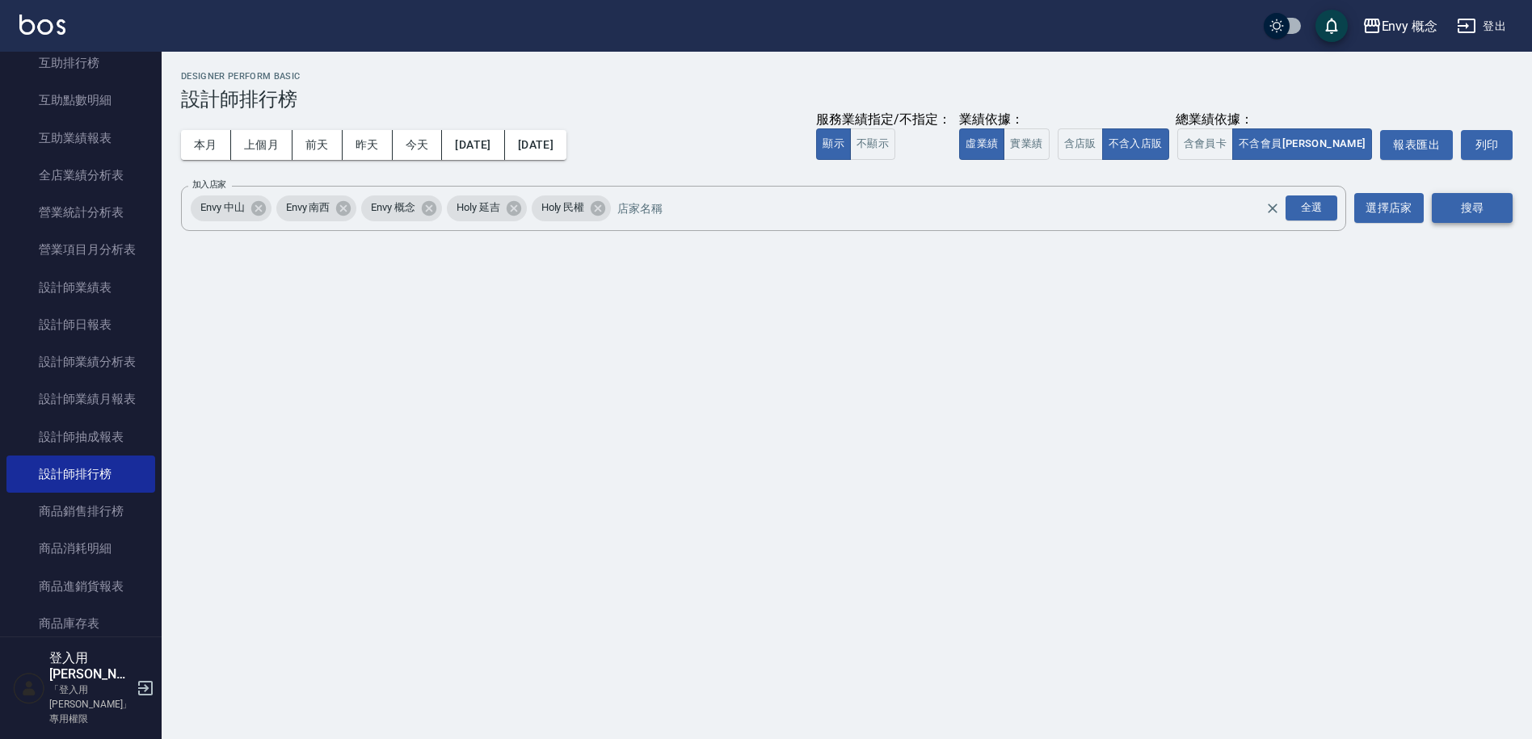
click at [1476, 218] on button "搜尋" at bounding box center [1472, 208] width 81 height 30
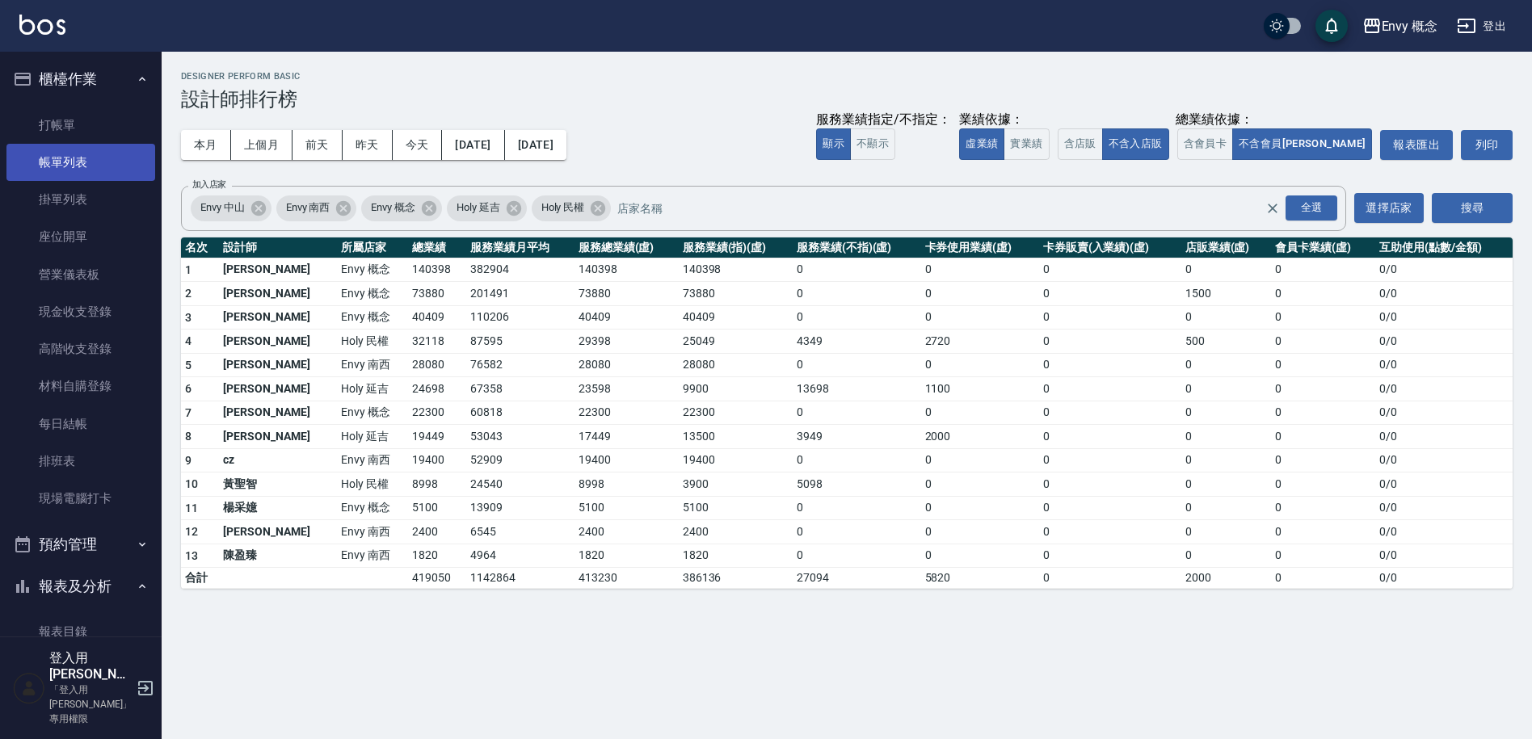
click at [84, 159] on link "帳單列表" at bounding box center [80, 162] width 149 height 37
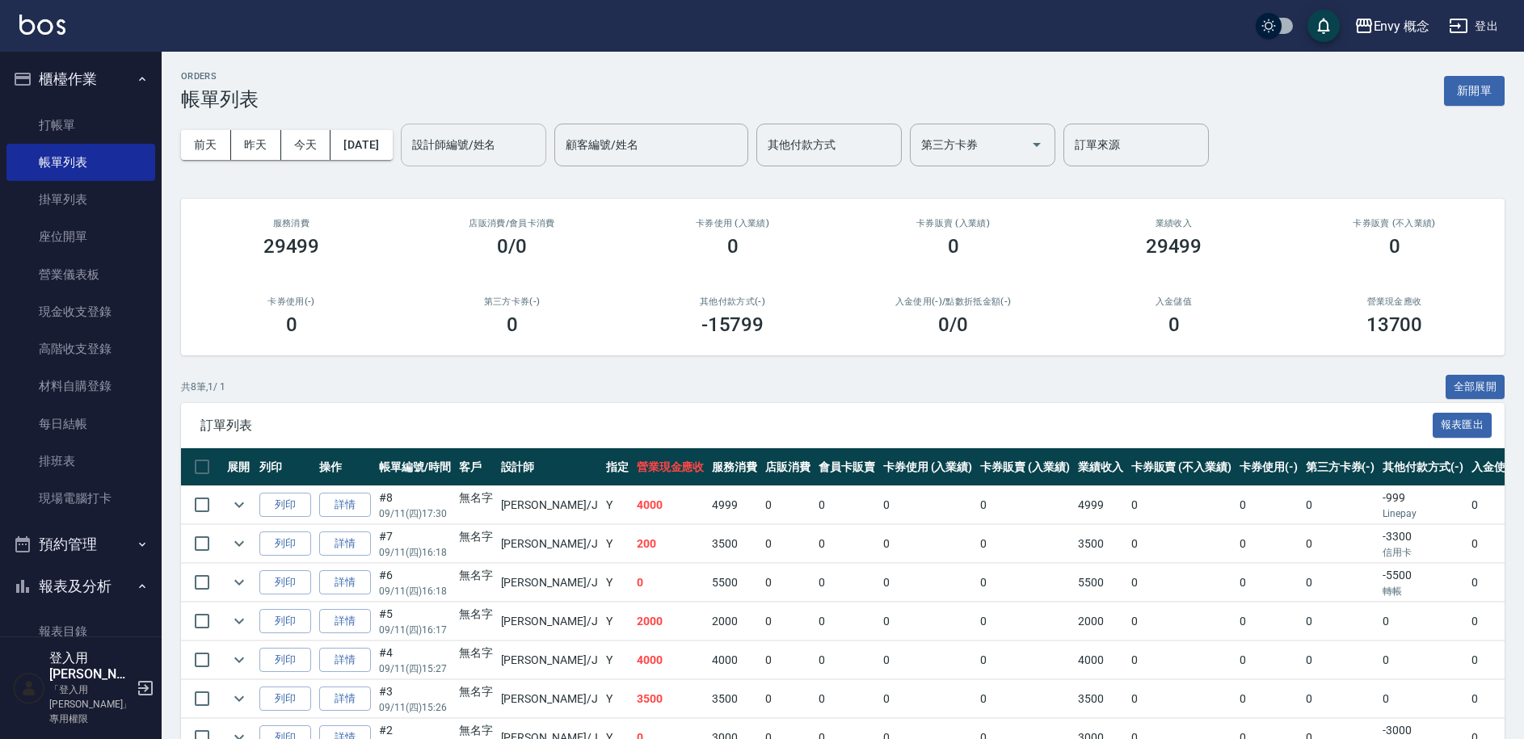
click at [510, 153] on input "設計師編號/姓名" at bounding box center [473, 145] width 131 height 28
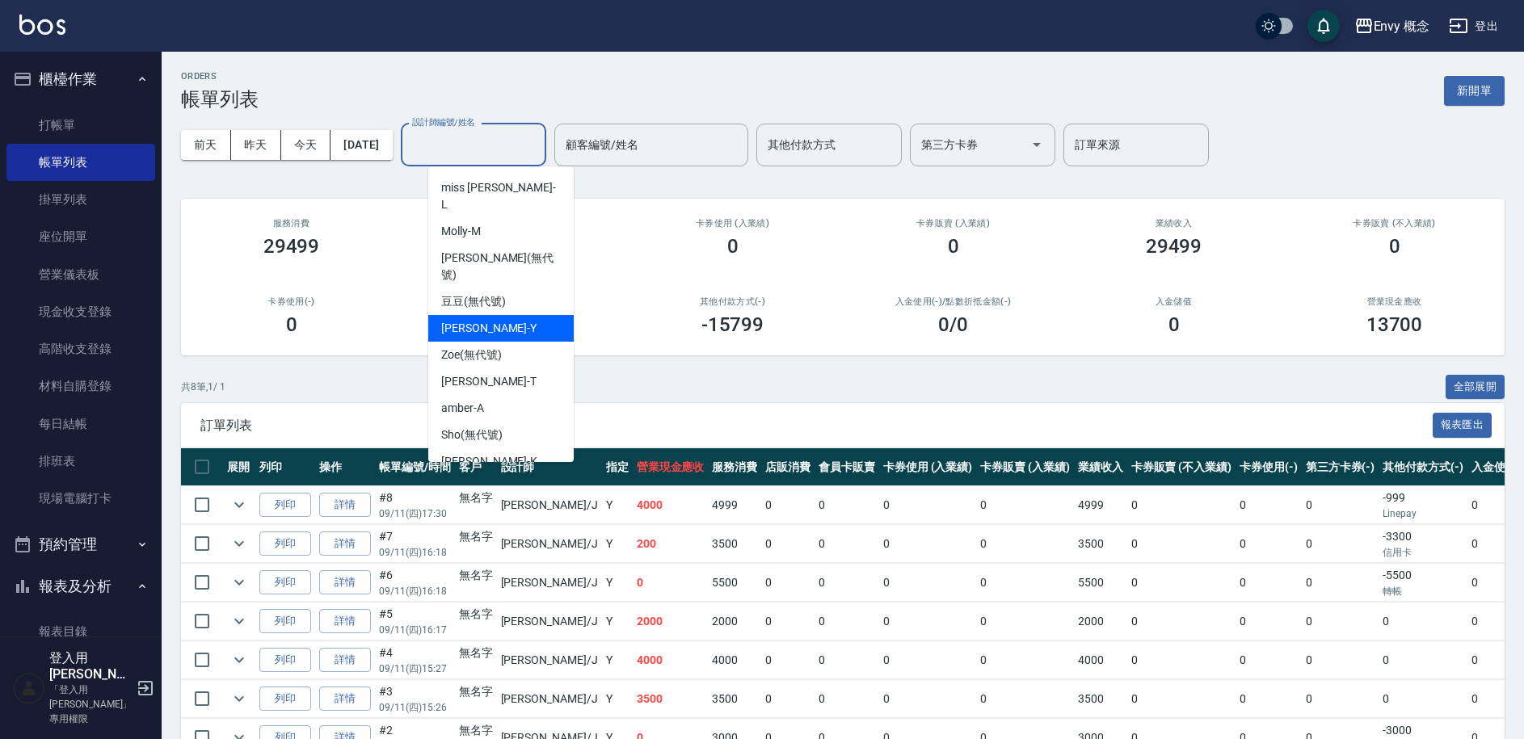
scroll to position [144, 0]
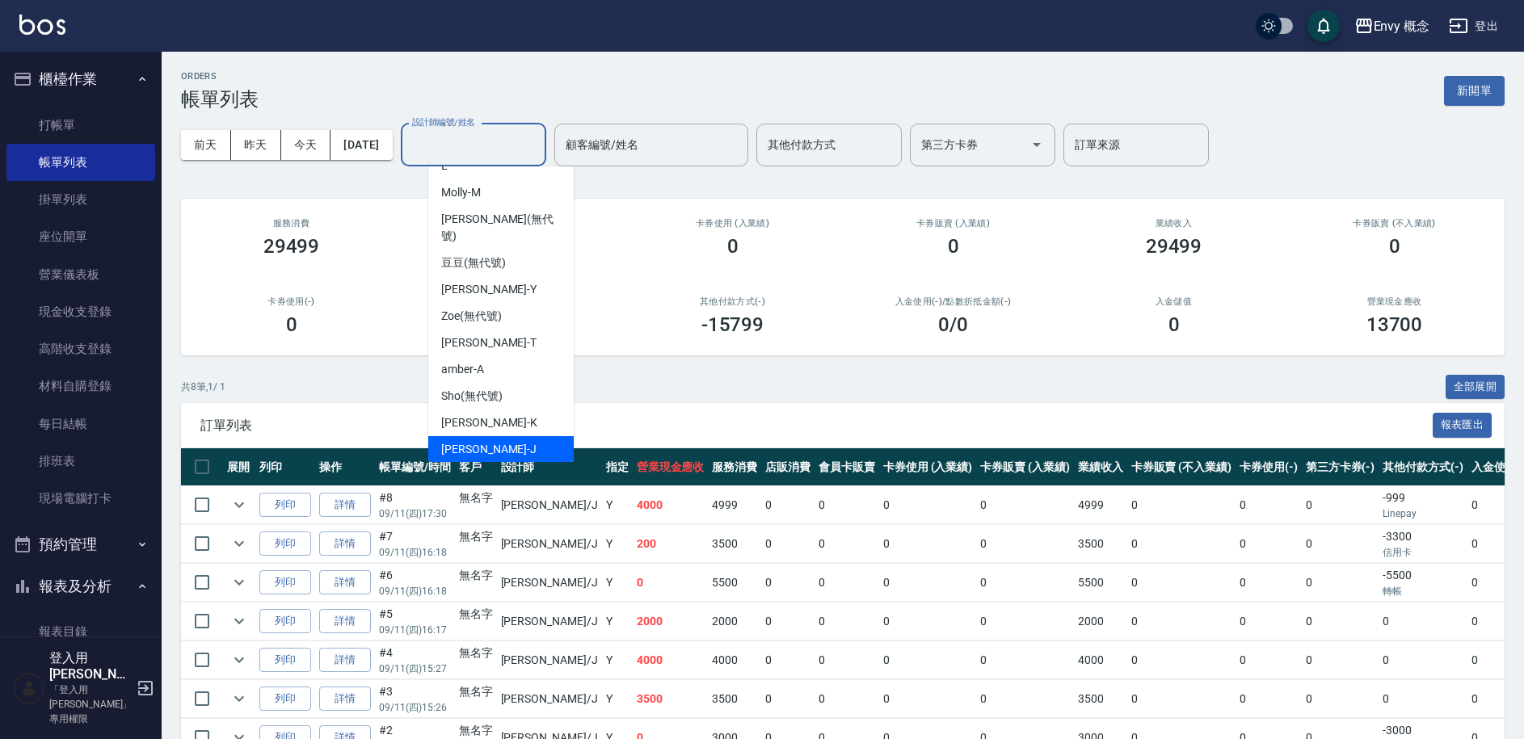
click at [487, 436] on div "[PERSON_NAME]" at bounding box center [500, 449] width 145 height 27
type input "[PERSON_NAME]"
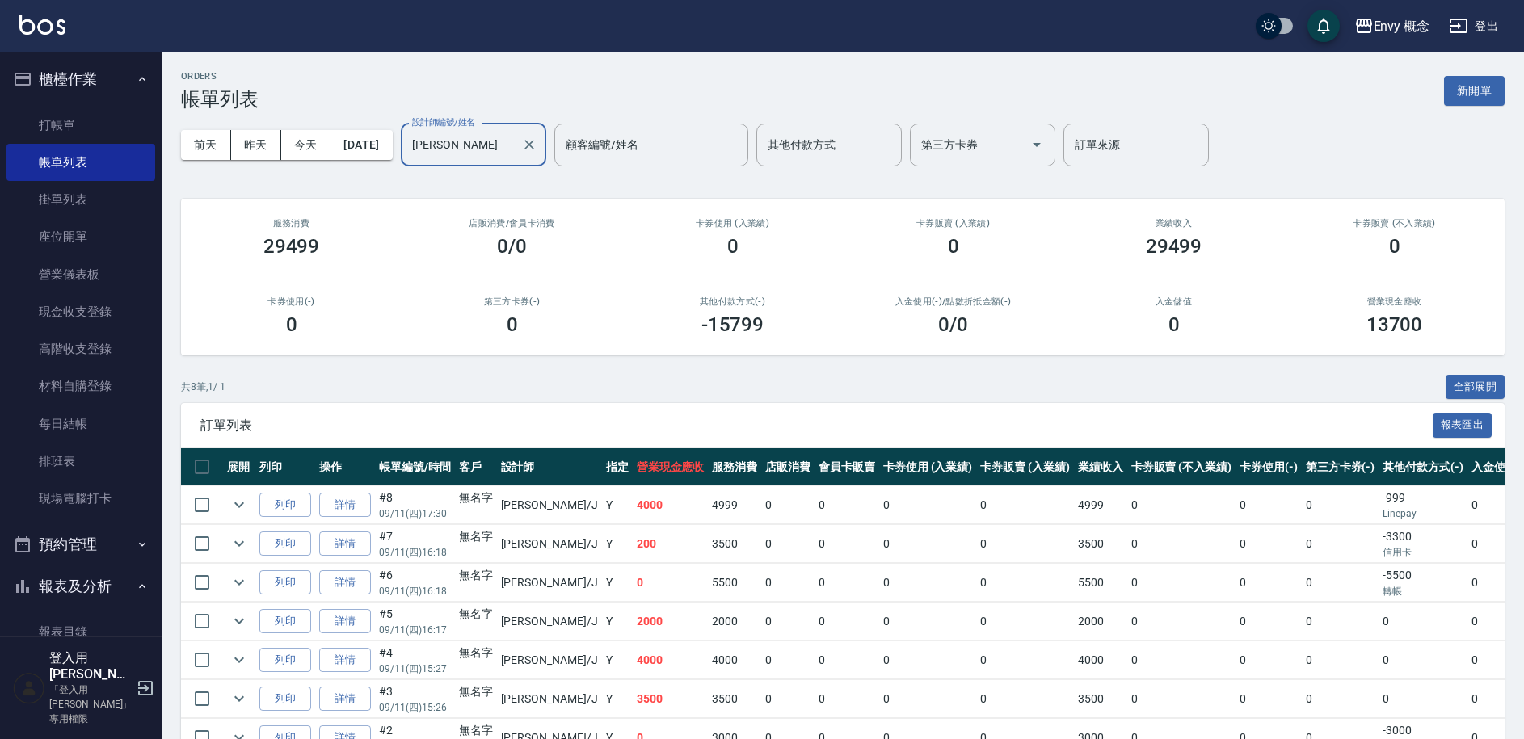
scroll to position [133, 0]
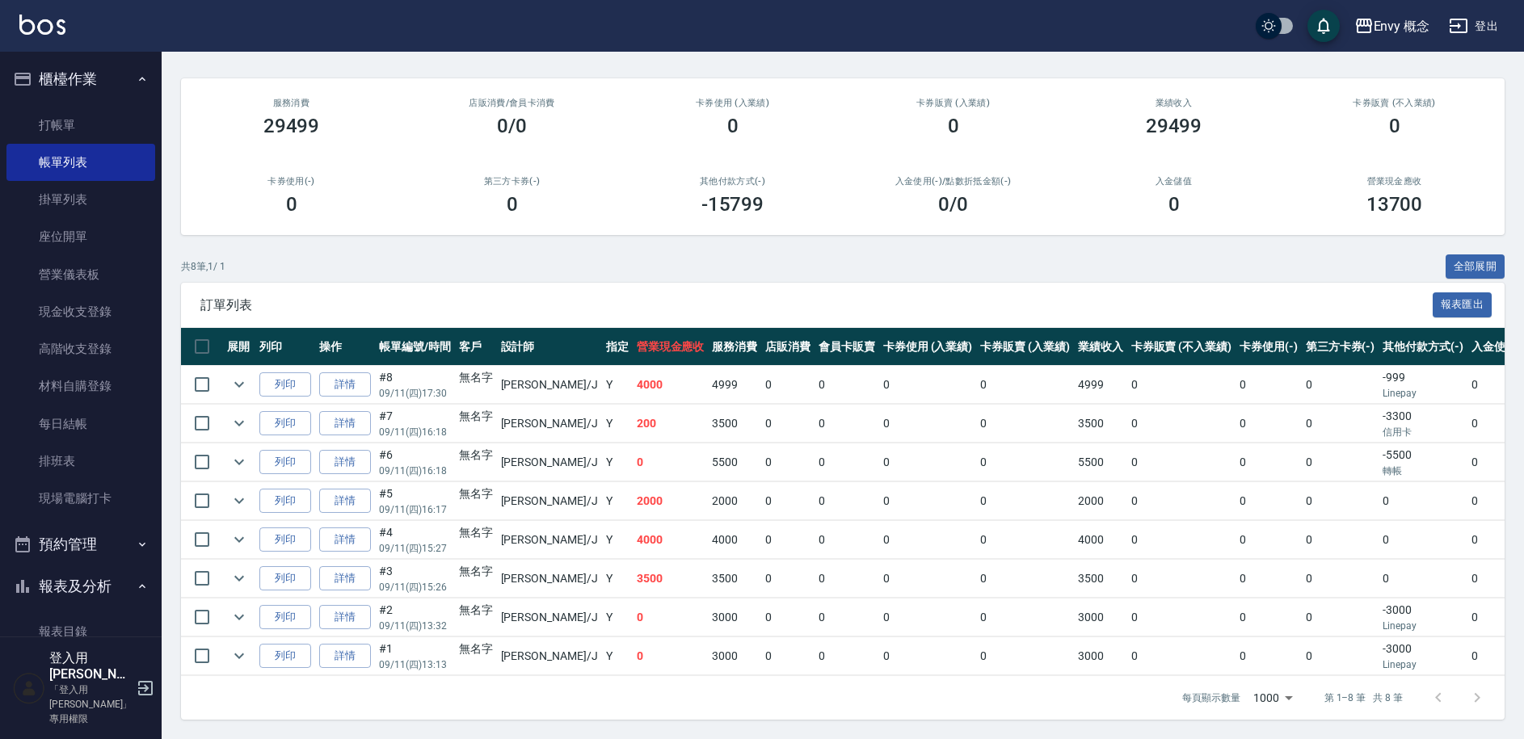
drag, startPoint x: 207, startPoint y: 316, endPoint x: 318, endPoint y: 287, distance: 115.2
click at [316, 297] on div "訂單列表 報表匯出 展開 列印 操作 帳單編號/時間 客戶 設計師 指定 營業現金應收 服務消費 店販消費 會員卡販賣 卡券使用 (入業績) 卡券販賣 (入業…" at bounding box center [842, 501] width 1323 height 437
click at [318, 297] on span "訂單列表" at bounding box center [816, 305] width 1232 height 16
drag, startPoint x: 262, startPoint y: 265, endPoint x: 195, endPoint y: 207, distance: 88.8
click at [213, 229] on div "ORDERS 帳單列表 新開單 [DATE] [DATE] [DATE] [DATE] 設計師編號/姓名 [PERSON_NAME] 設計師編號/姓名 顧客編…" at bounding box center [843, 335] width 1362 height 808
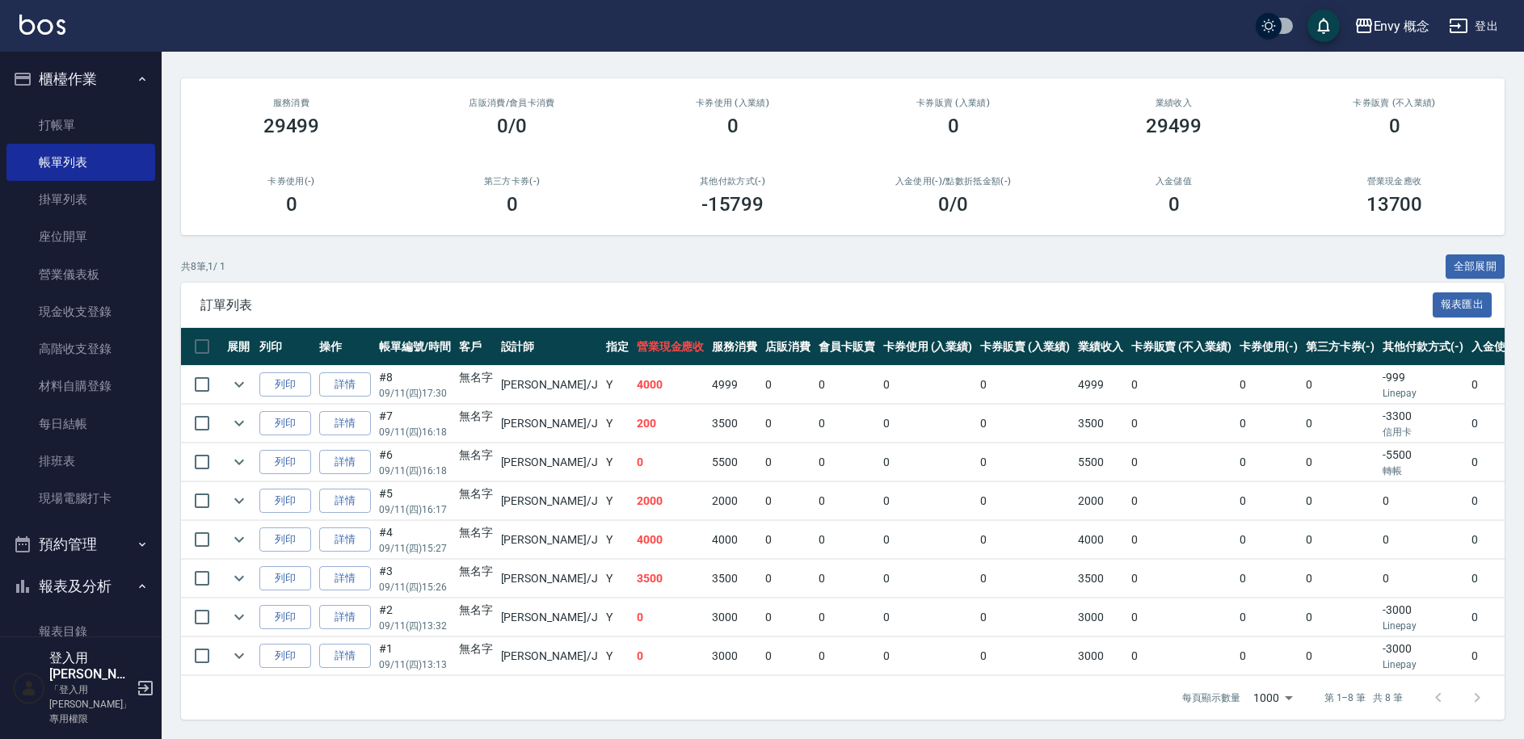
click at [195, 206] on div "卡券使用(-) 0" at bounding box center [291, 196] width 221 height 78
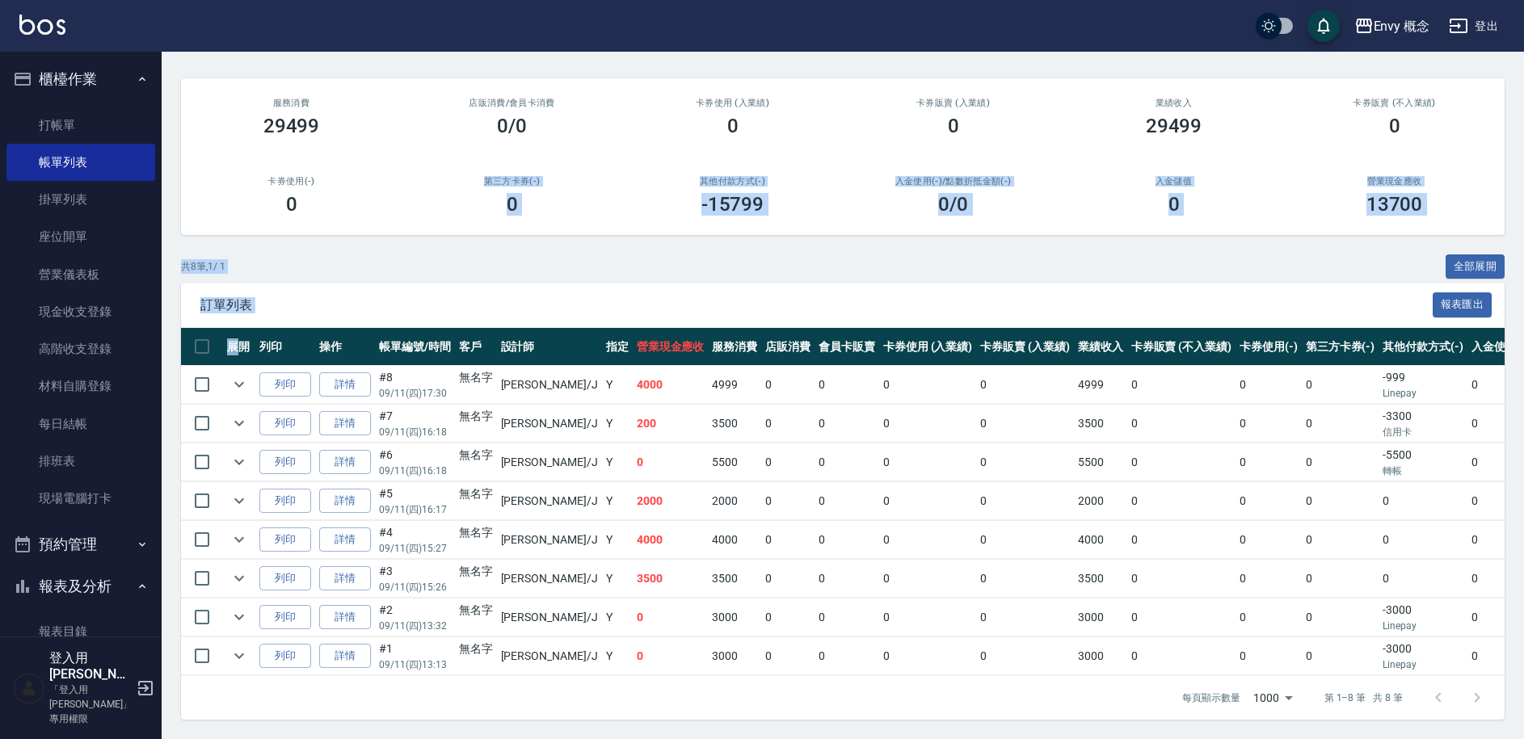
drag, startPoint x: 208, startPoint y: 238, endPoint x: 238, endPoint y: 330, distance: 97.9
click at [238, 330] on div "ORDERS 帳單列表 新開單 [DATE] [DATE] [DATE] [DATE] 設計師編號/姓名 [PERSON_NAME] 設計師編號/姓名 顧客編…" at bounding box center [843, 335] width 1362 height 808
click at [239, 283] on div "訂單列表 報表匯出" at bounding box center [842, 305] width 1323 height 44
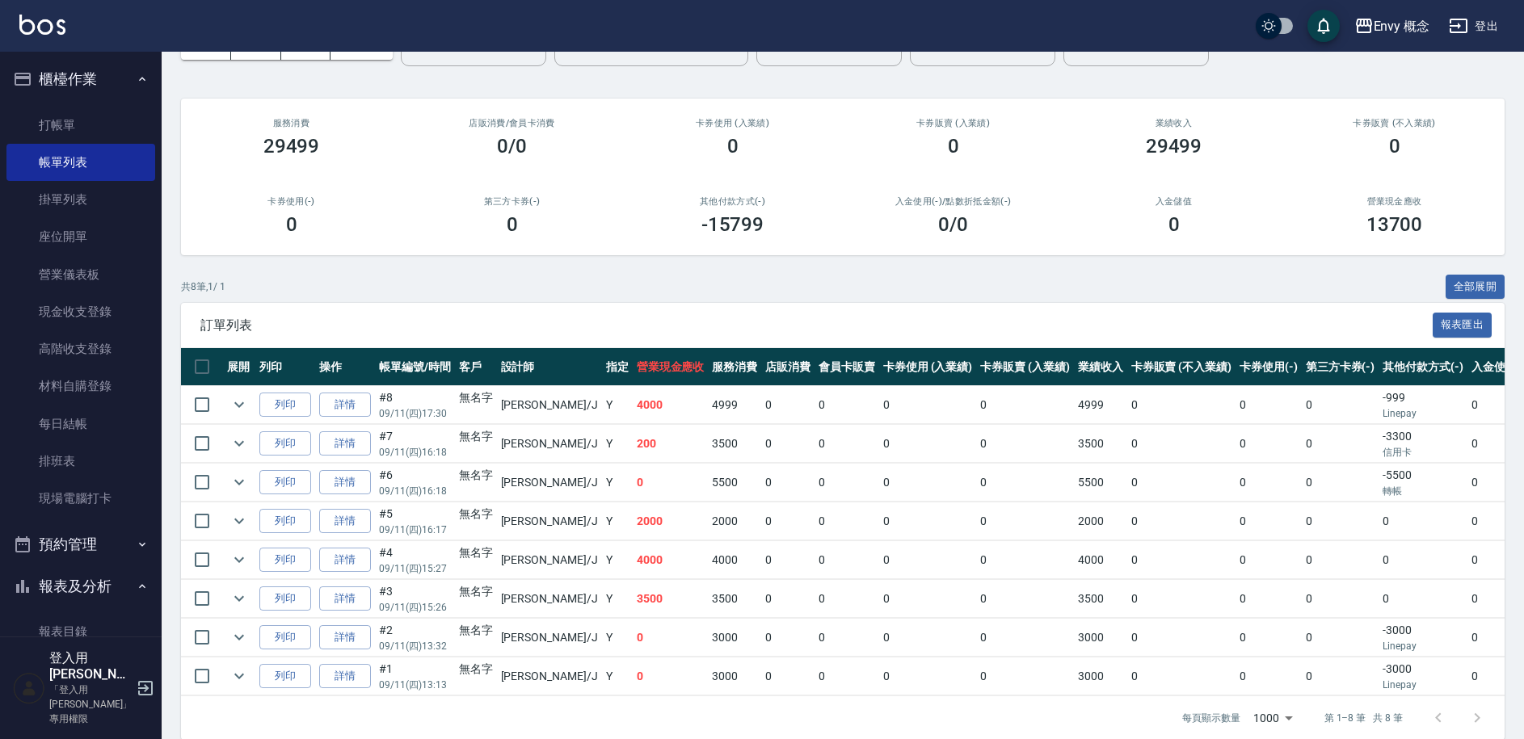
scroll to position [104, 0]
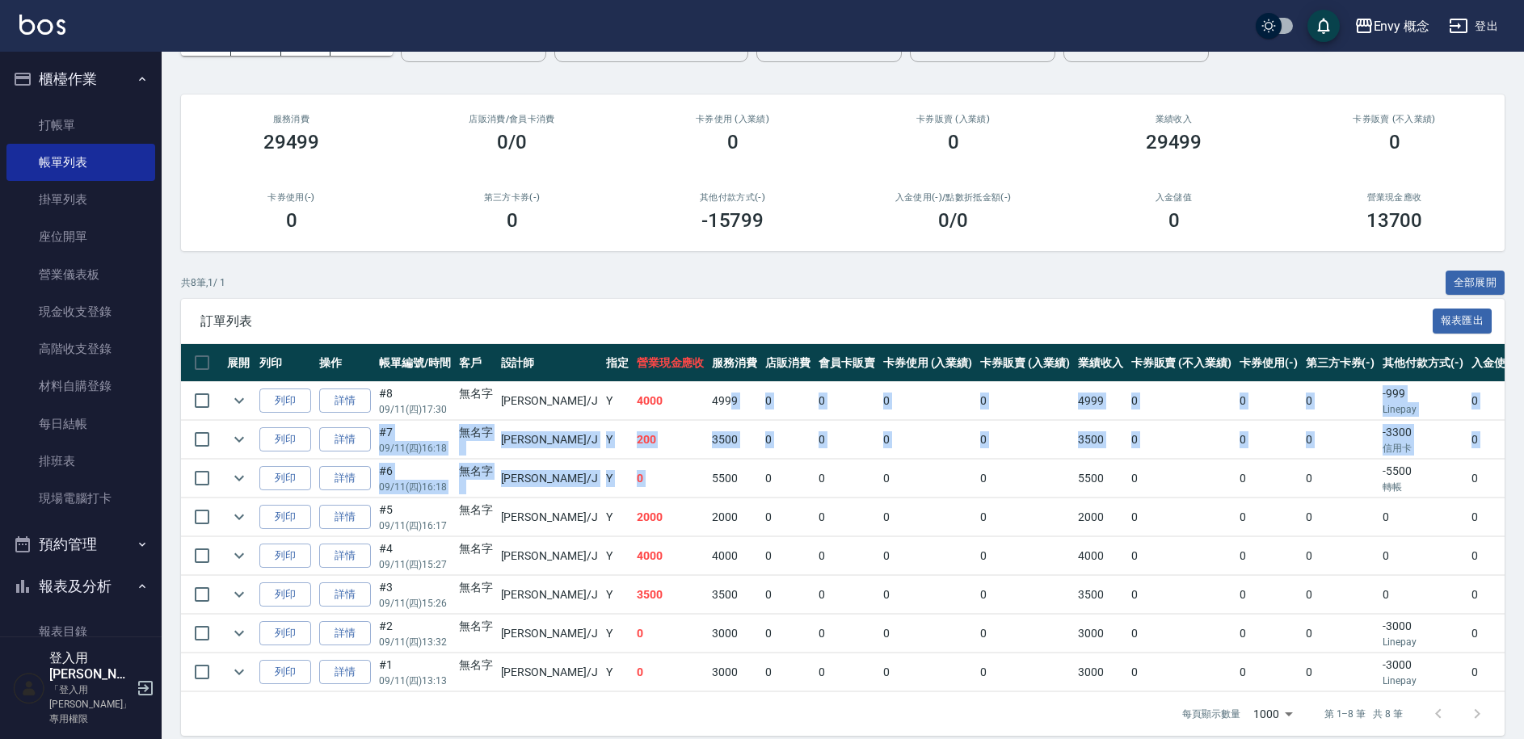
drag, startPoint x: 678, startPoint y: 408, endPoint x: 676, endPoint y: 459, distance: 50.9
click at [676, 459] on tbody "列印 詳情 #8 09/11 (四) 17:30 無名字 [PERSON_NAME] /J Y 4000 4999 0 0 0 0 4999 0 0 0 -9…" at bounding box center [943, 537] width 1525 height 310
click at [708, 460] on td "5500" at bounding box center [734, 479] width 53 height 38
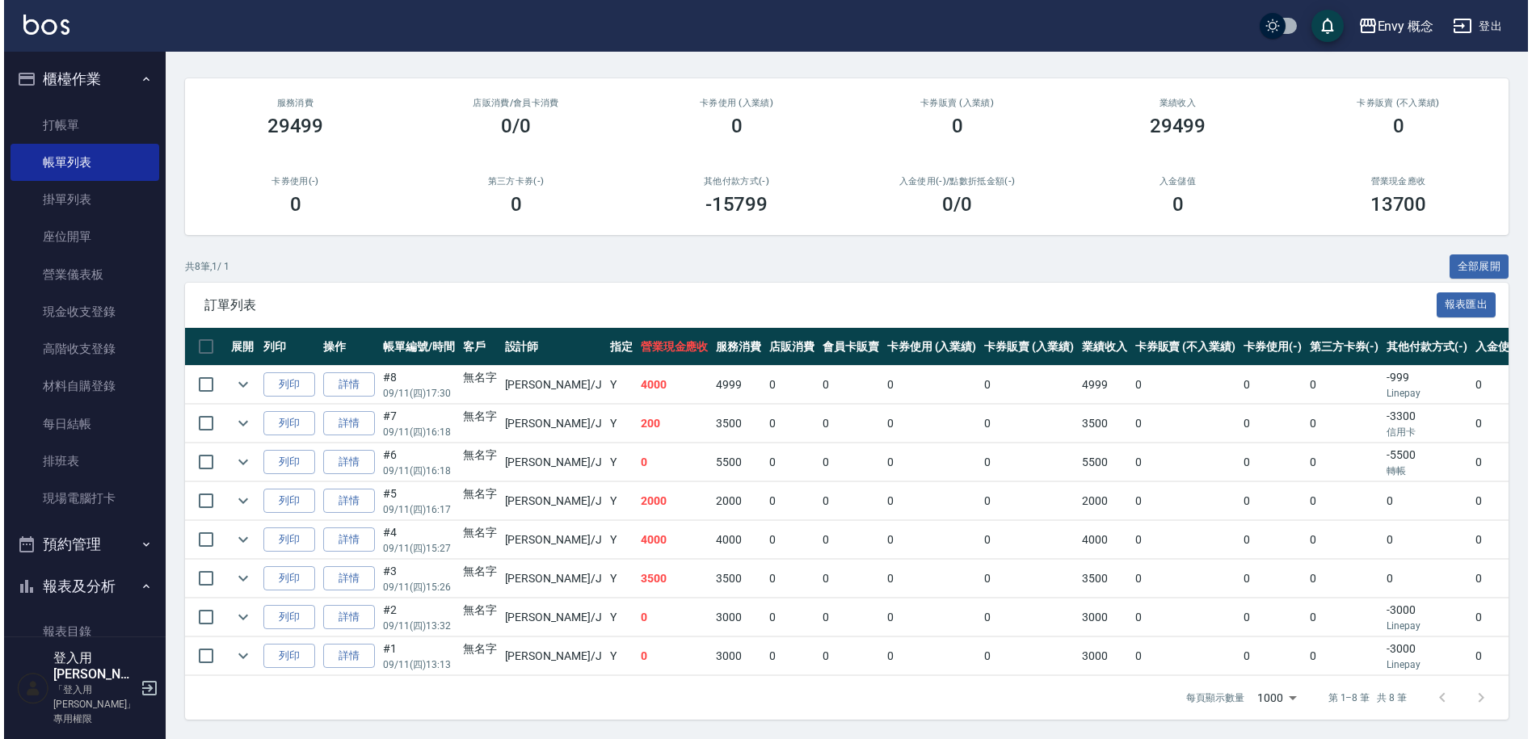
scroll to position [133, 0]
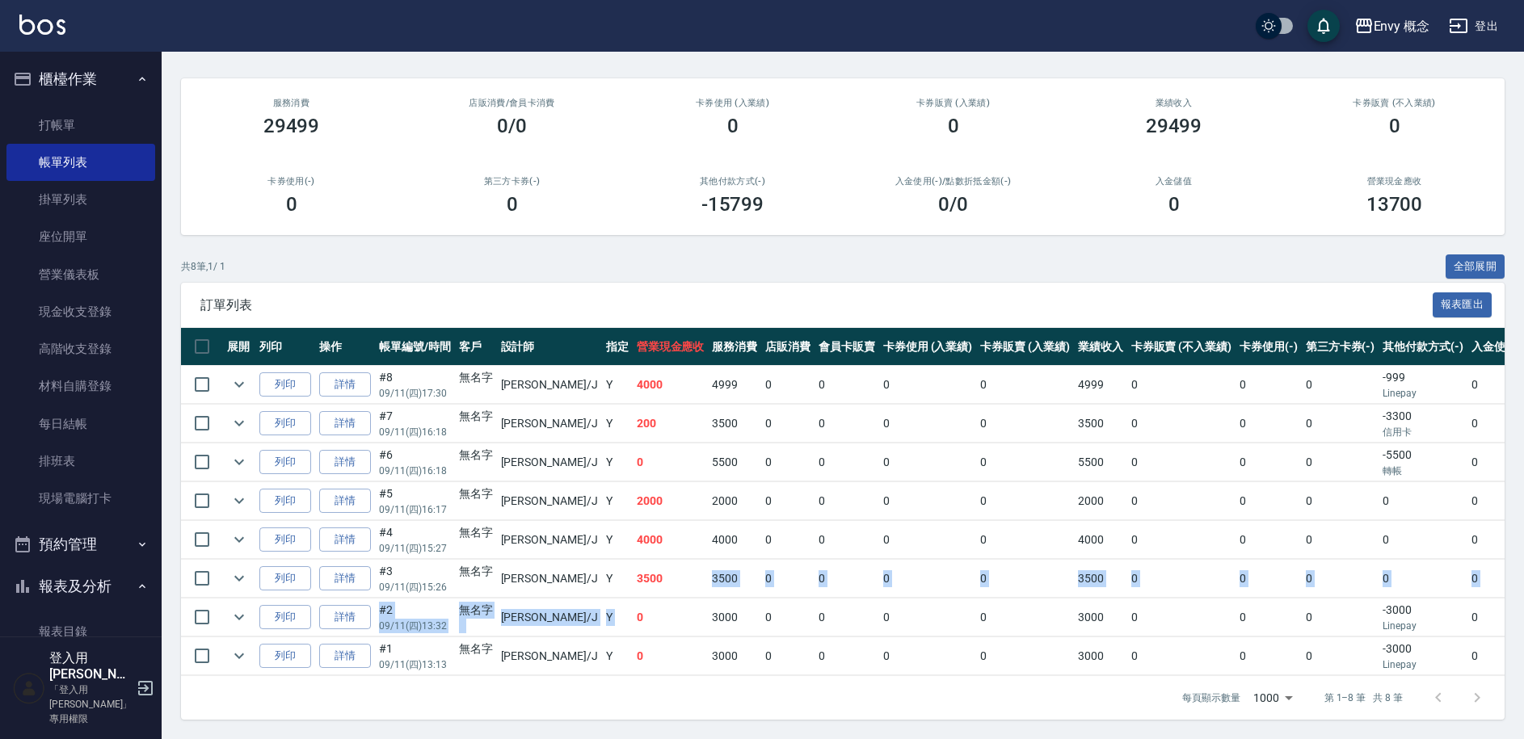
click at [604, 589] on tbody "列印 詳情 #8 09/11 (四) 17:30 無名字 [PERSON_NAME] /J Y 4000 4999 0 0 0 0 4999 0 0 0 -9…" at bounding box center [943, 521] width 1525 height 310
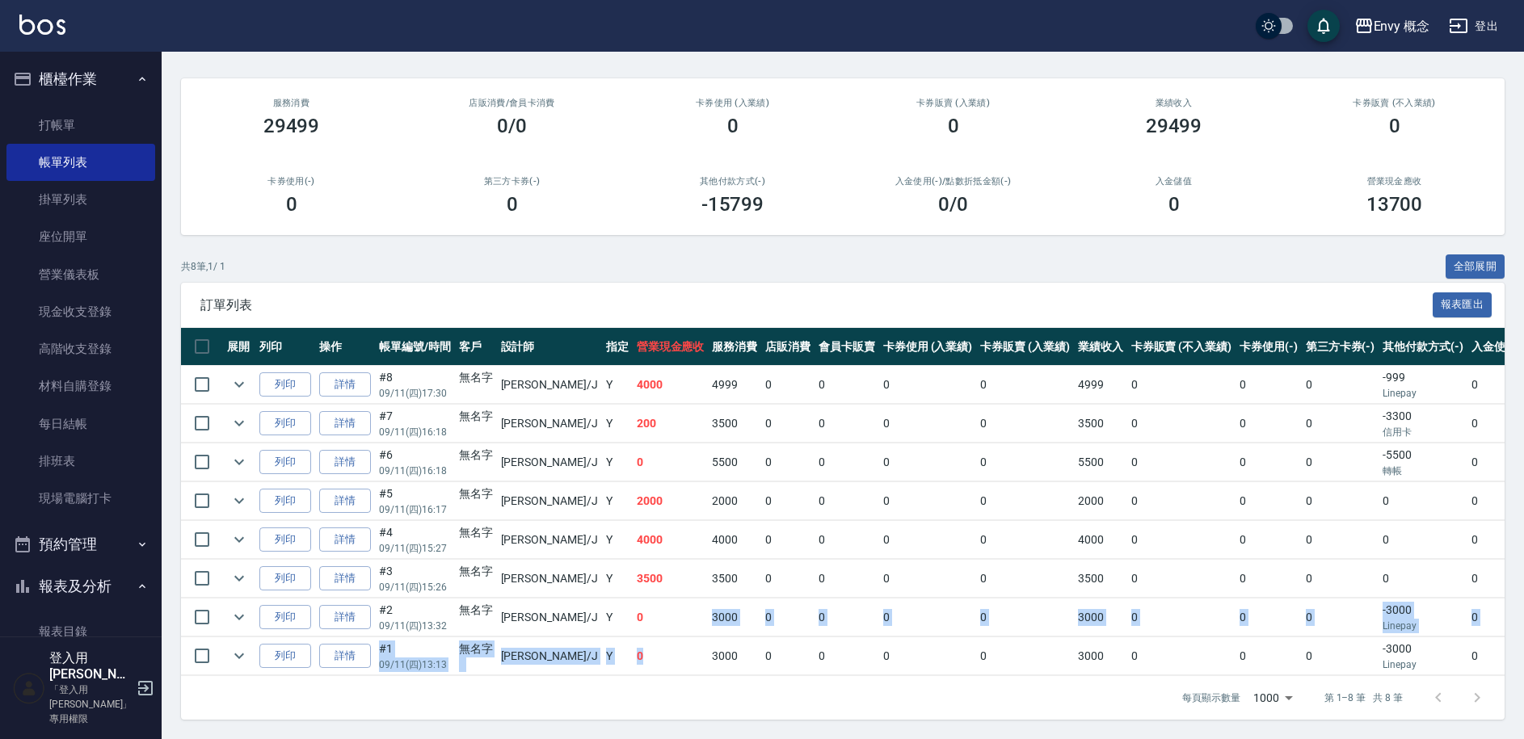
drag, startPoint x: 610, startPoint y: 612, endPoint x: 623, endPoint y: 655, distance: 45.5
click at [623, 655] on tbody "列印 詳情 #8 09/11 (四) 17:30 無名字 [PERSON_NAME] /J Y 4000 4999 0 0 0 0 4999 0 0 0 -9…" at bounding box center [943, 521] width 1525 height 310
click at [509, 384] on td "[PERSON_NAME] /J" at bounding box center [549, 385] width 105 height 38
click at [507, 410] on td "[PERSON_NAME] /J" at bounding box center [549, 424] width 105 height 38
click at [513, 444] on td "[PERSON_NAME] /J" at bounding box center [549, 463] width 105 height 38
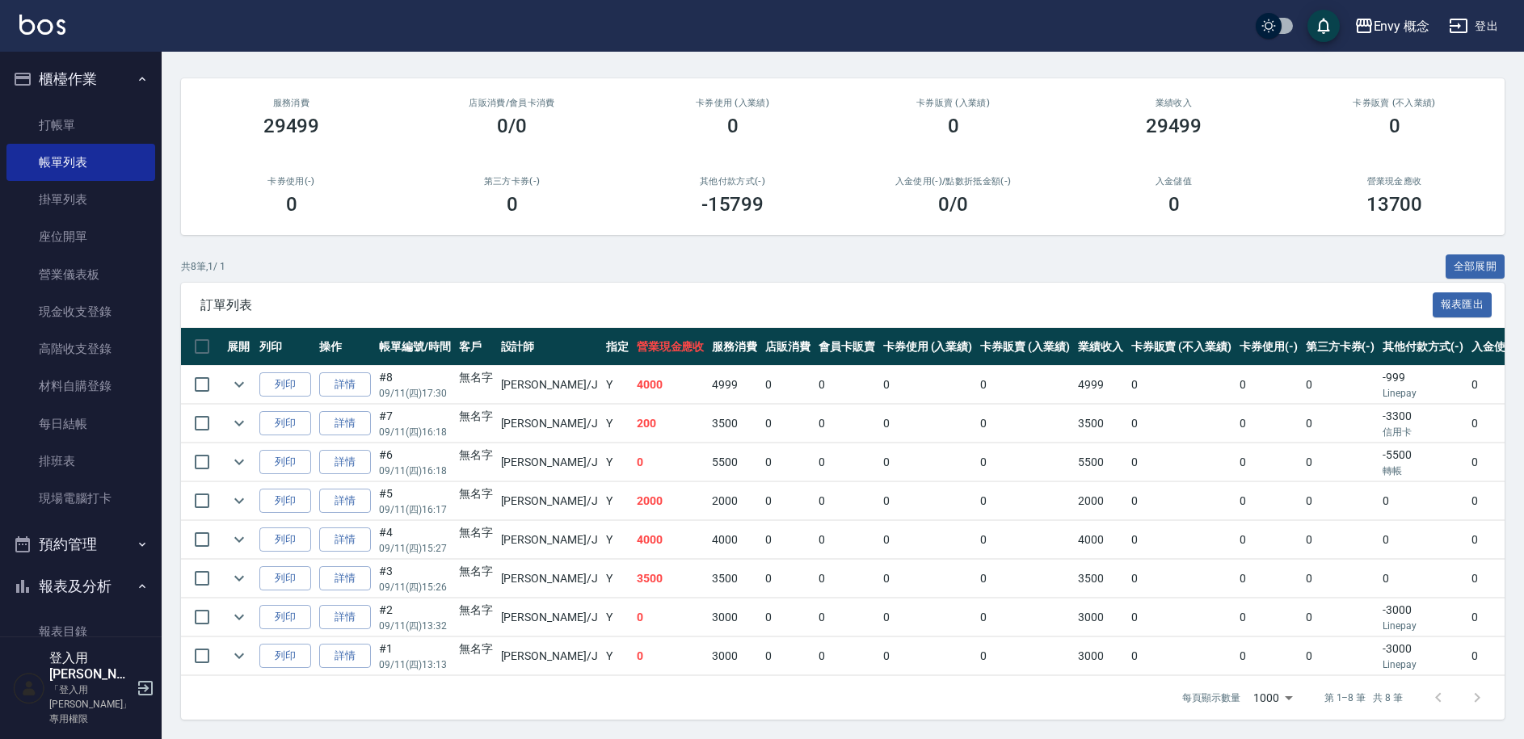
click at [516, 482] on td "[PERSON_NAME] /J" at bounding box center [549, 501] width 105 height 38
click at [513, 521] on td "[PERSON_NAME] /J" at bounding box center [549, 540] width 105 height 38
click at [523, 560] on td "[PERSON_NAME] /J" at bounding box center [549, 579] width 105 height 38
click at [535, 599] on td "[PERSON_NAME] /J" at bounding box center [549, 618] width 105 height 38
click at [602, 638] on td "Y" at bounding box center [617, 657] width 31 height 38
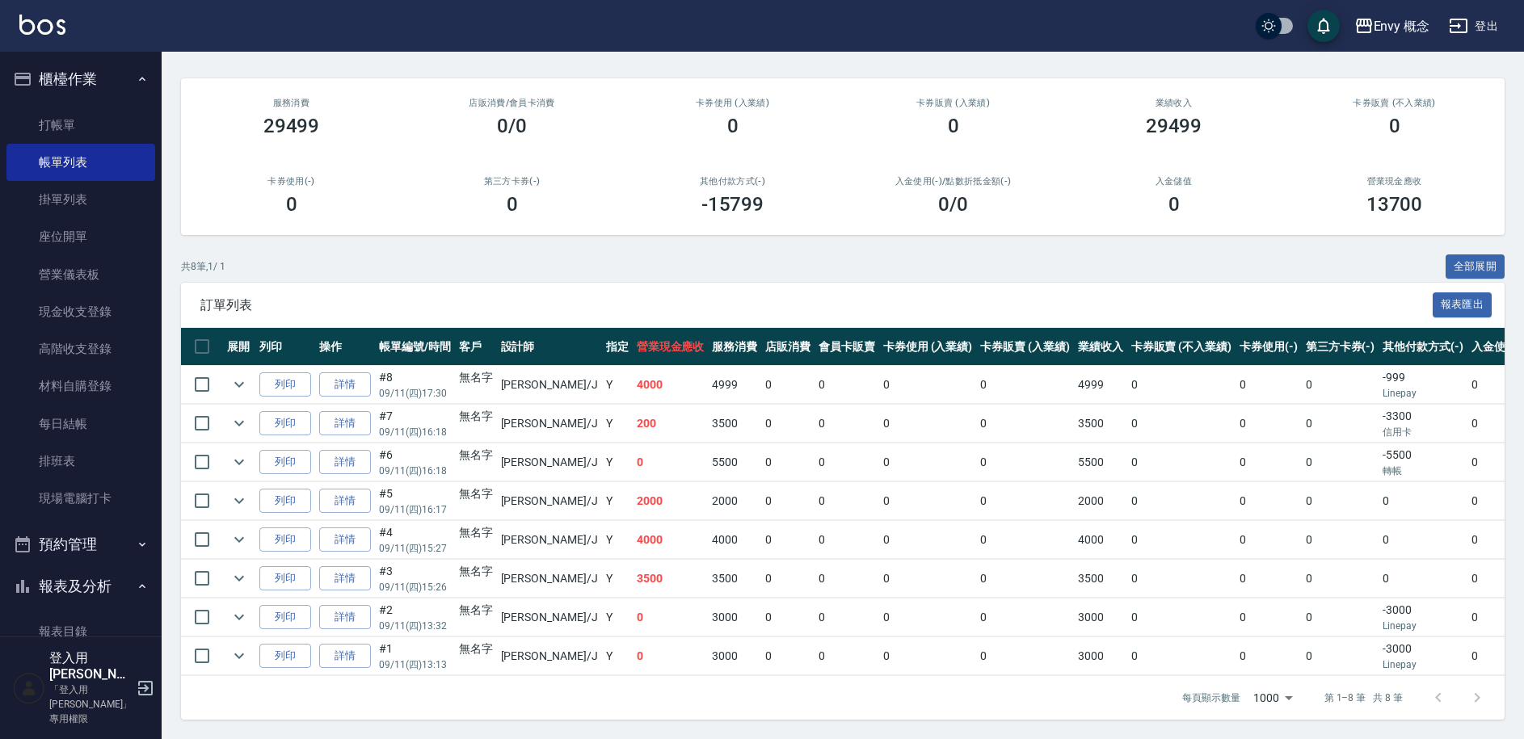
click at [633, 380] on td "4000" at bounding box center [671, 385] width 76 height 38
drag, startPoint x: 651, startPoint y: 417, endPoint x: 676, endPoint y: 433, distance: 29.8
click at [675, 432] on tbody "列印 詳情 #8 09/11 (四) 17:30 無名字 [PERSON_NAME] /J Y 4000 4999 0 0 0 0 4999 0 0 0 -9…" at bounding box center [943, 521] width 1525 height 310
click at [708, 452] on td "5500" at bounding box center [734, 463] width 53 height 38
click at [708, 485] on td "2000" at bounding box center [734, 501] width 53 height 38
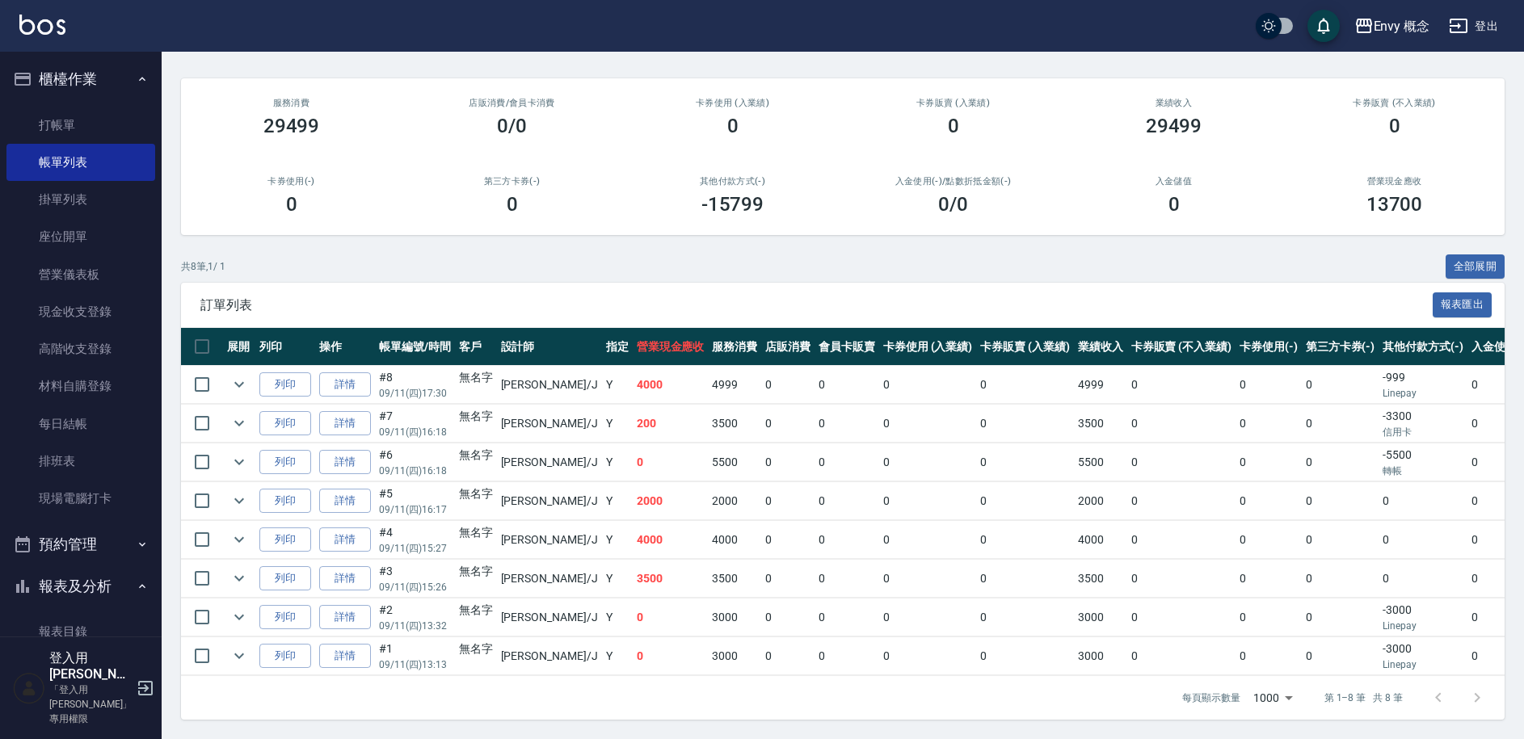
click at [761, 611] on td "0" at bounding box center [787, 618] width 53 height 38
drag, startPoint x: 692, startPoint y: 620, endPoint x: 695, endPoint y: 631, distance: 11.6
click at [695, 631] on tbody "列印 詳情 #8 09/11 (四) 17:30 無名字 [PERSON_NAME] /J Y 4000 4999 0 0 0 0 4999 0 0 0 -9…" at bounding box center [943, 521] width 1525 height 310
click at [708, 638] on td "3000" at bounding box center [734, 657] width 53 height 38
click at [204, 645] on input "checkbox" at bounding box center [202, 656] width 34 height 34
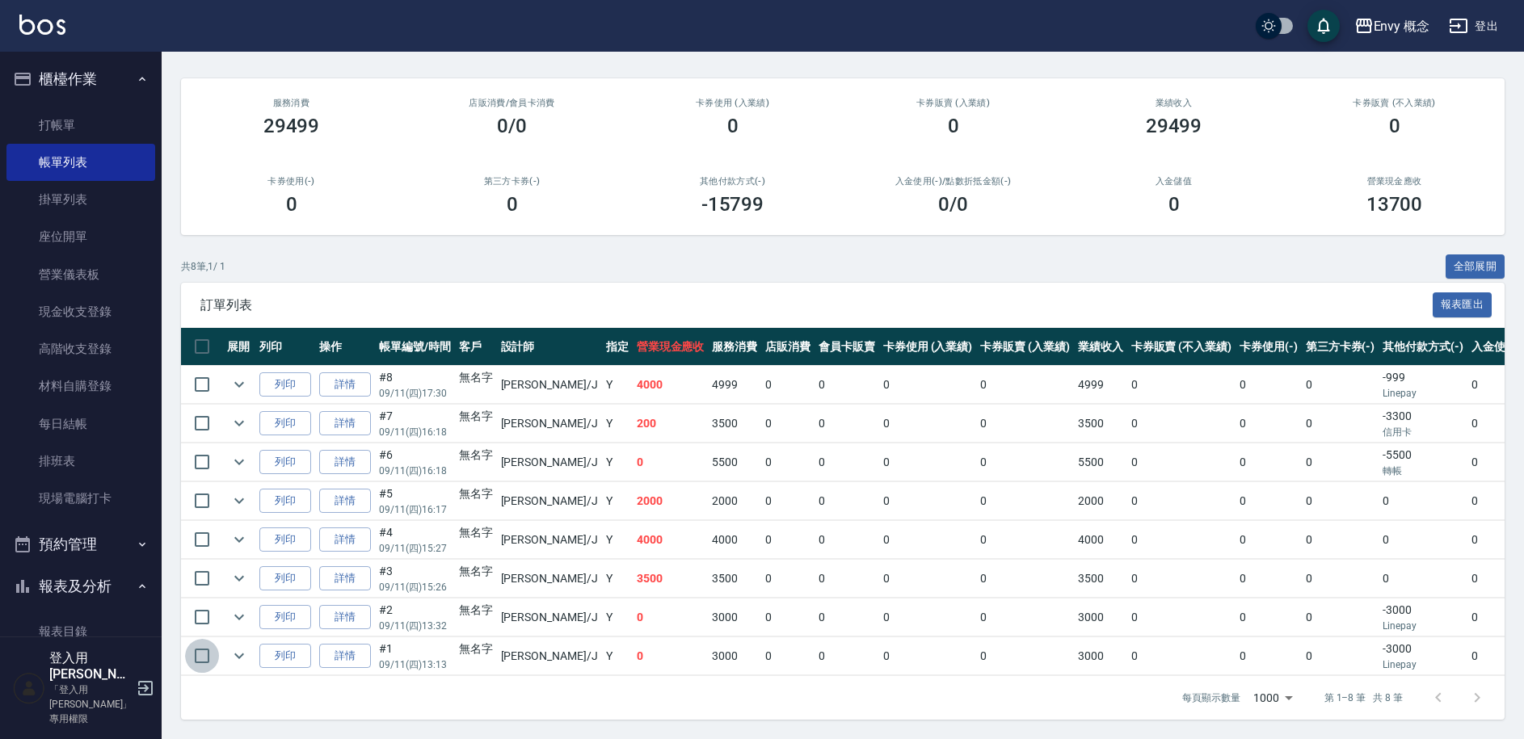
checkbox input "true"
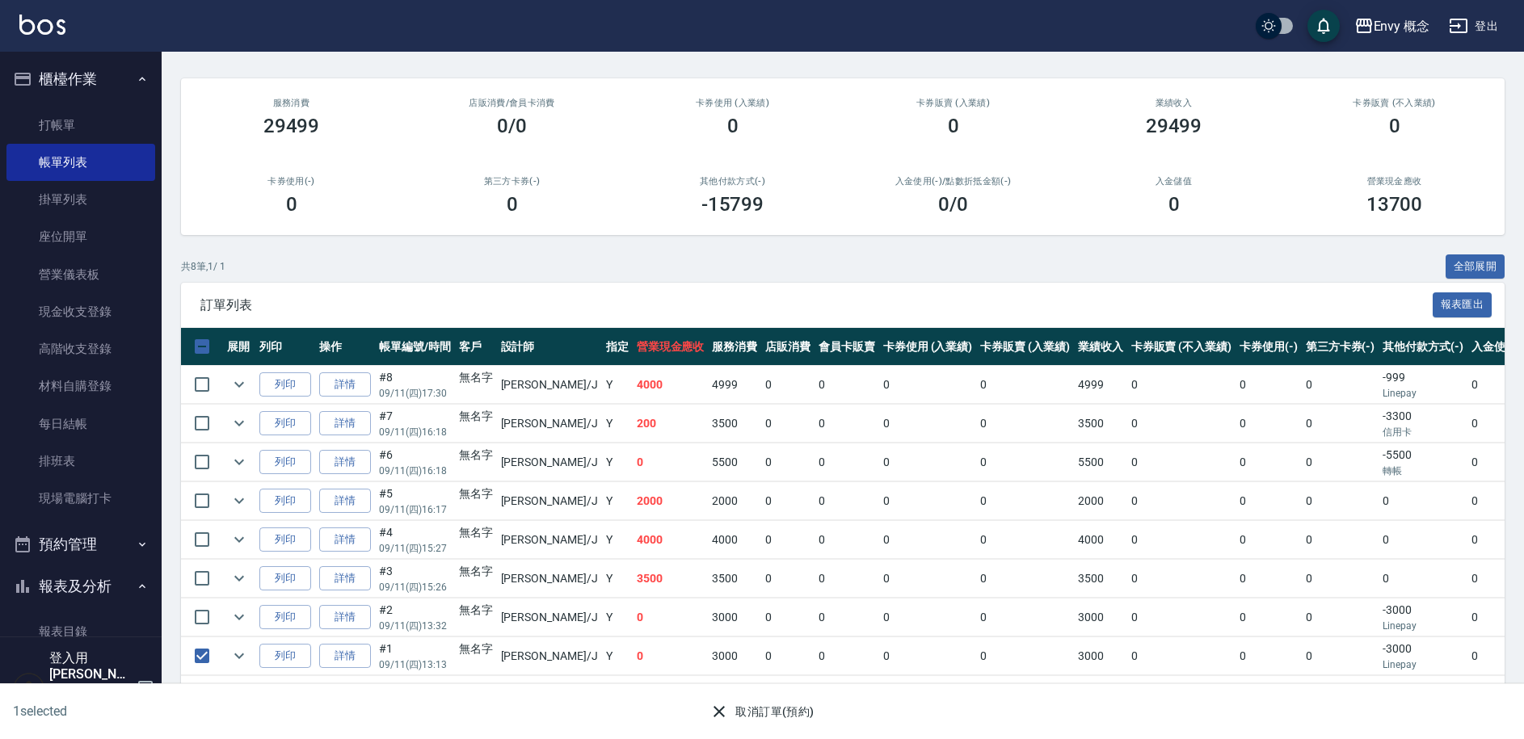
click at [802, 722] on button "取消訂單(預約)" at bounding box center [761, 712] width 117 height 30
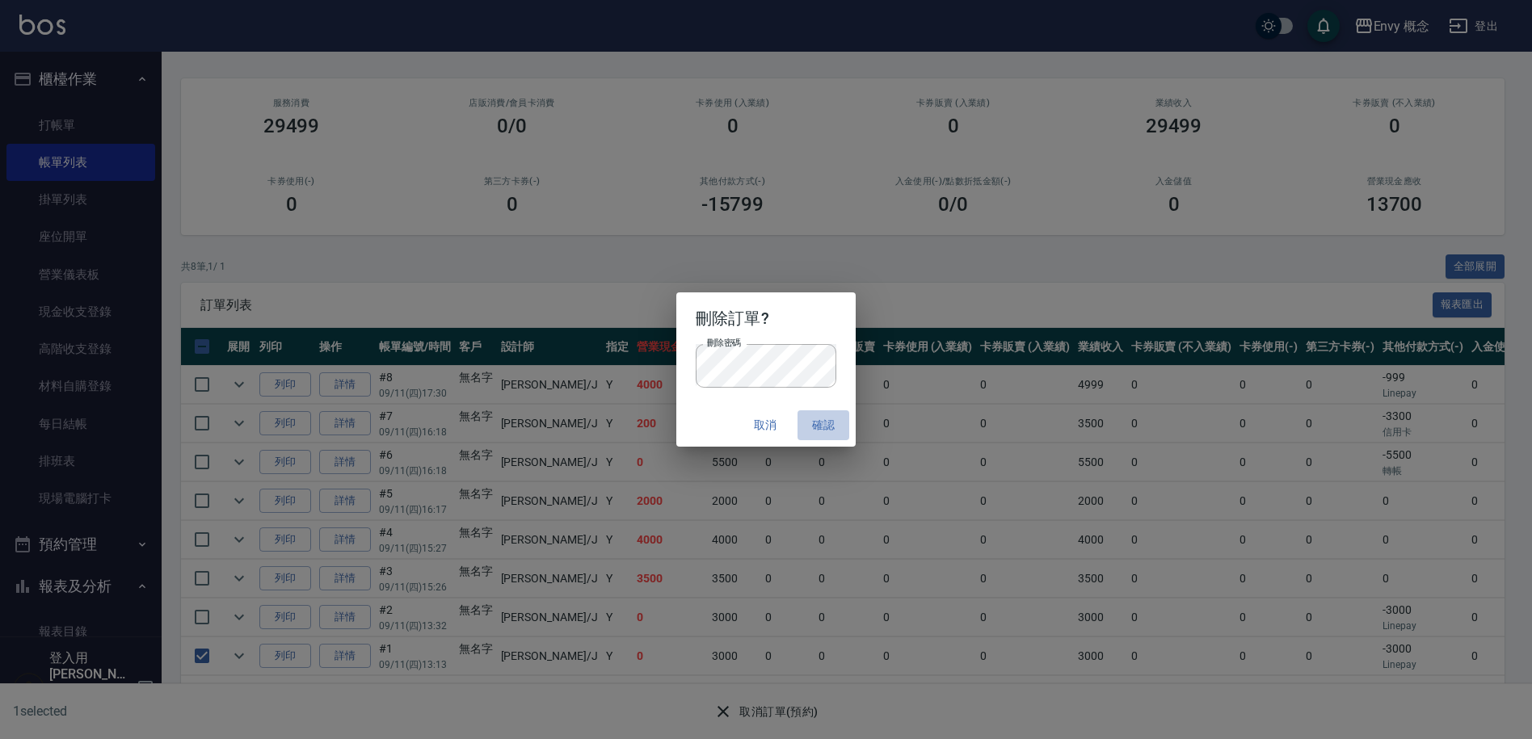
click at [820, 429] on button "確認" at bounding box center [823, 425] width 52 height 30
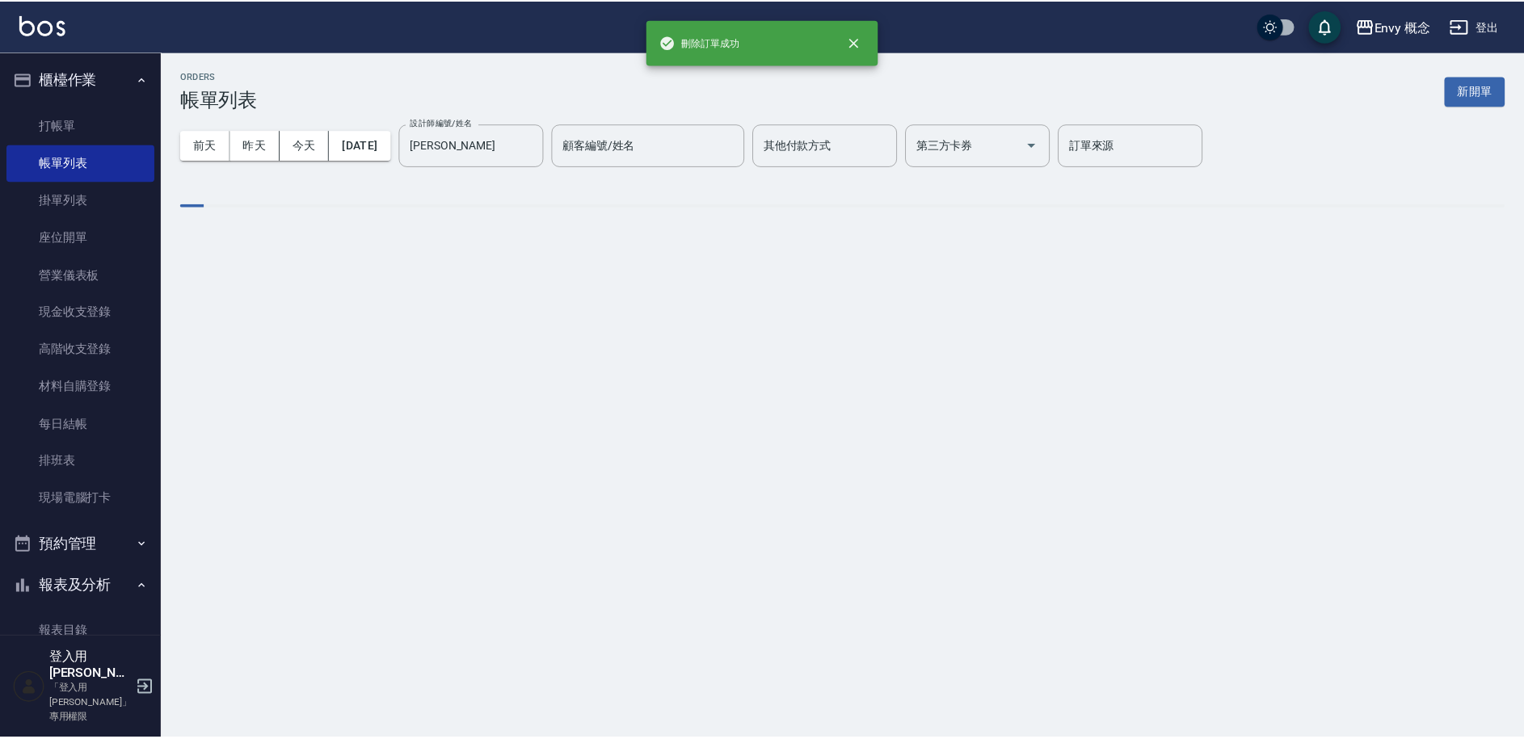
scroll to position [0, 0]
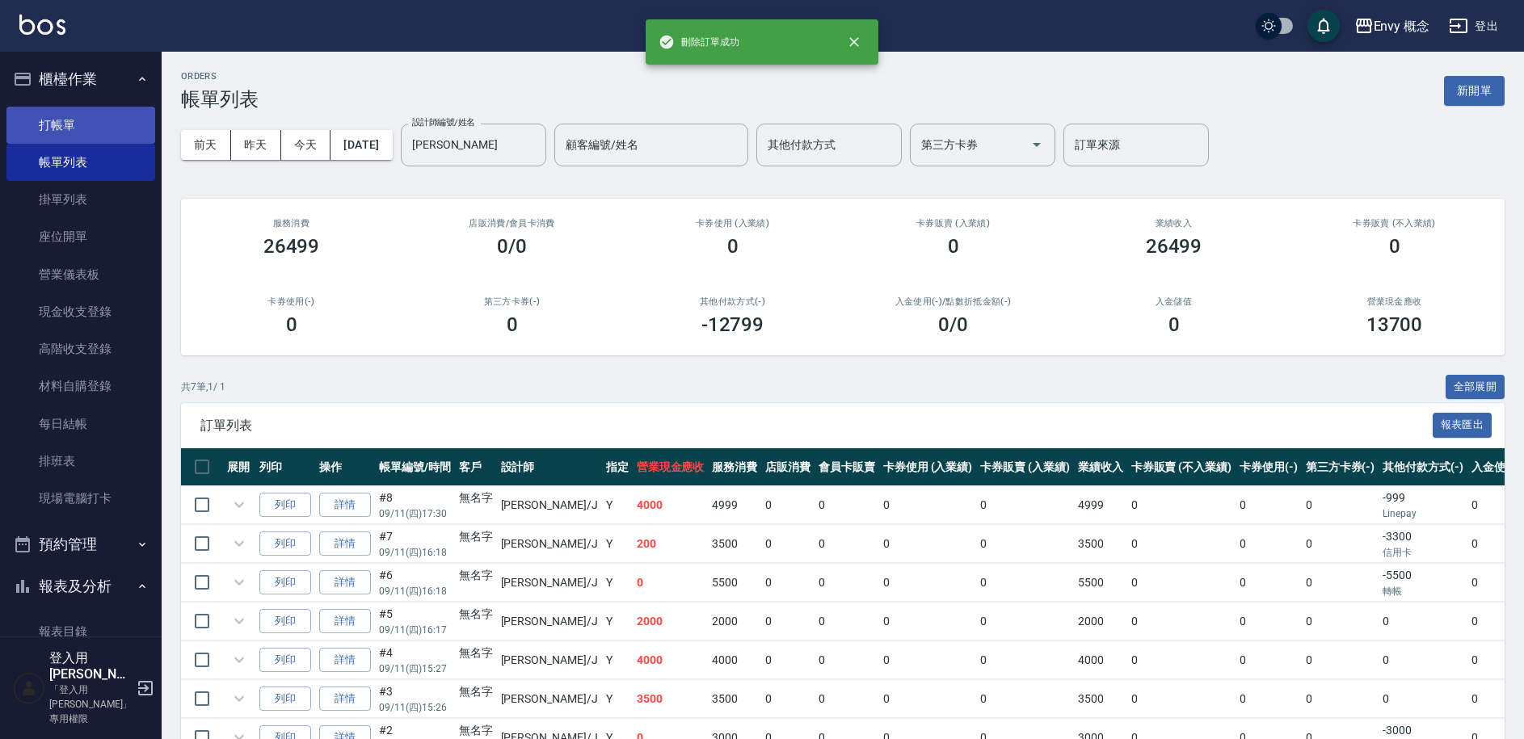
click at [58, 124] on link "打帳單" at bounding box center [80, 125] width 149 height 37
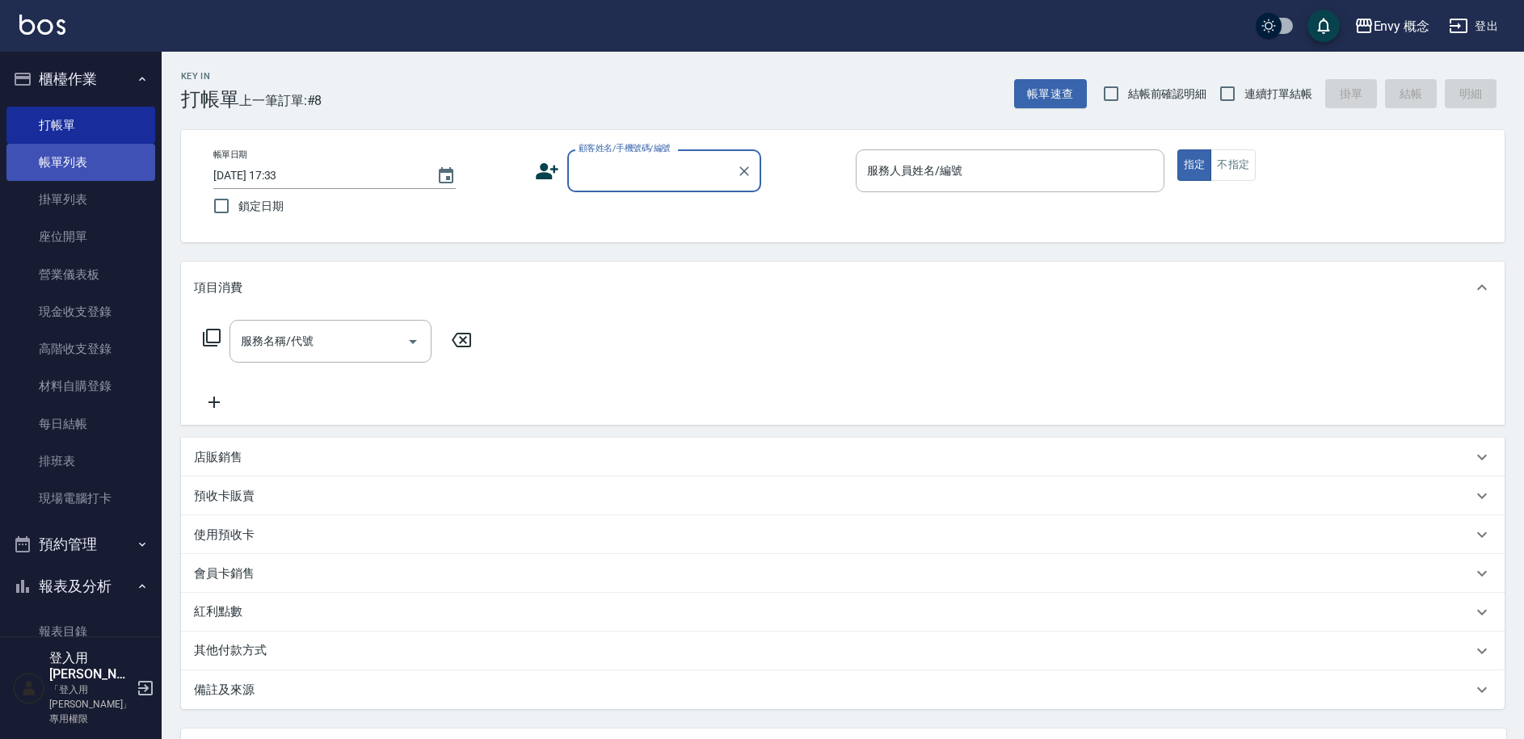
click at [103, 160] on link "帳單列表" at bounding box center [80, 162] width 149 height 37
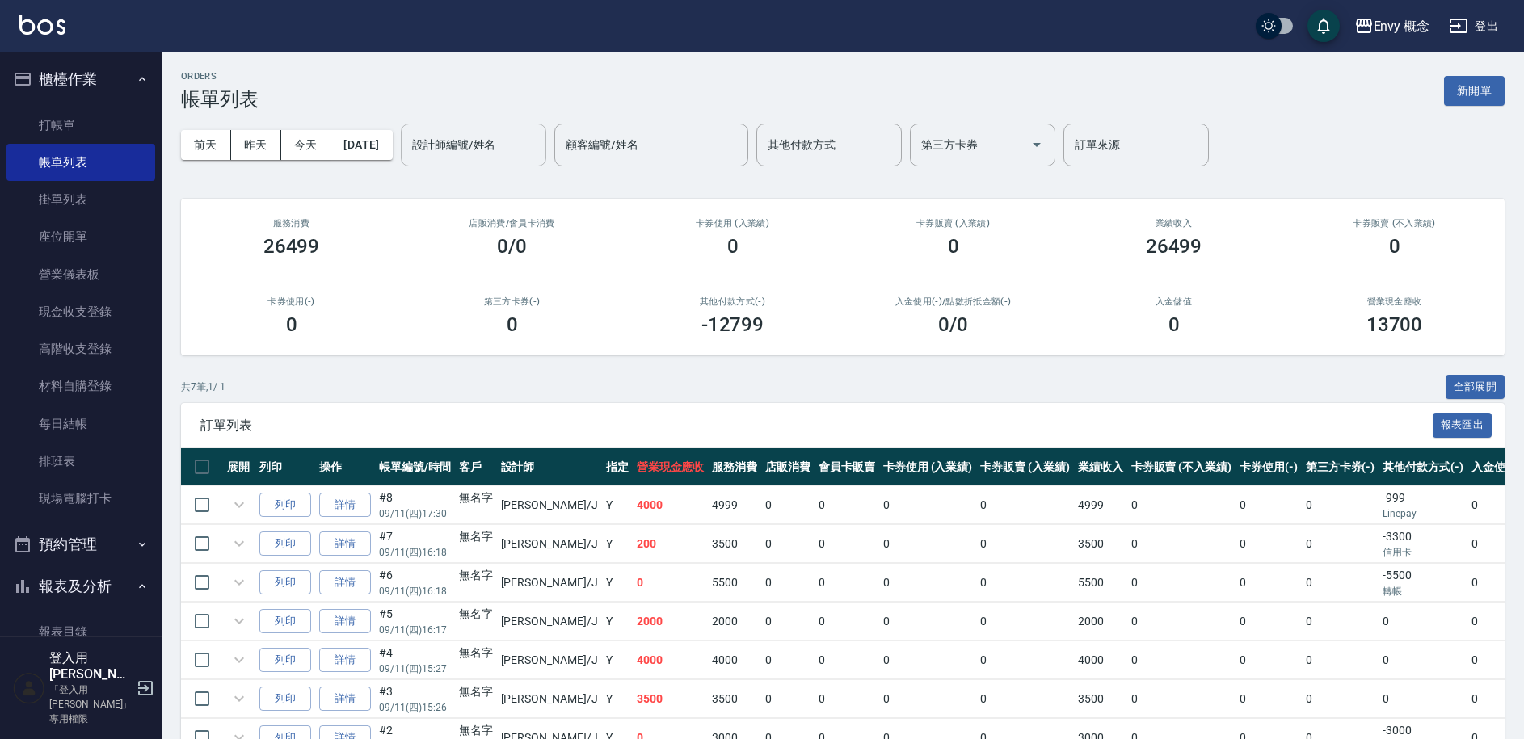
click at [499, 151] on input "設計師編號/姓名" at bounding box center [473, 145] width 131 height 28
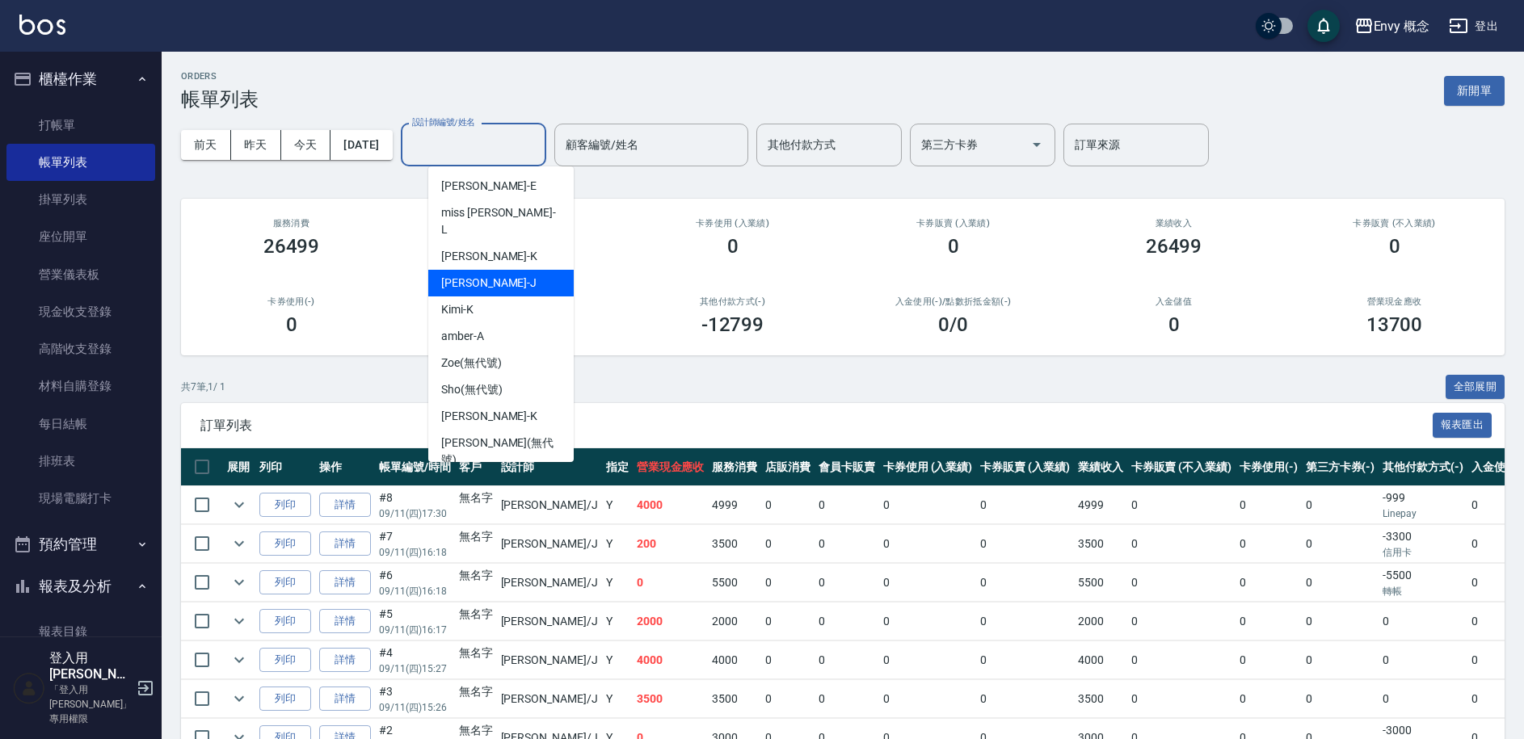
click at [490, 273] on div "[PERSON_NAME]" at bounding box center [500, 283] width 145 height 27
type input "[PERSON_NAME]"
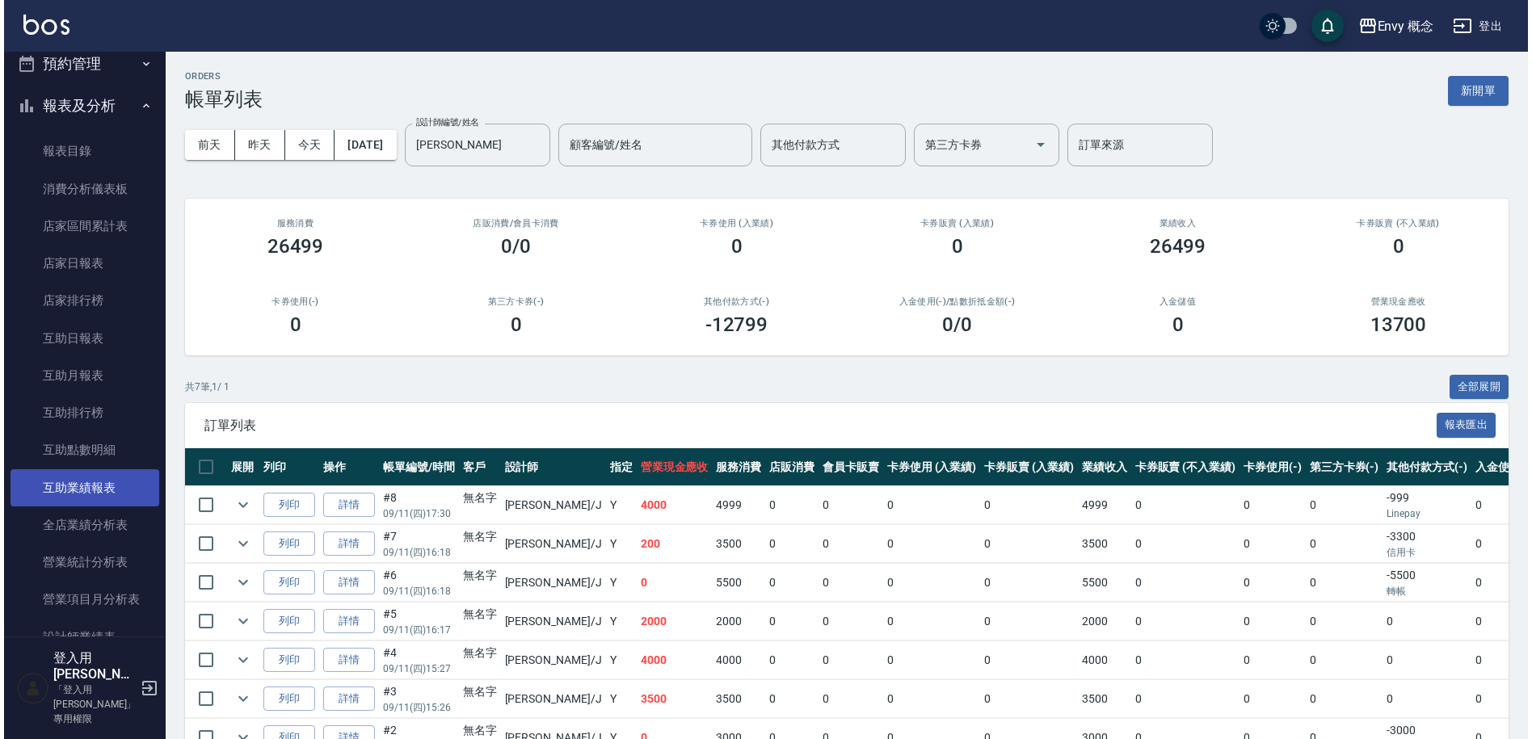
scroll to position [1238, 0]
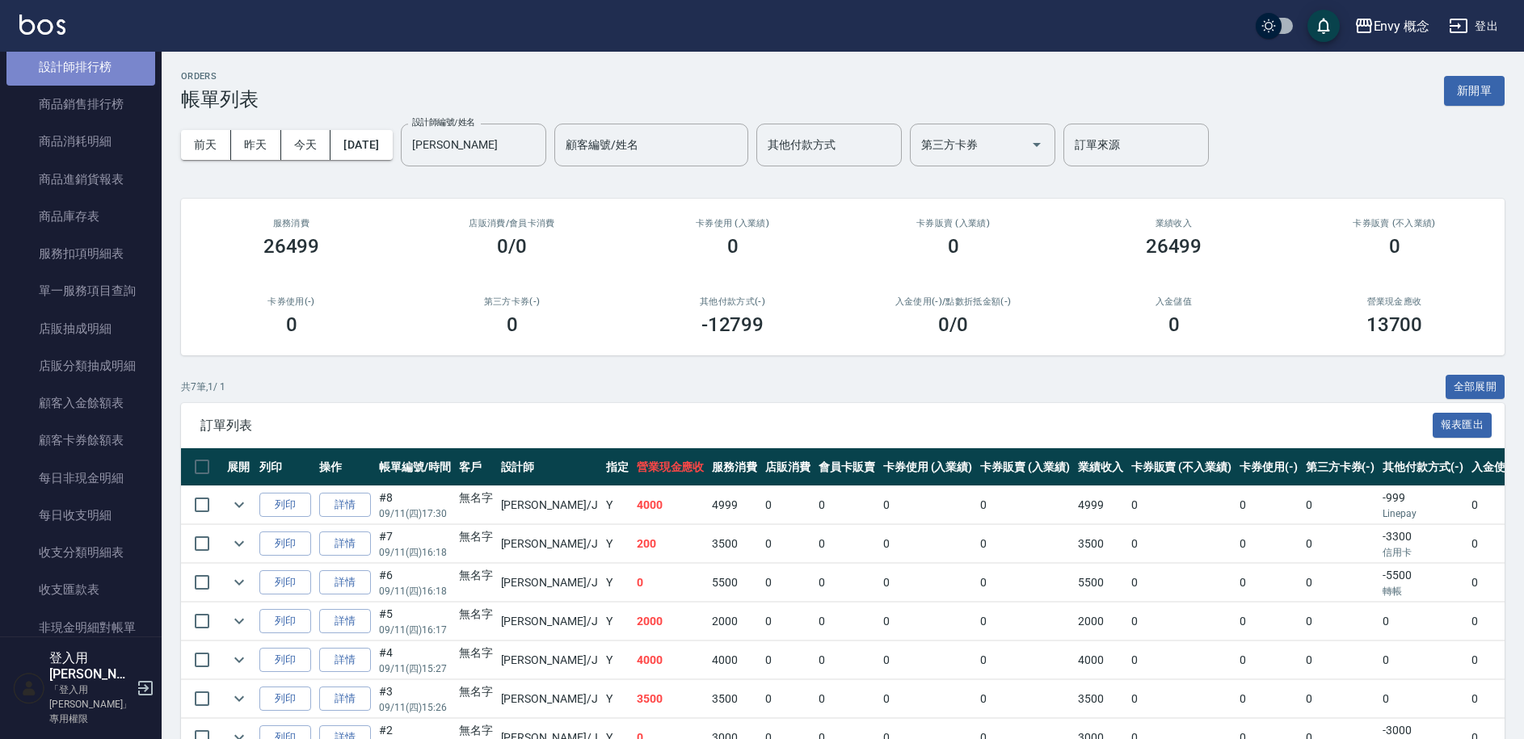
click at [100, 77] on link "設計師排行榜" at bounding box center [80, 66] width 149 height 37
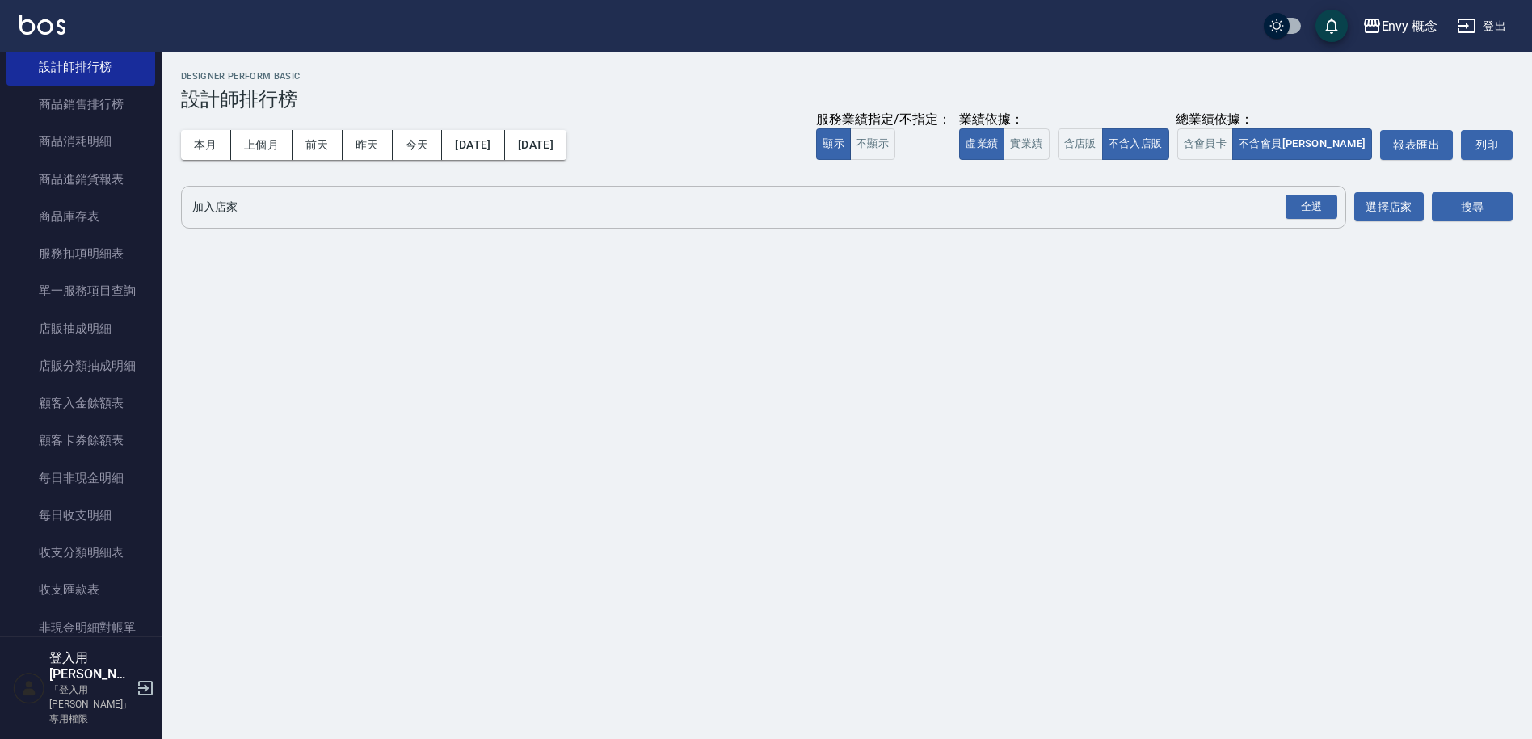
click at [378, 212] on input "加入店家" at bounding box center [751, 207] width 1126 height 28
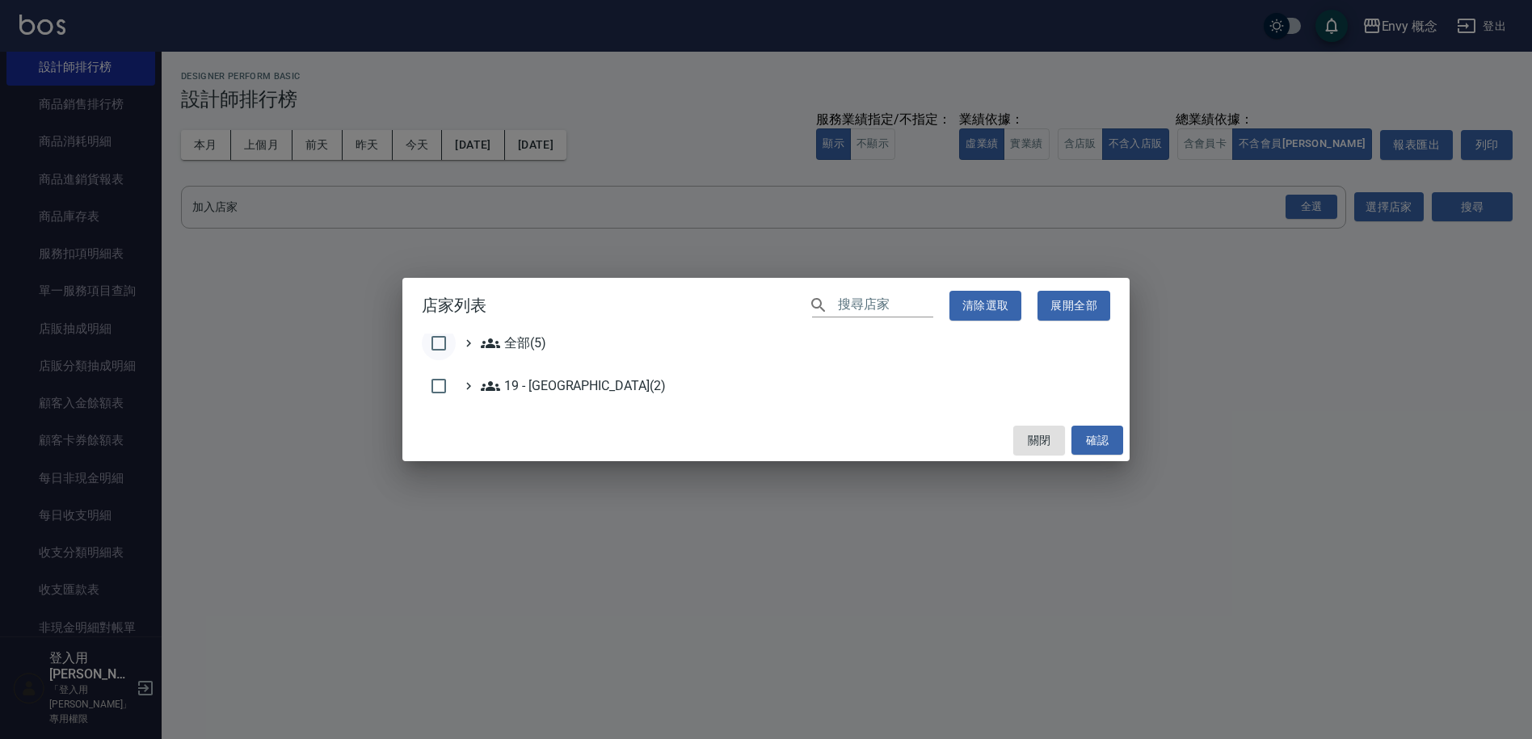
click at [446, 338] on input "checkbox" at bounding box center [439, 343] width 34 height 34
checkbox input "true"
click at [1095, 449] on button "確認" at bounding box center [1097, 441] width 52 height 30
checkbox input "false"
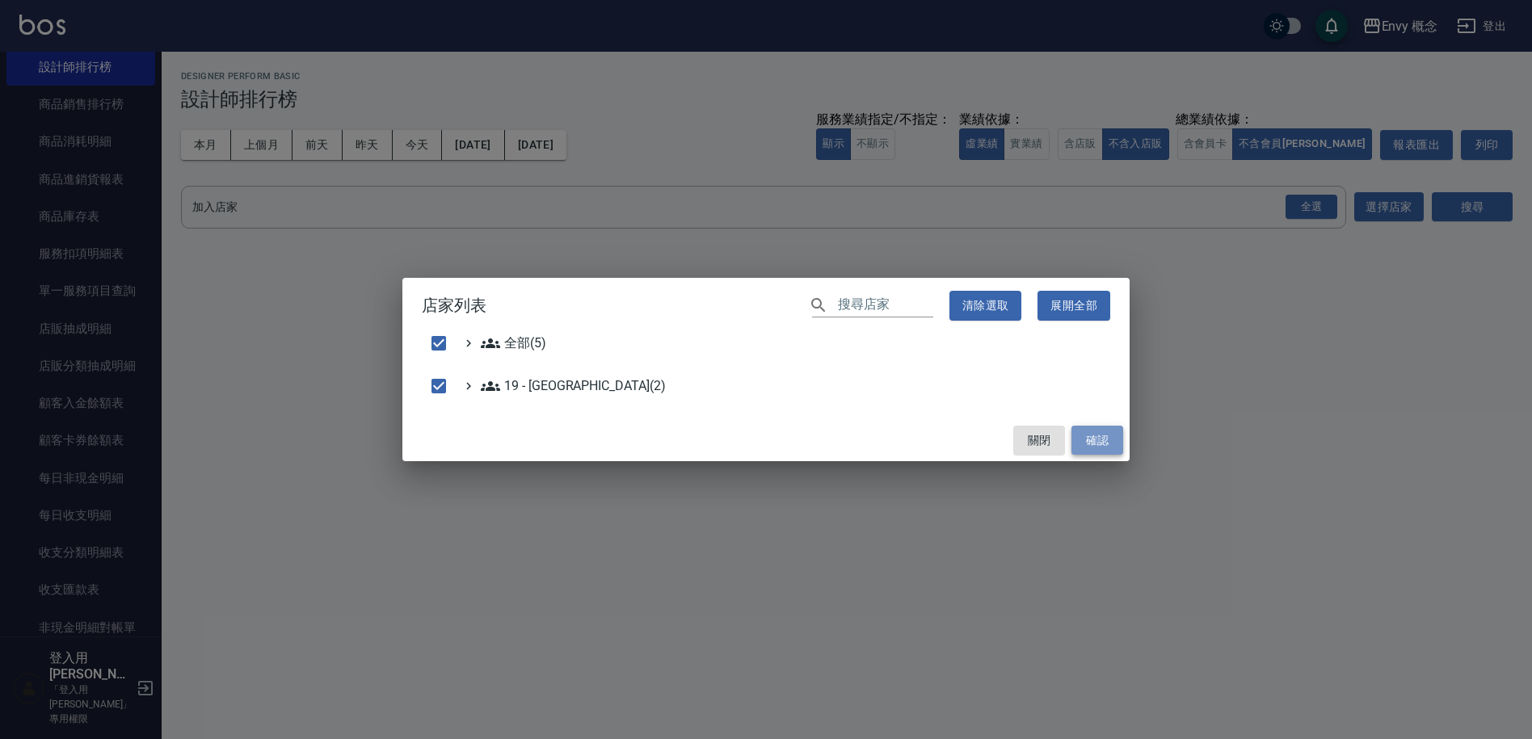
checkbox input "false"
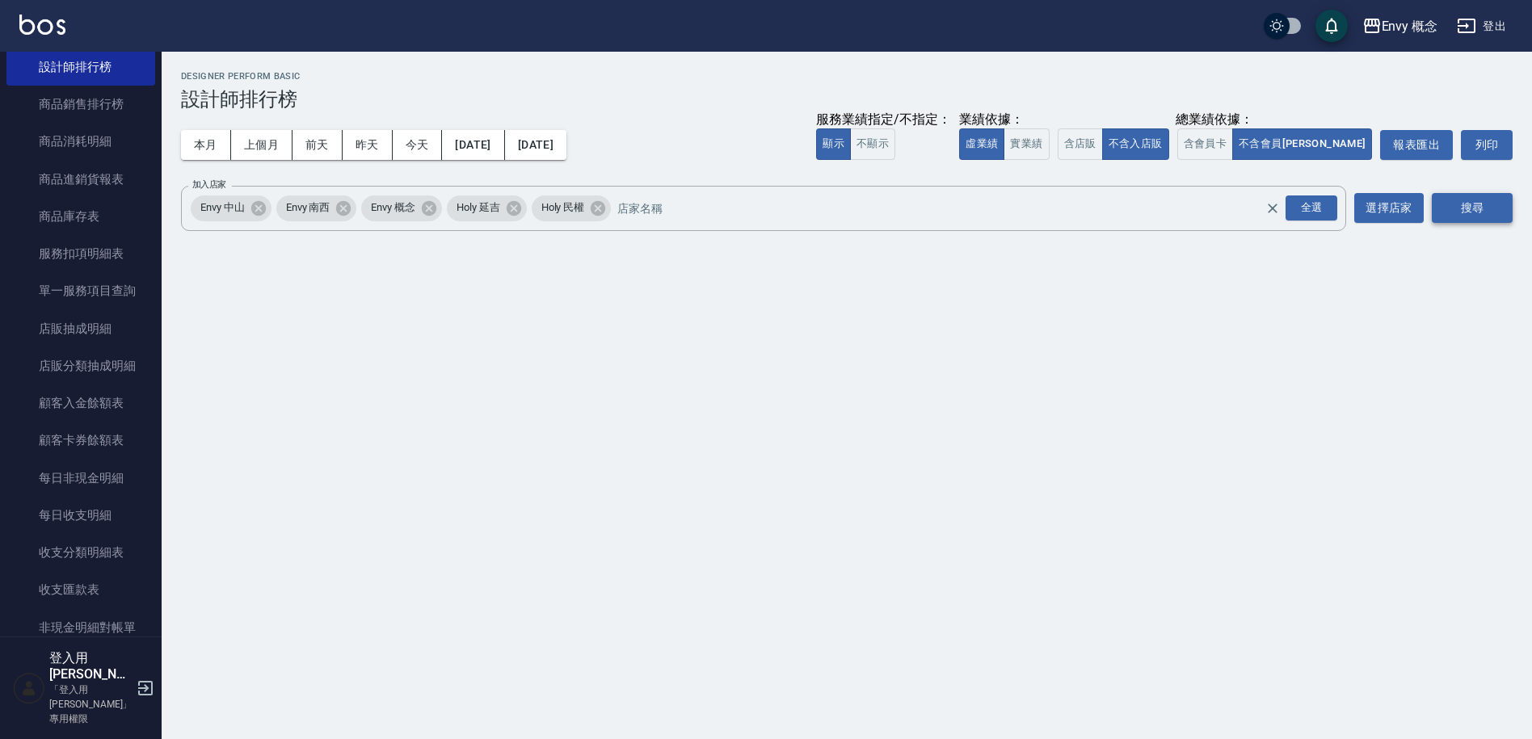
click at [1507, 195] on button "搜尋" at bounding box center [1472, 208] width 81 height 30
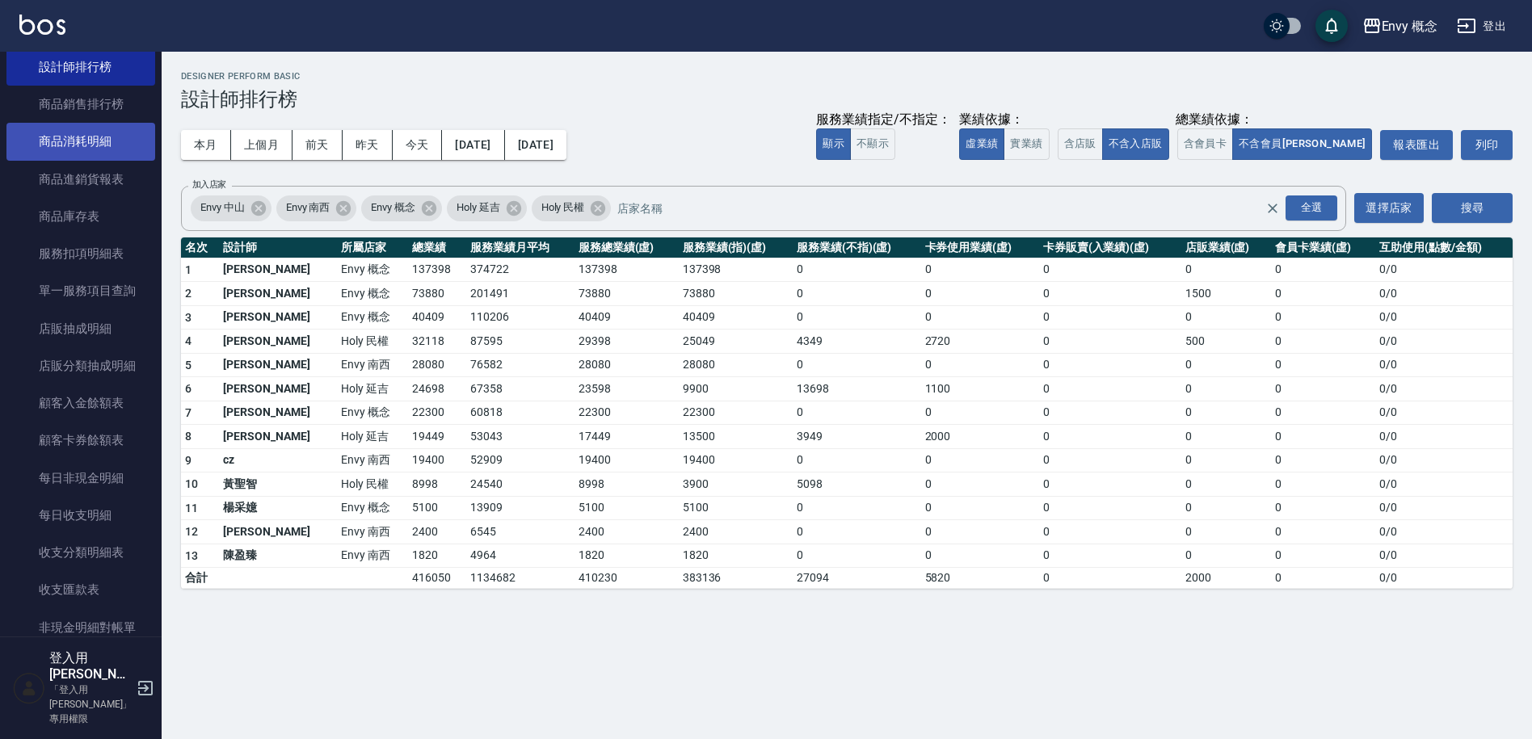
drag, startPoint x: 493, startPoint y: 314, endPoint x: 27, endPoint y: 149, distance: 493.5
click at [489, 310] on td "110206" at bounding box center [520, 317] width 108 height 24
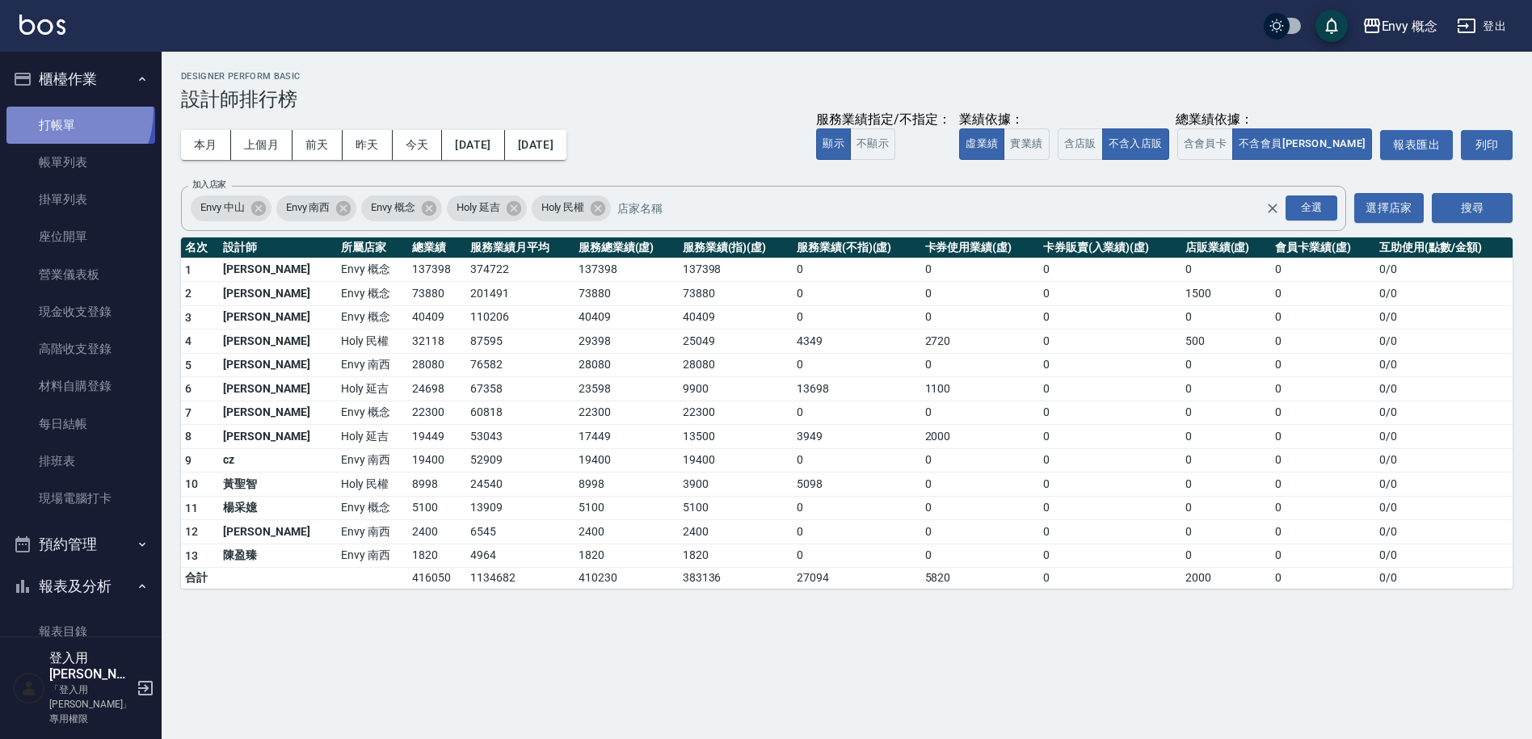
click at [54, 111] on link "打帳單" at bounding box center [80, 125] width 149 height 37
